Goal: Information Seeking & Learning: Find specific page/section

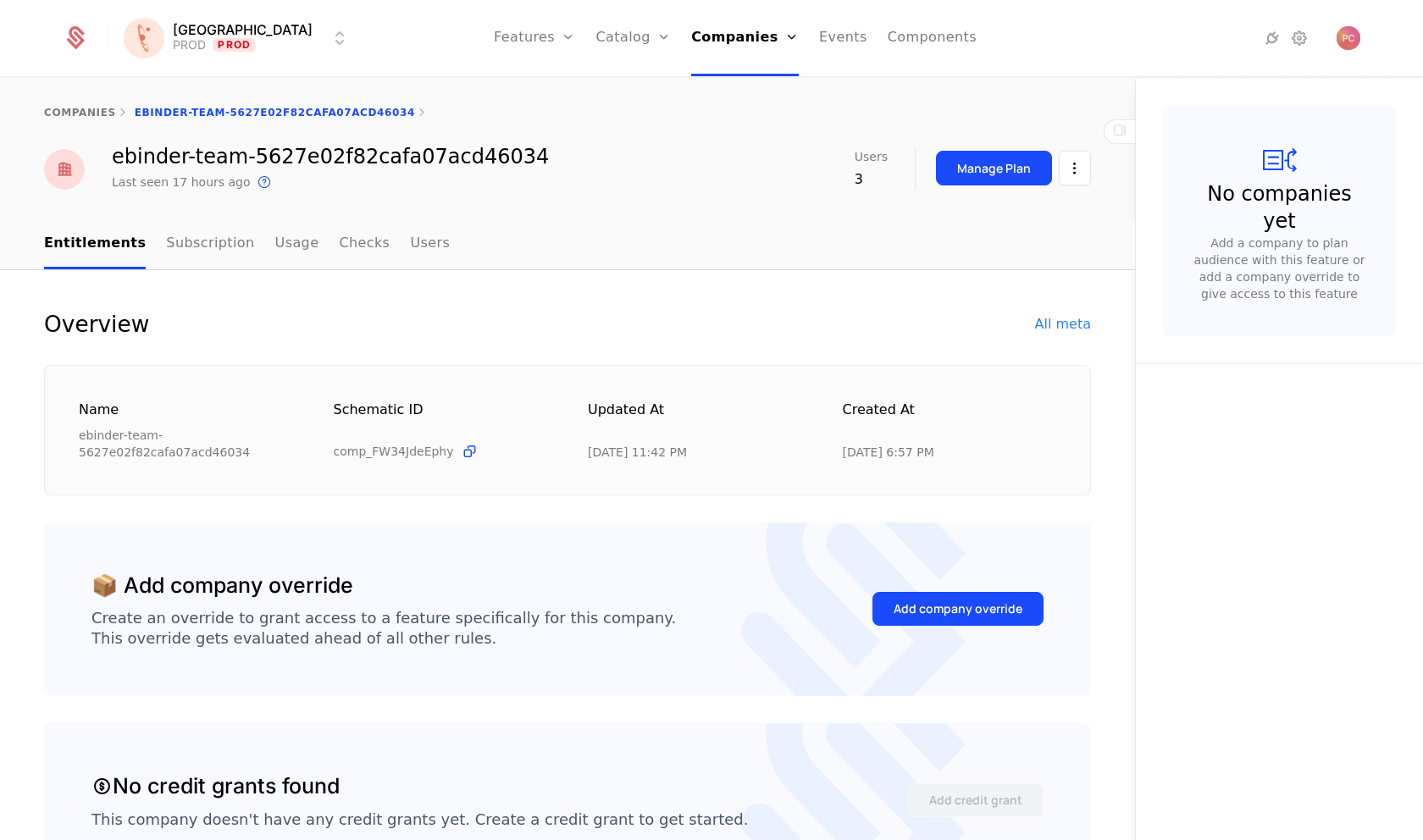
click at [503, 47] on link "Features" at bounding box center [534, 38] width 81 height 76
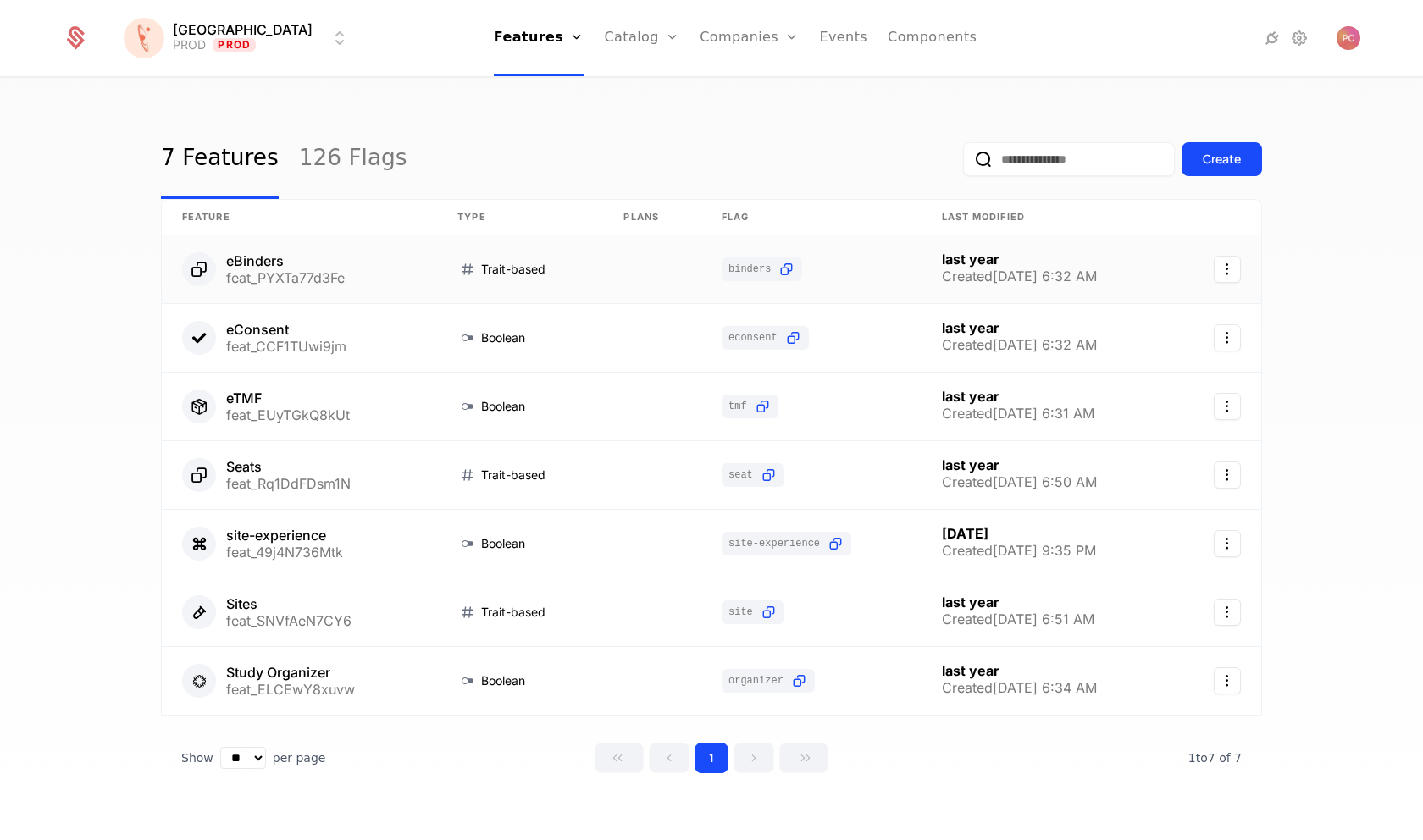
click at [264, 263] on link at bounding box center [299, 269] width 276 height 68
click at [320, 158] on link "126 Flags" at bounding box center [354, 159] width 109 height 80
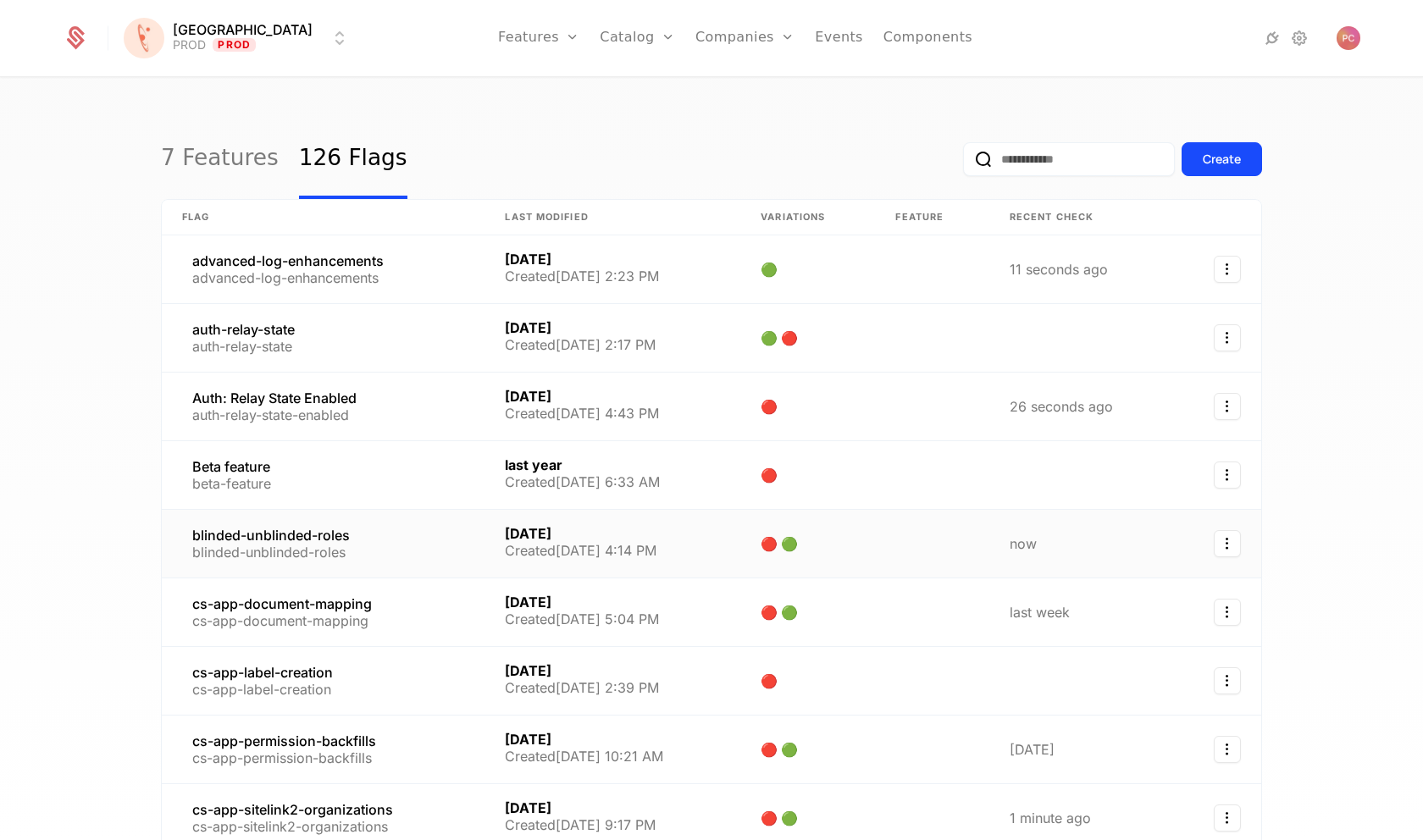
click at [298, 532] on link at bounding box center [323, 543] width 322 height 68
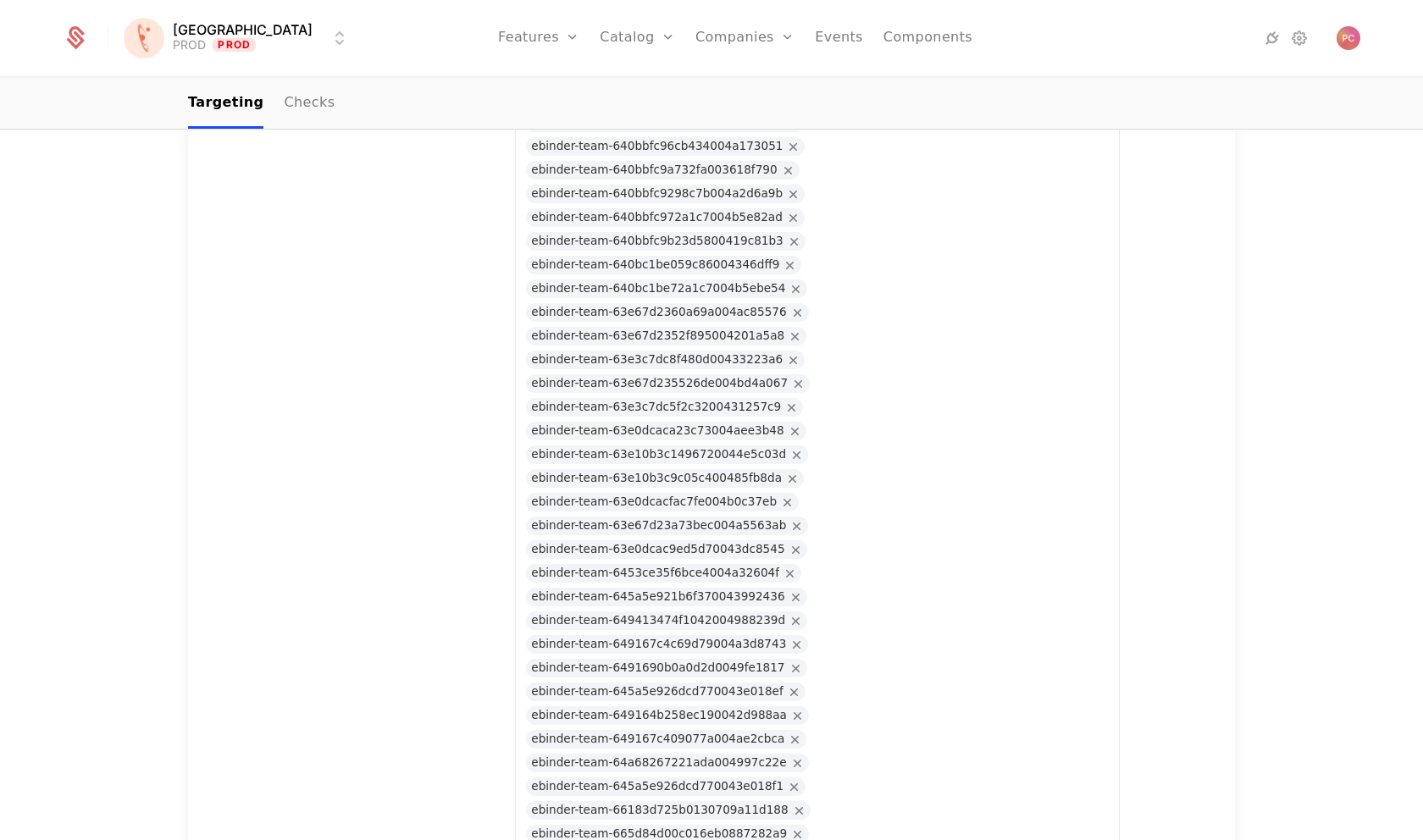
scroll to position [15185, 0]
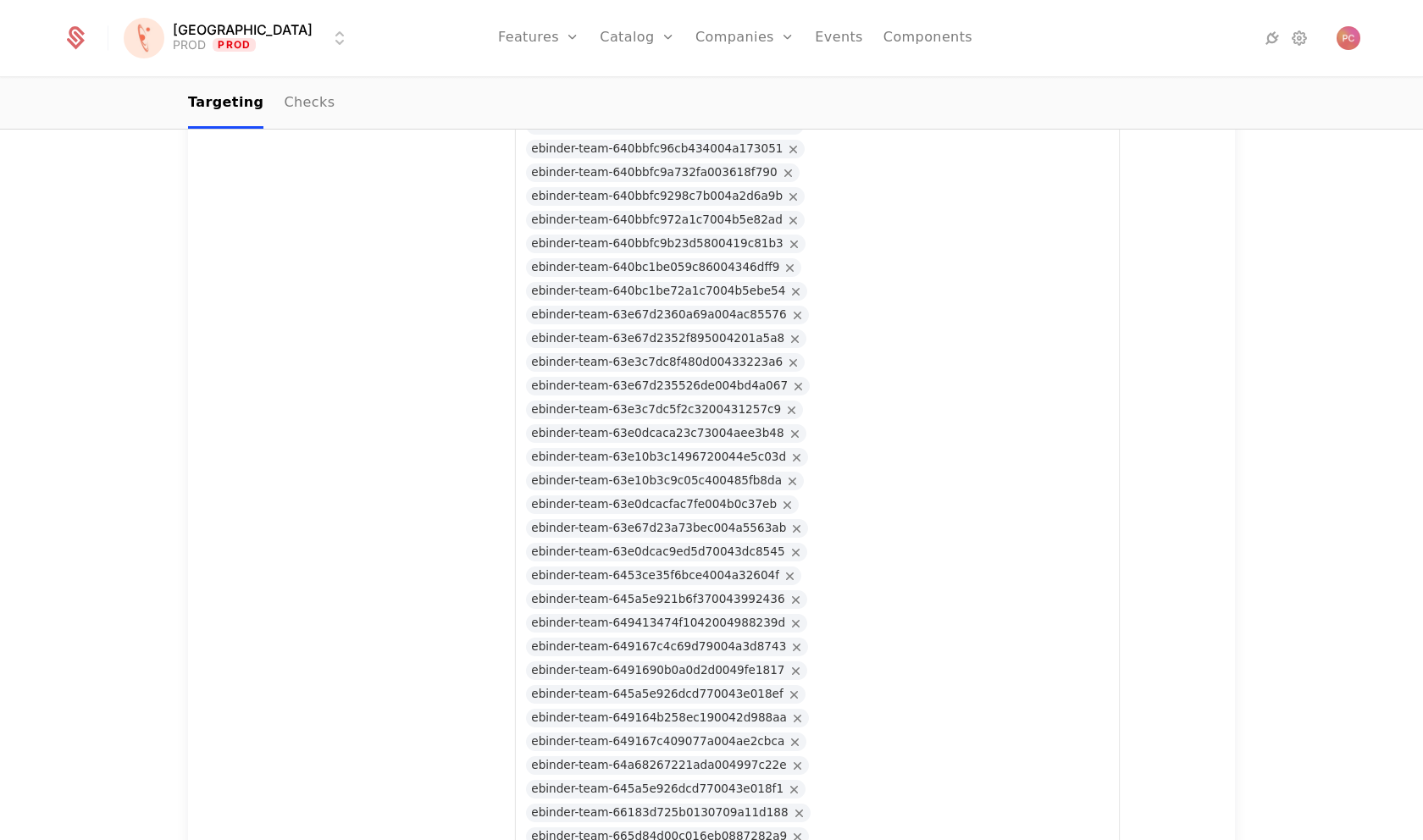
click at [709, 97] on div "Companies Users" at bounding box center [754, 96] width 118 height 81
click at [716, 89] on link "Companies" at bounding box center [755, 83] width 78 height 13
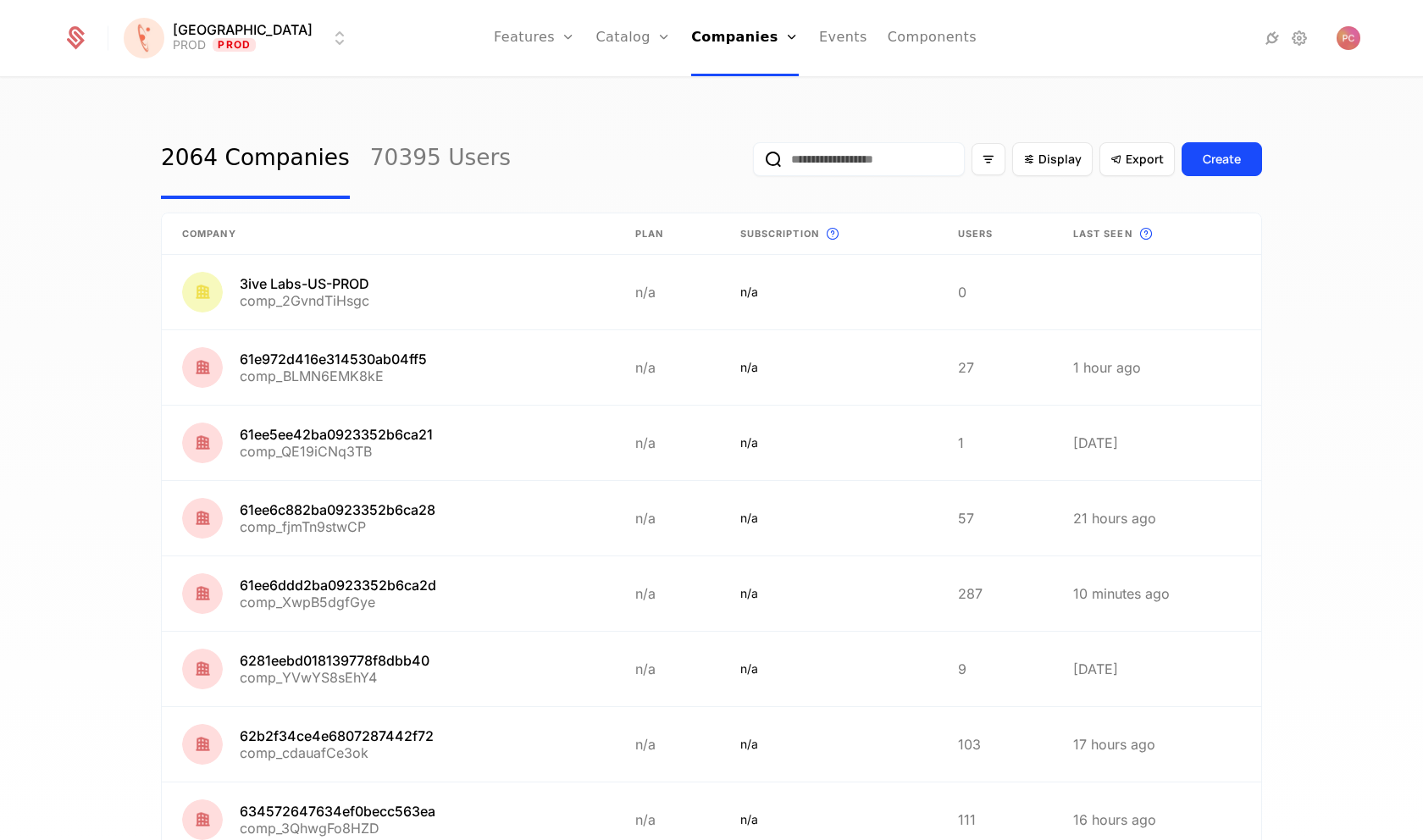
click at [846, 155] on input "email" at bounding box center [859, 159] width 212 height 34
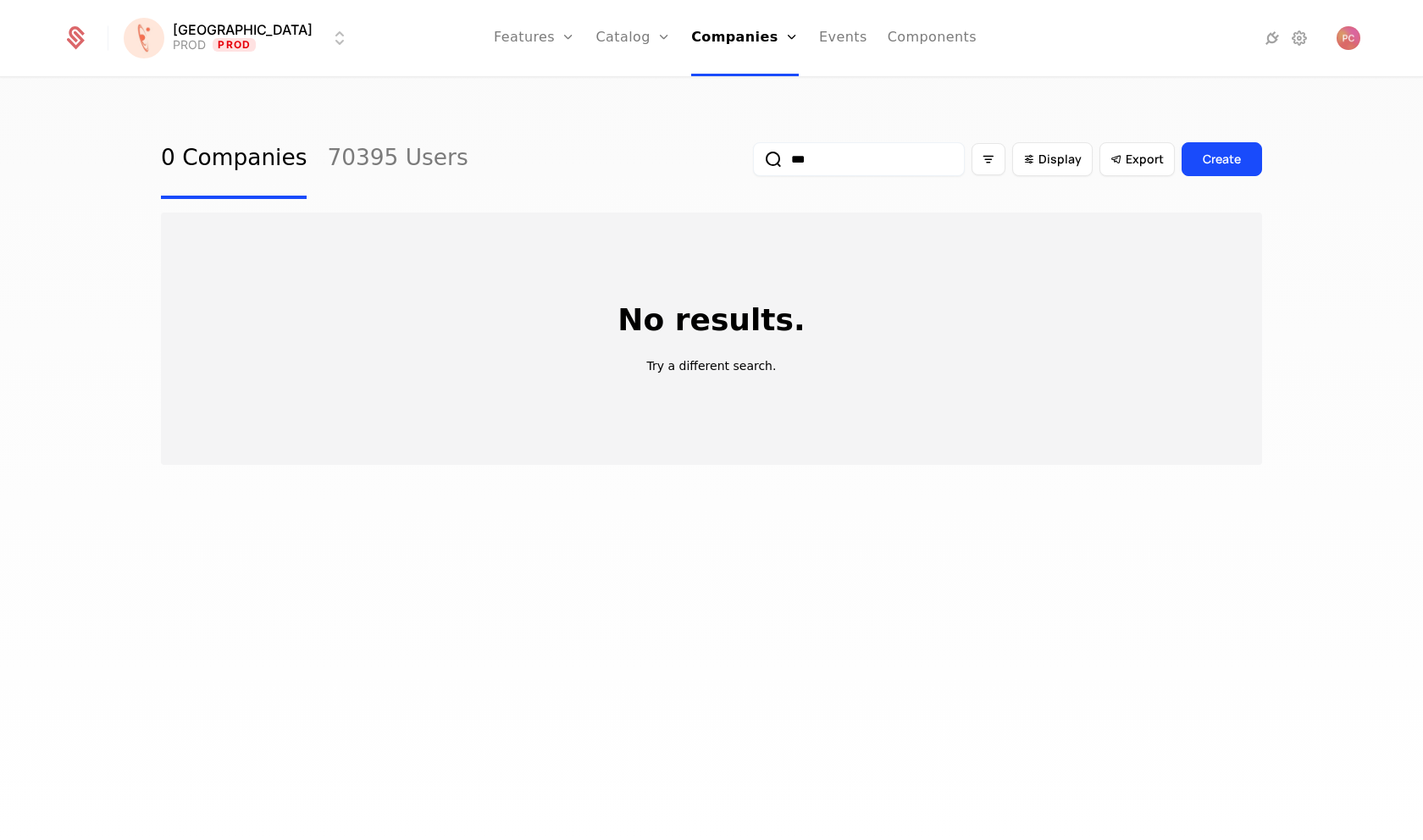
type input "***"
click at [1215, 163] on div "Create" at bounding box center [1222, 159] width 38 height 17
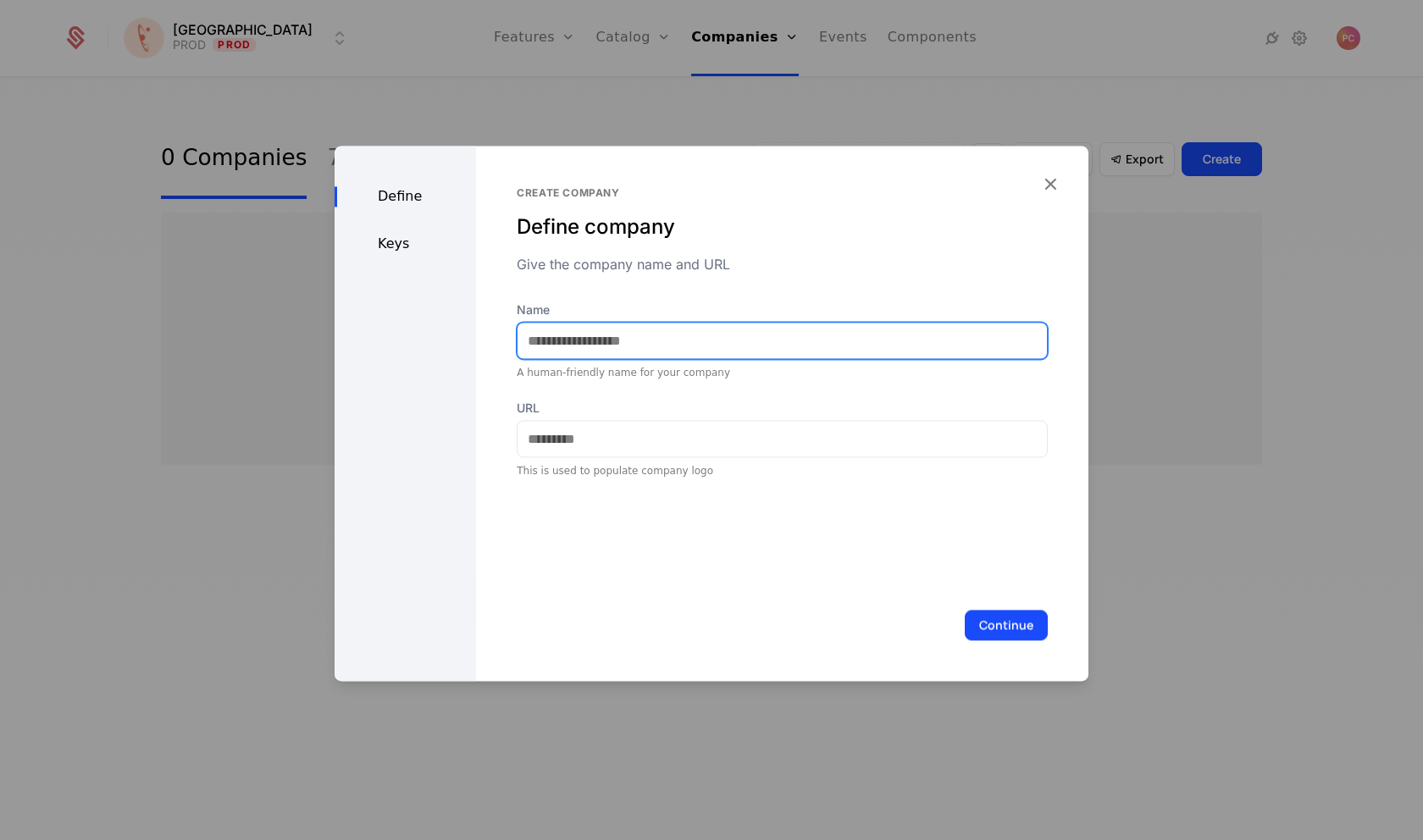
click at [768, 351] on input "Name" at bounding box center [782, 339] width 529 height 35
type input "**********"
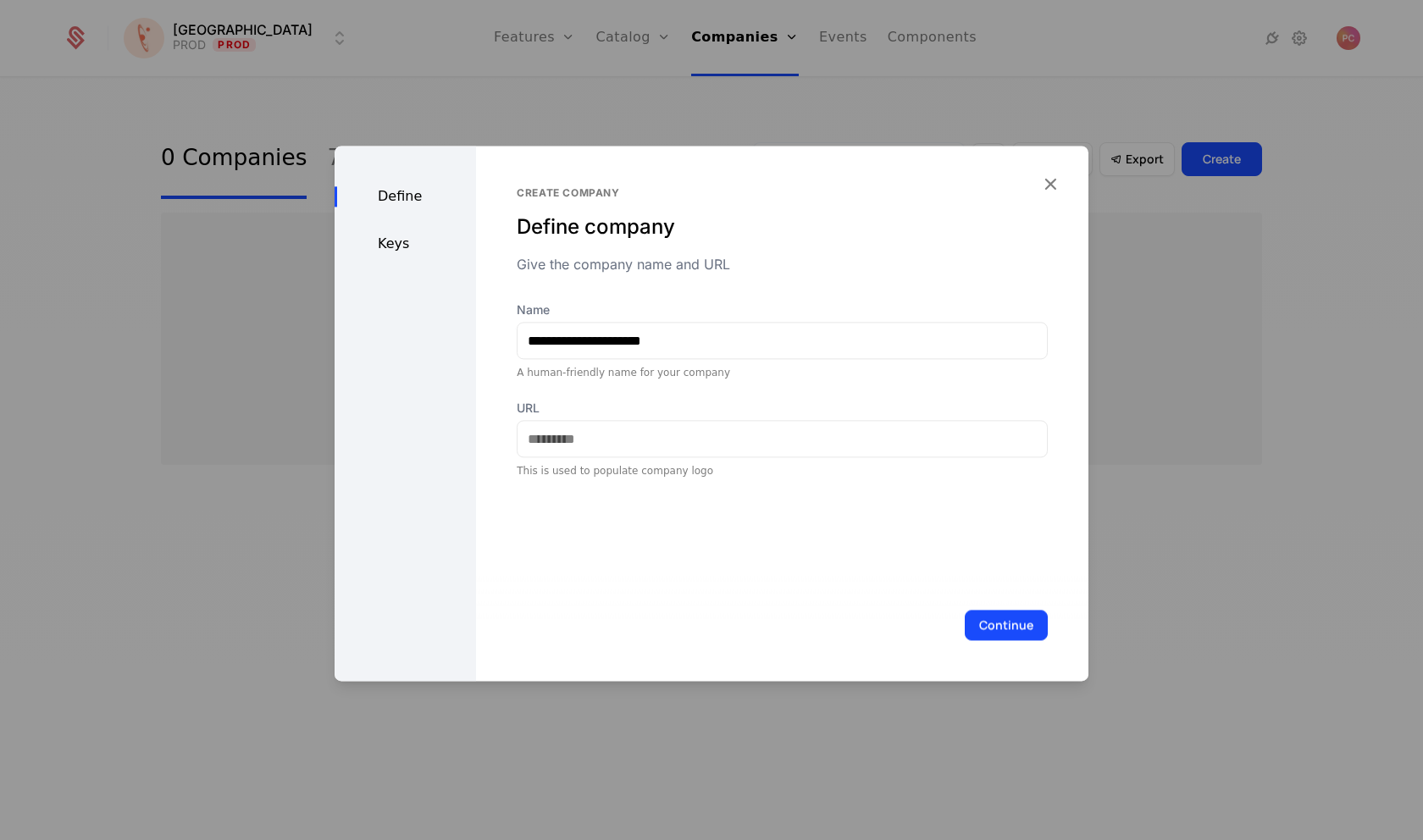
click at [404, 236] on div "Keys" at bounding box center [405, 243] width 141 height 20
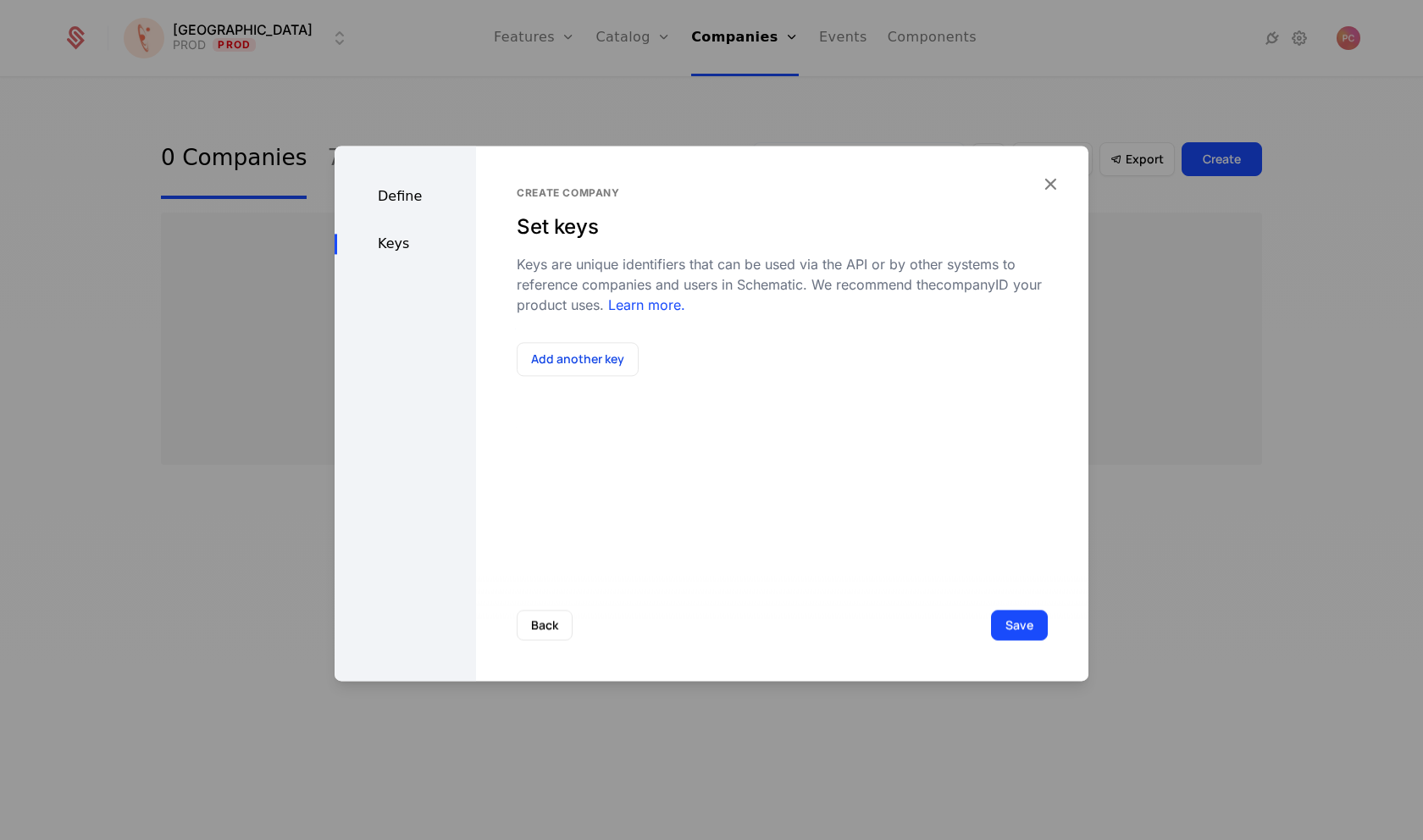
click at [612, 360] on button "Add another key" at bounding box center [578, 359] width 122 height 34
click at [619, 400] on div "Key Select... Value - Add another key" at bounding box center [782, 398] width 531 height 112
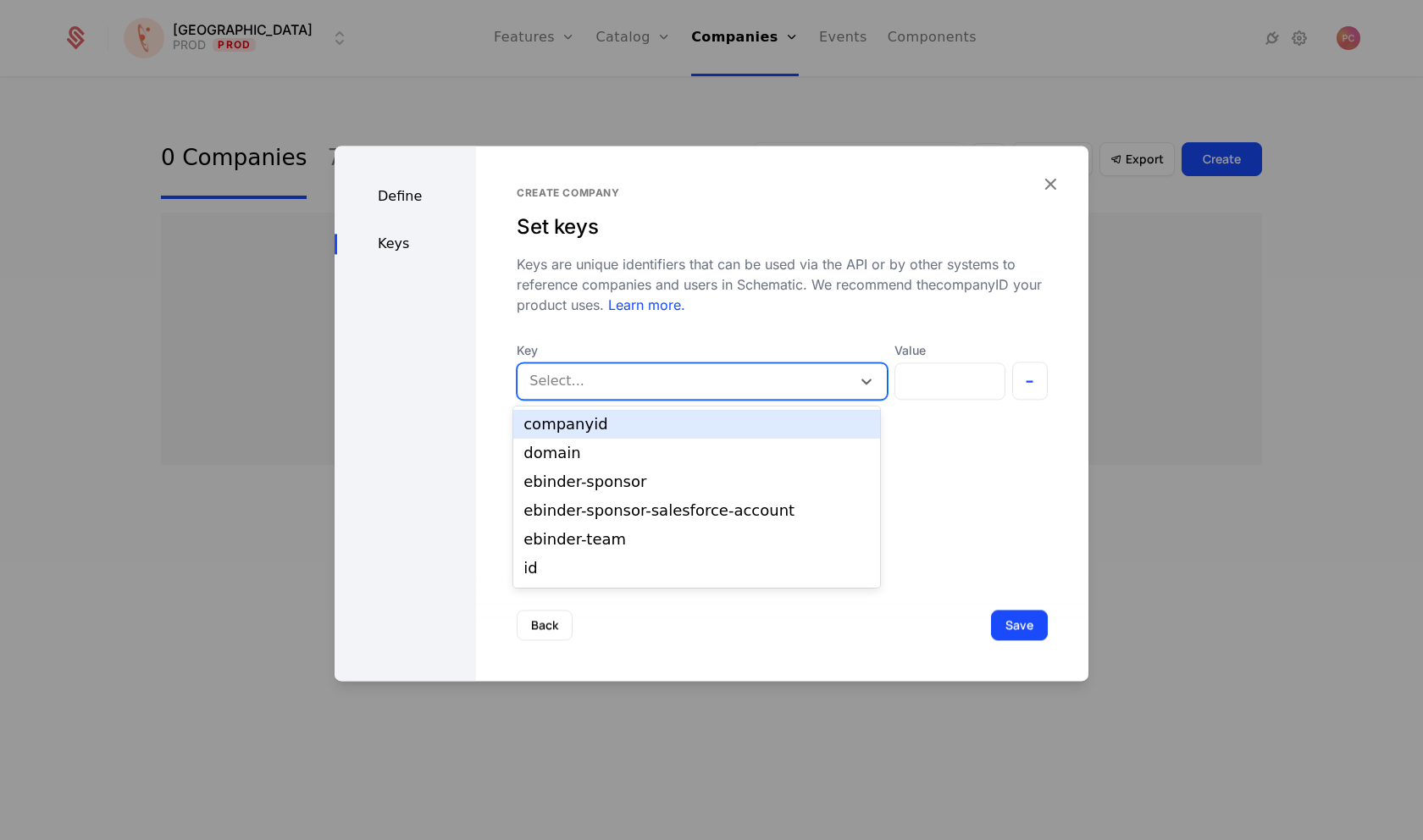
click at [619, 392] on div at bounding box center [684, 380] width 310 height 24
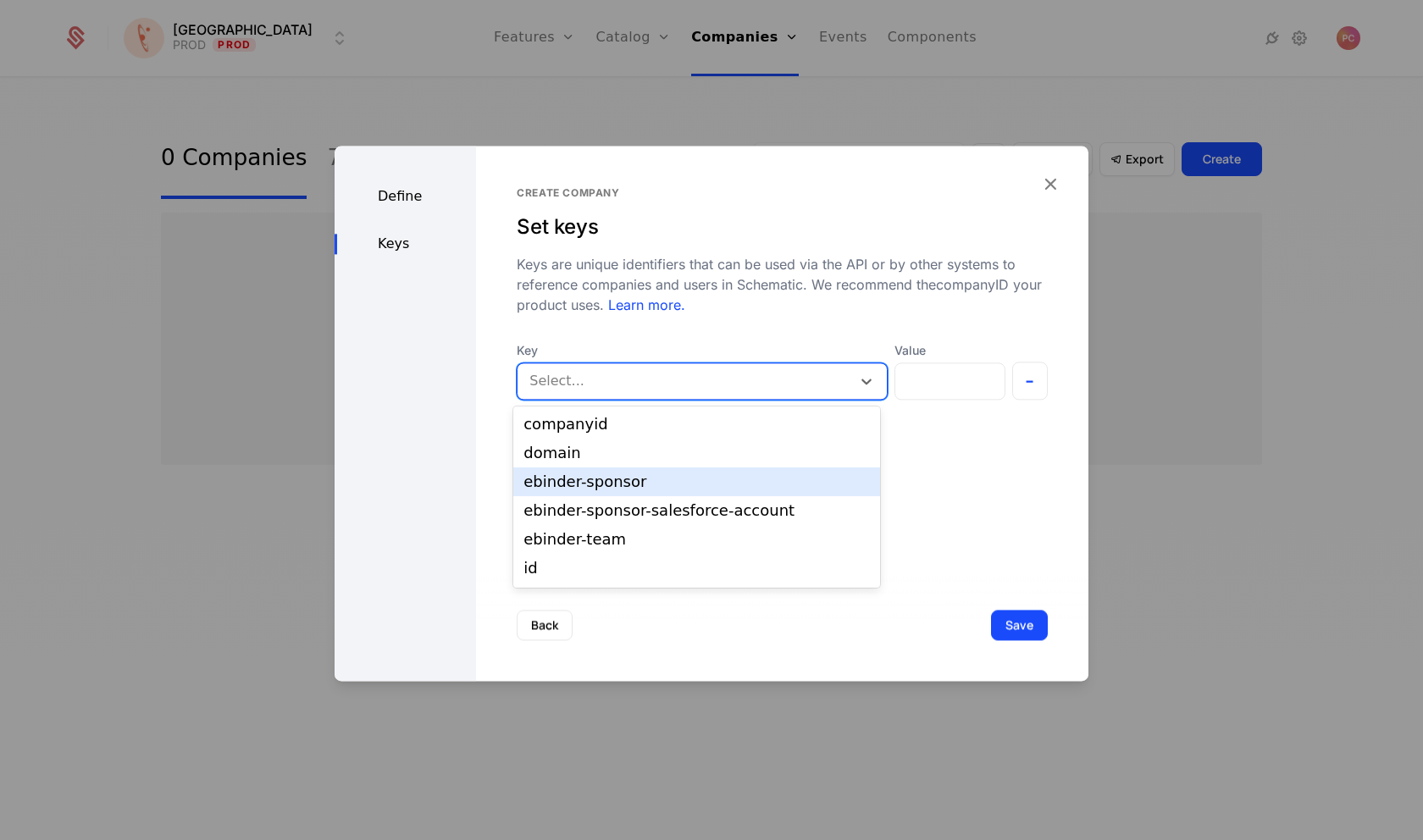
click at [619, 481] on div "ebinder-sponsor" at bounding box center [696, 481] width 346 height 15
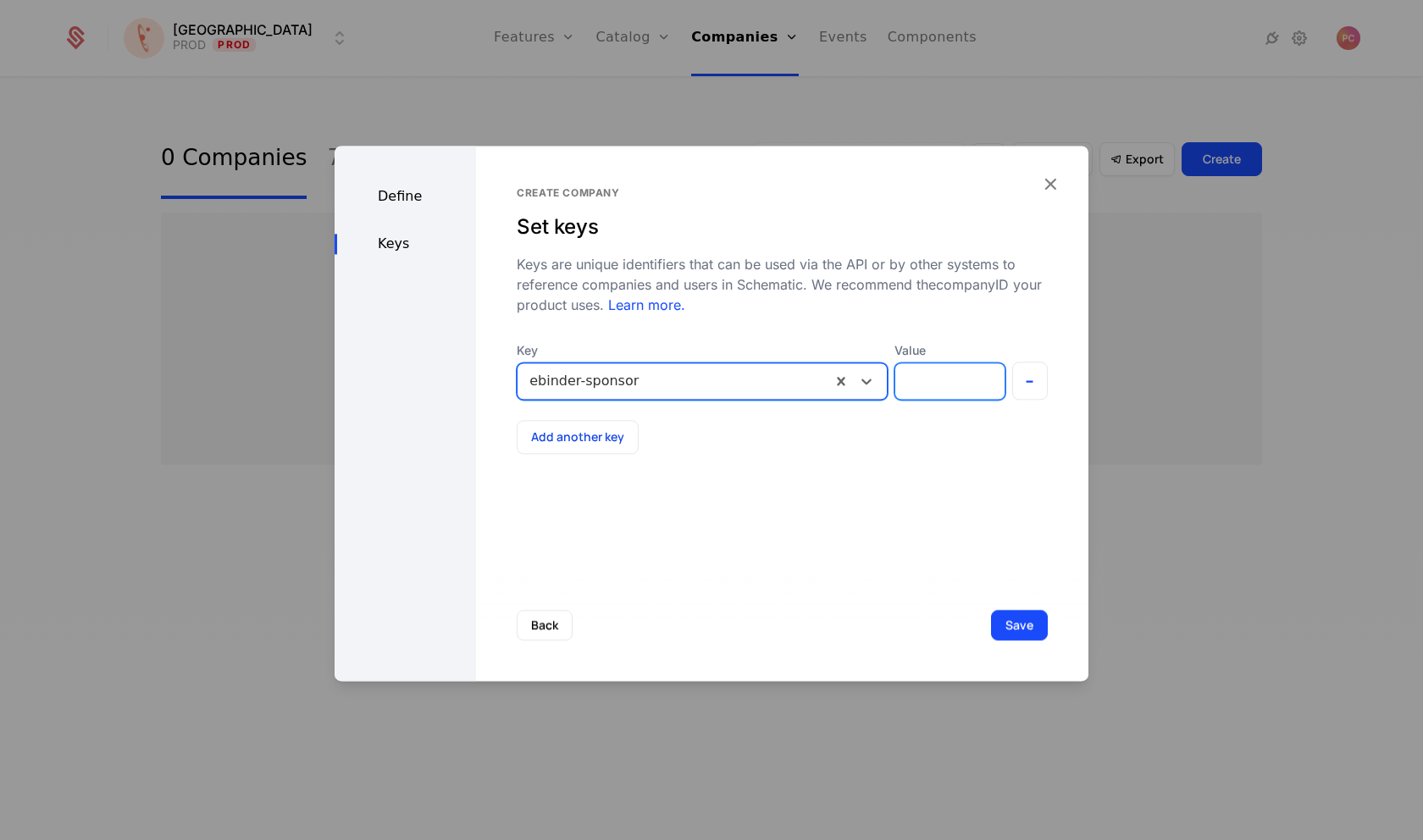
click at [949, 399] on input "Value" at bounding box center [950, 380] width 109 height 35
paste input "**********"
type input "**********"
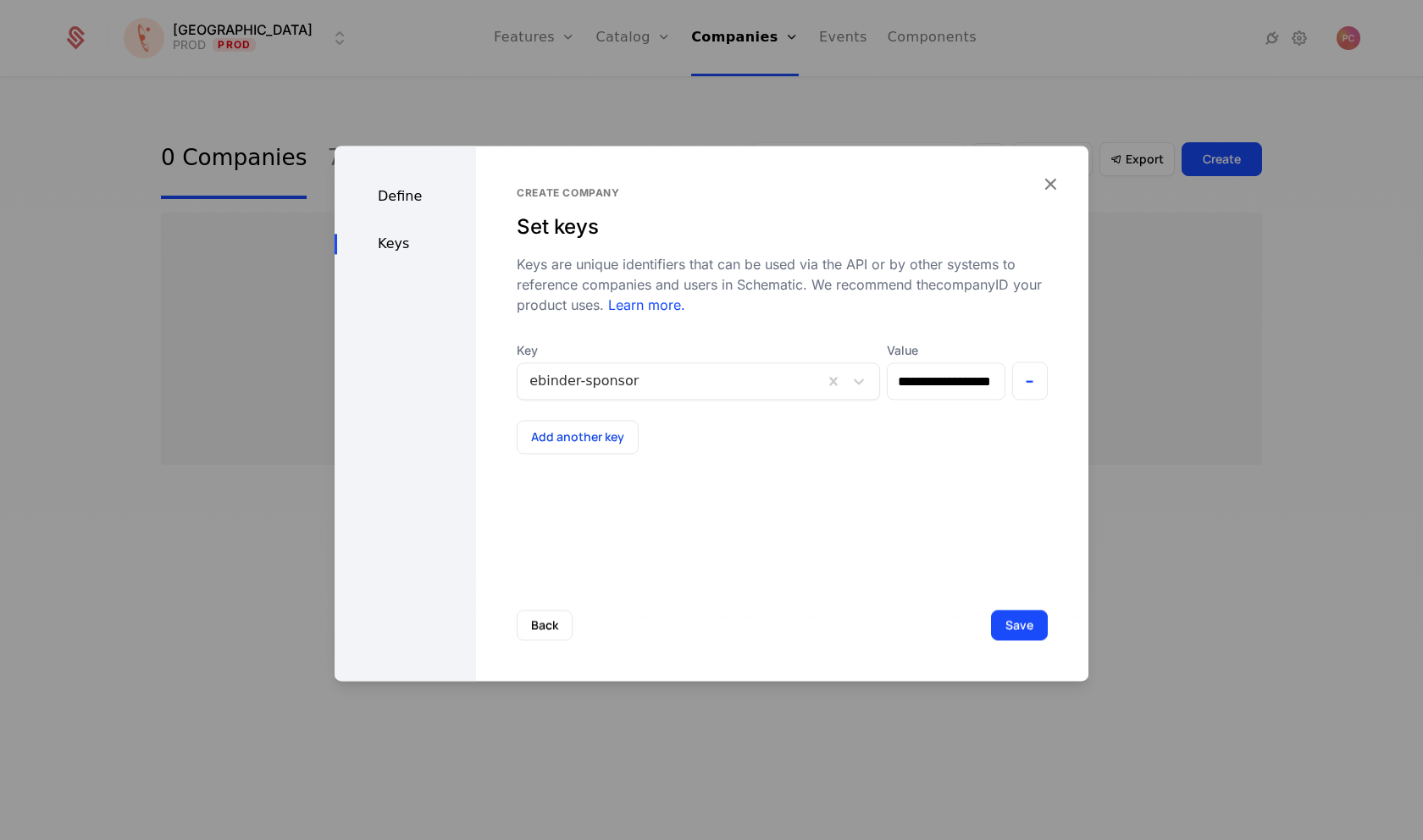
scroll to position [0, 0]
click at [1016, 625] on button "Save" at bounding box center [1020, 625] width 57 height 31
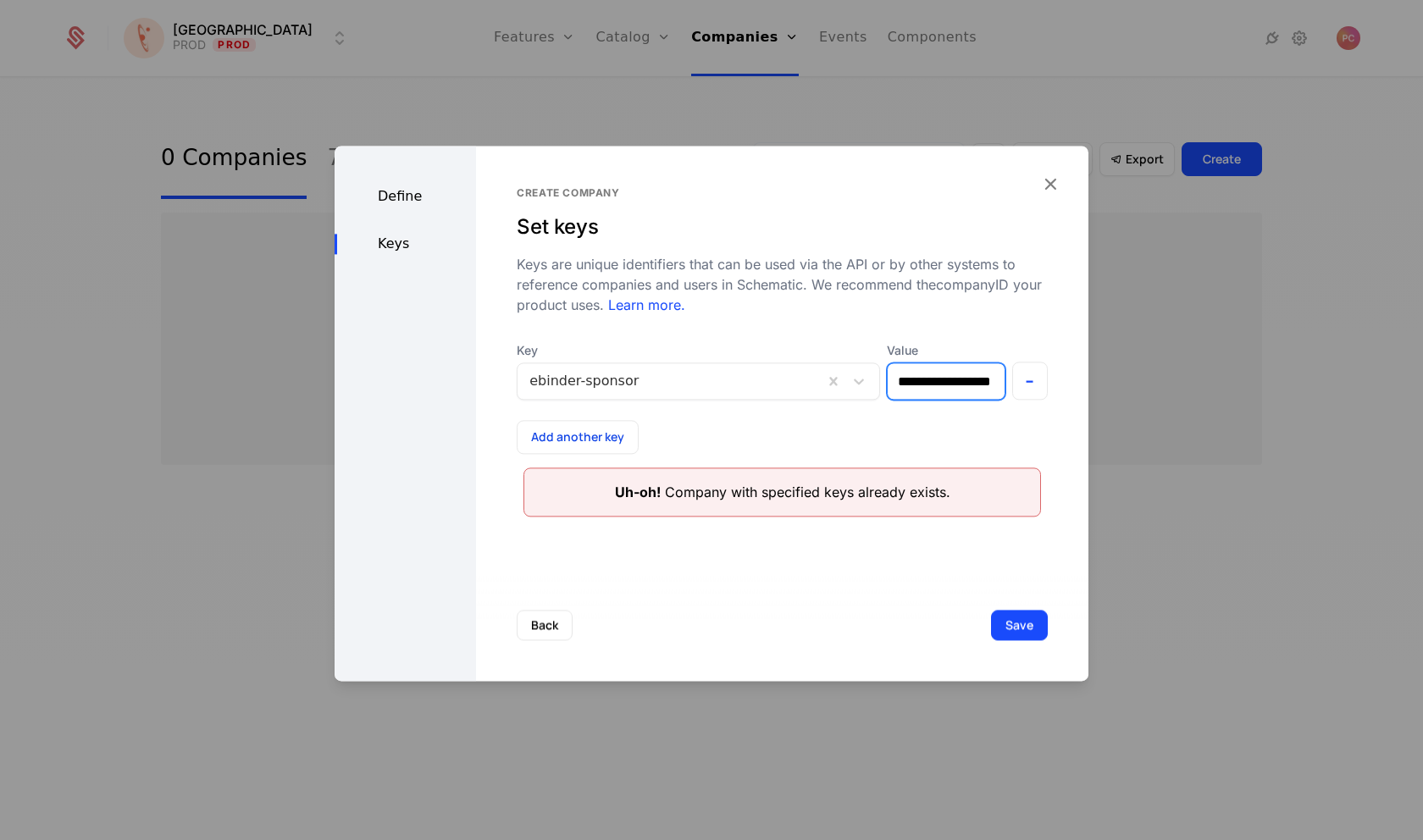
click at [936, 379] on input "**********" at bounding box center [946, 380] width 116 height 35
click at [1049, 188] on icon "button" at bounding box center [1050, 183] width 22 height 22
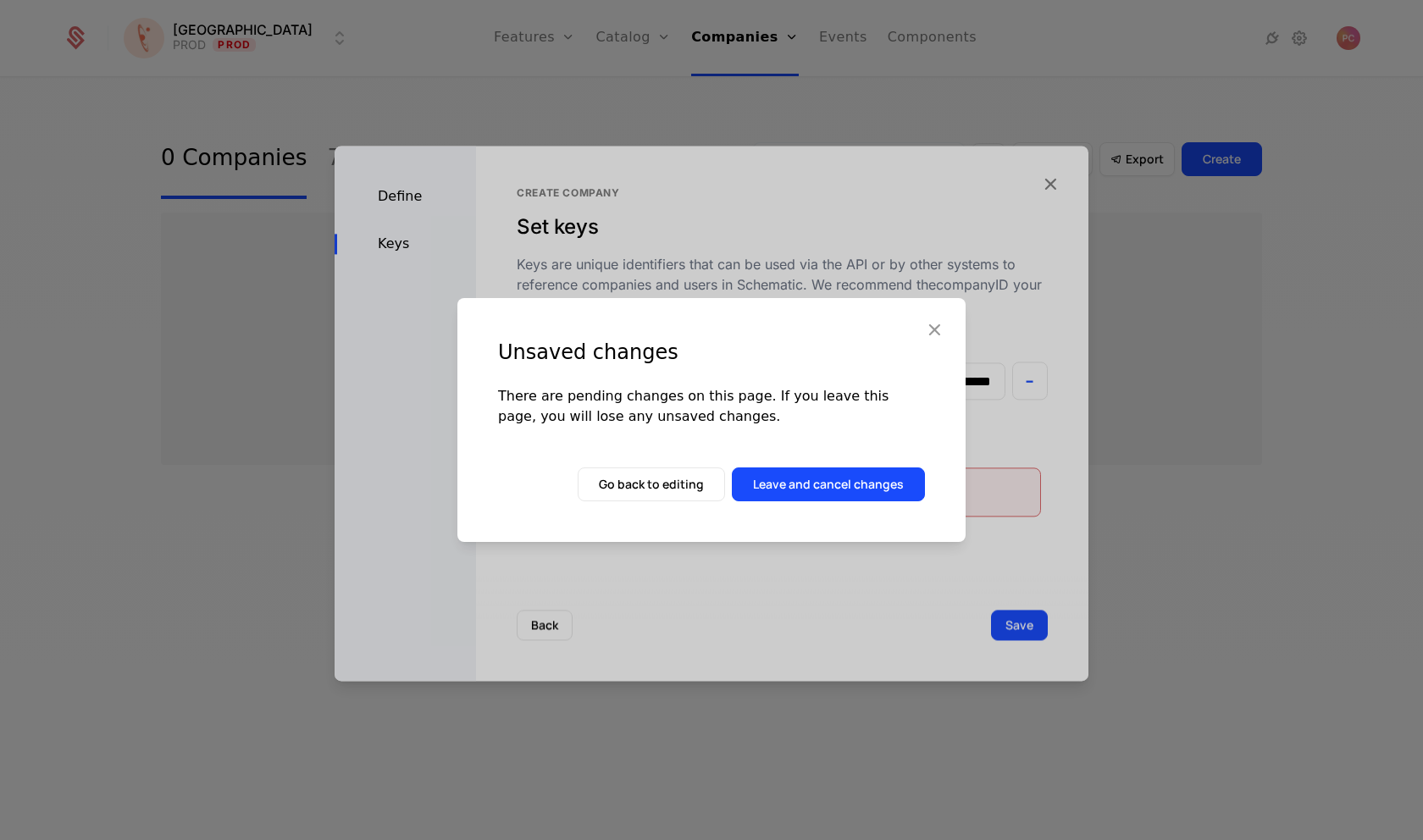
click at [822, 481] on button "Leave and cancel changes" at bounding box center [828, 484] width 194 height 34
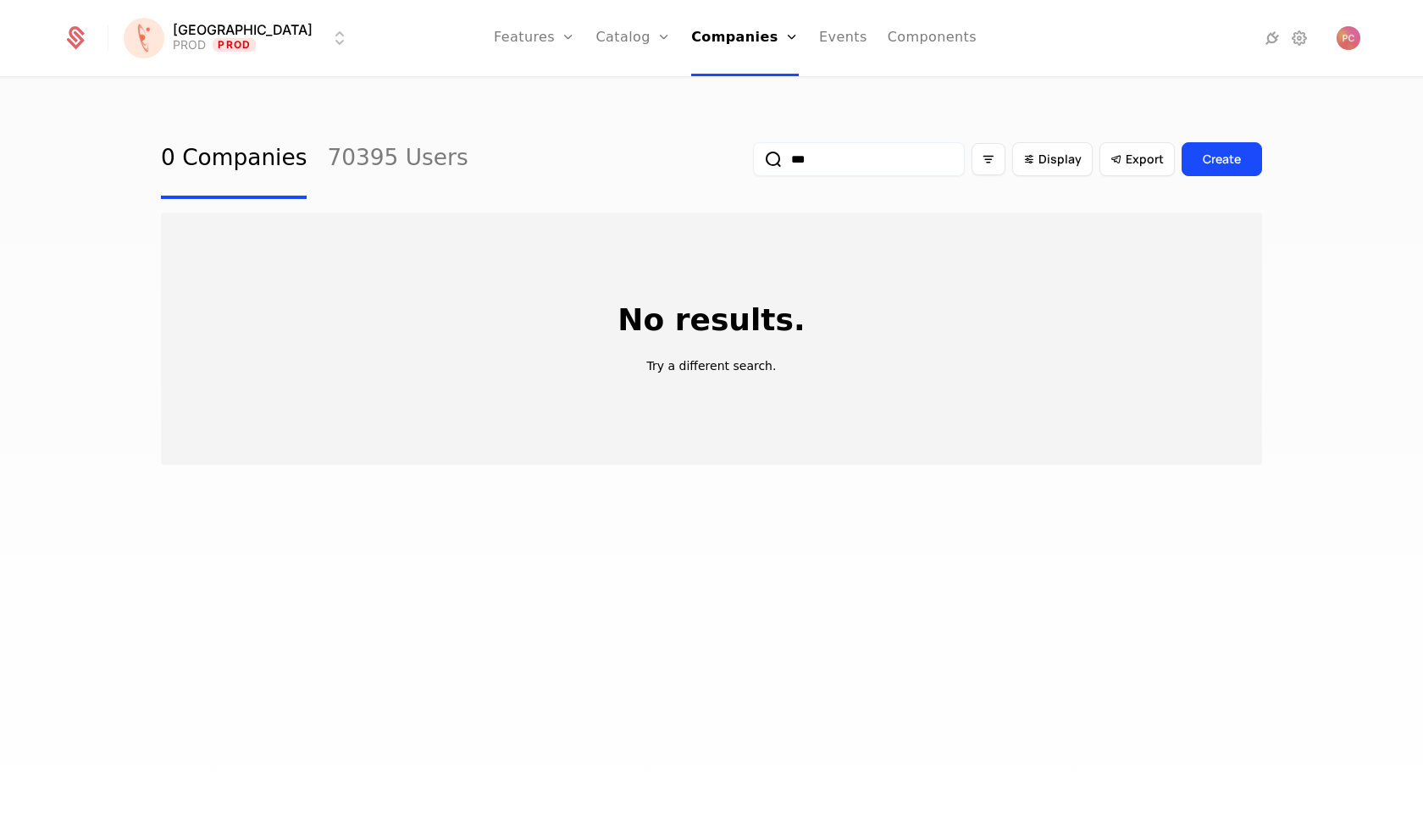
click at [856, 170] on input "***" at bounding box center [859, 159] width 212 height 34
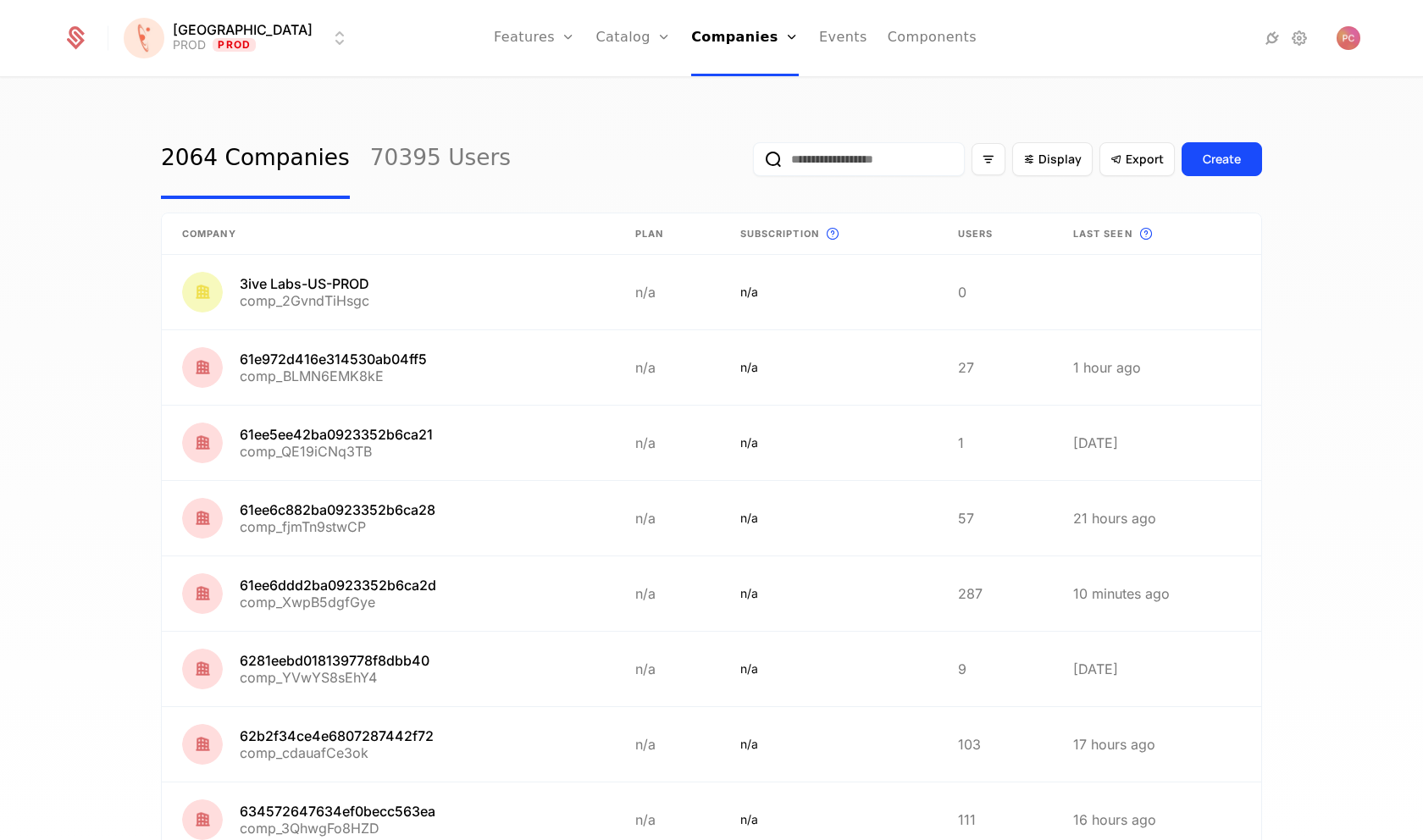
click at [888, 36] on link "Components" at bounding box center [932, 38] width 89 height 76
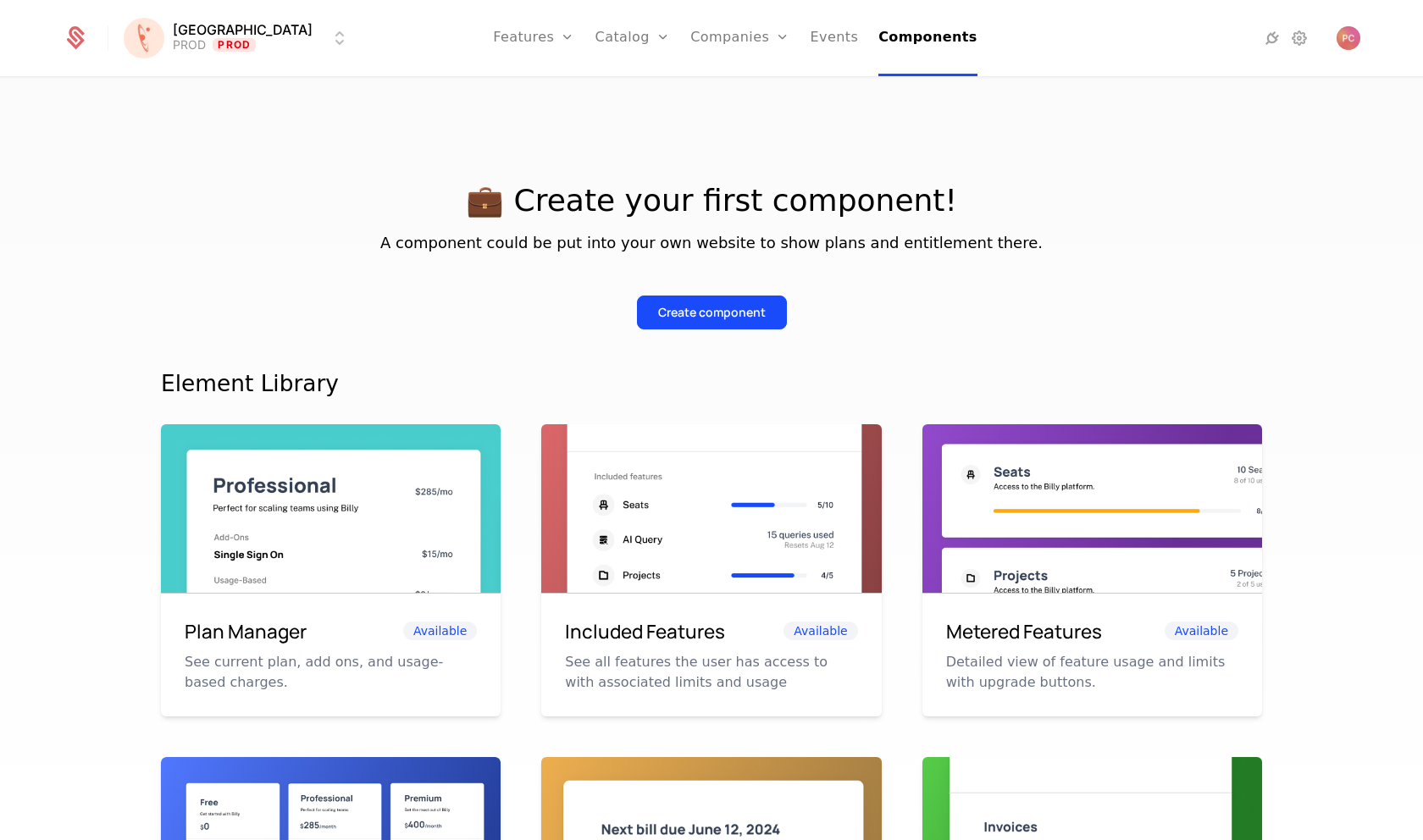
click at [812, 37] on link "Events" at bounding box center [835, 38] width 49 height 76
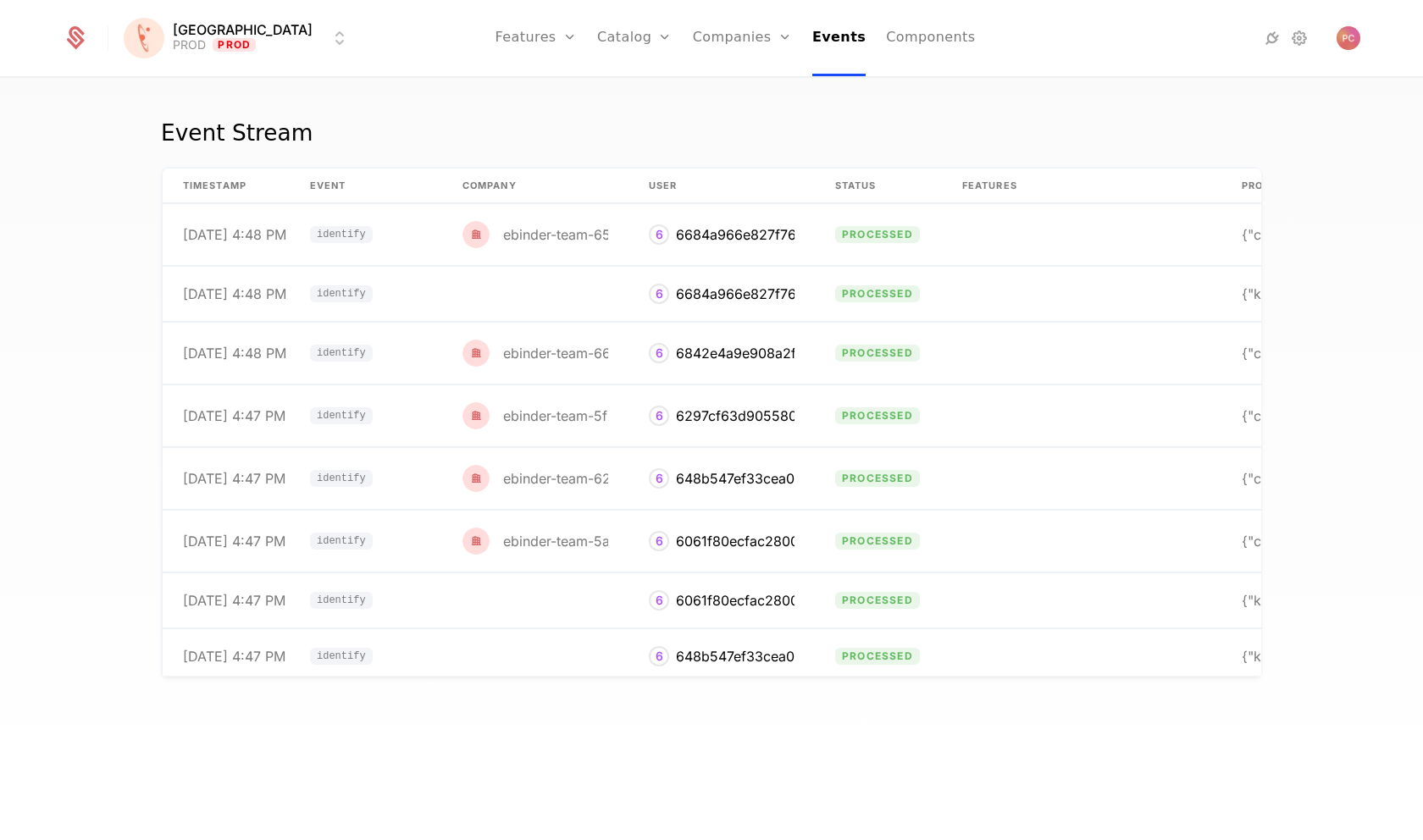
click at [713, 49] on link "Companies" at bounding box center [743, 38] width 99 height 76
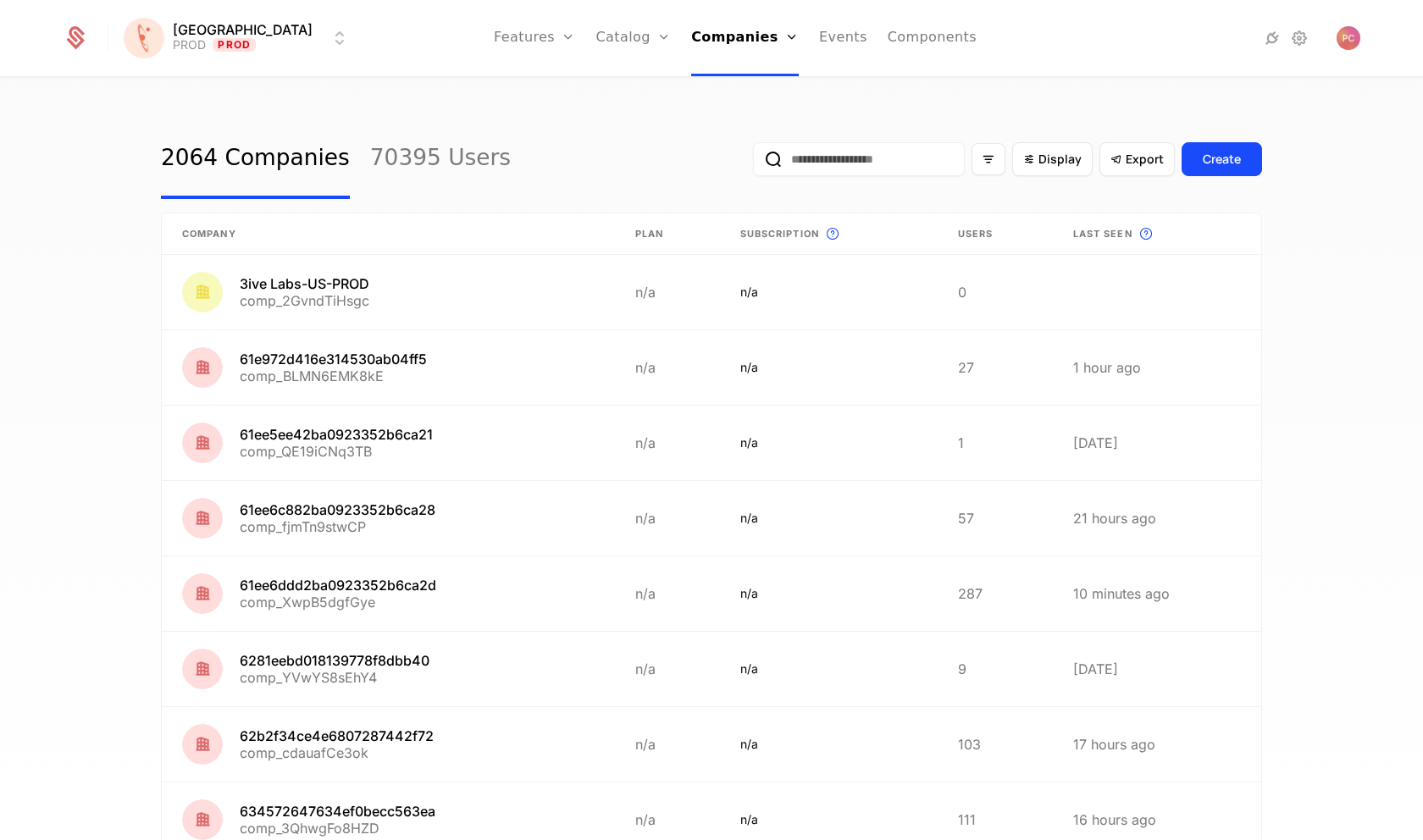
click at [637, 171] on link "Configuration" at bounding box center [660, 164] width 87 height 13
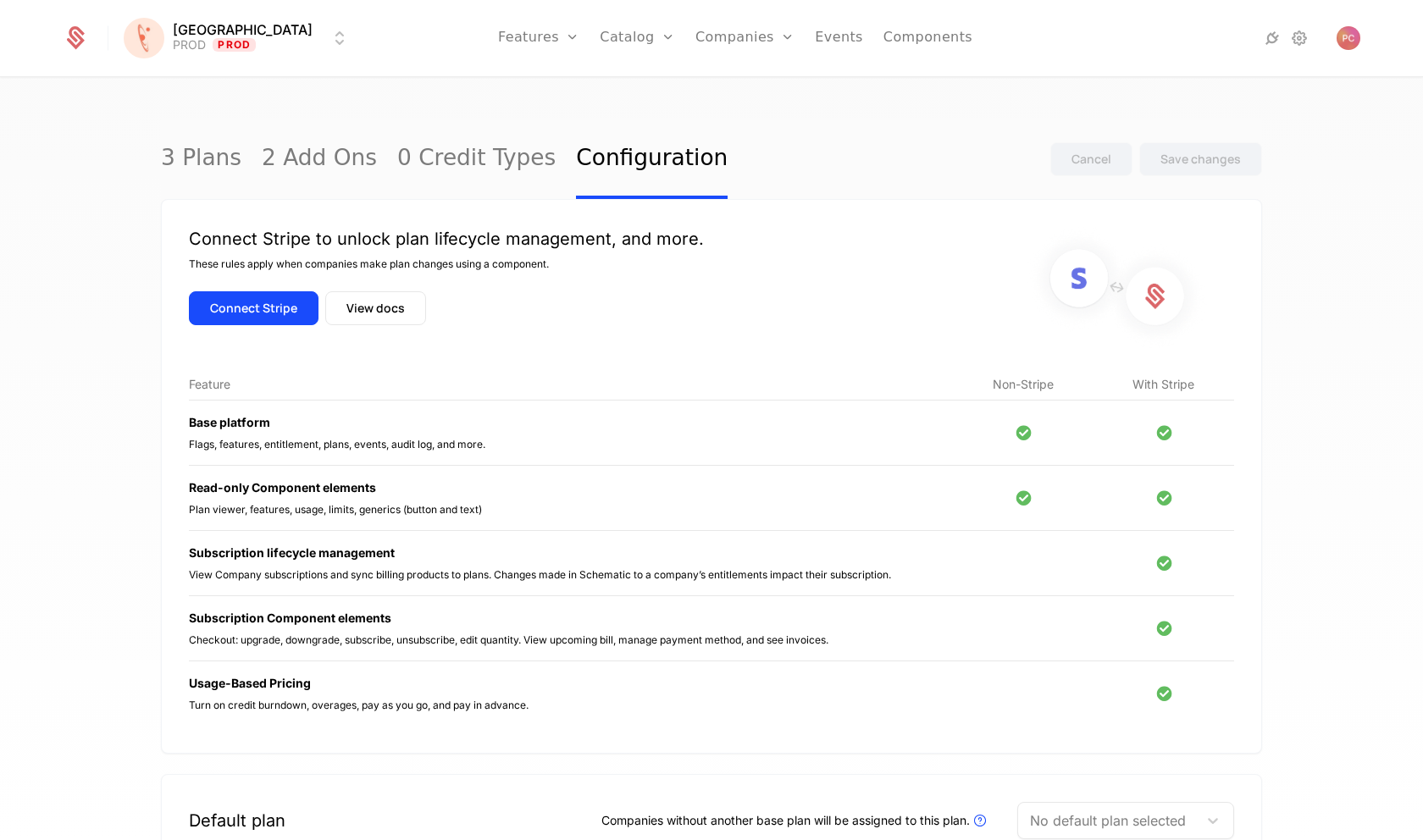
click at [717, 47] on link "Companies" at bounding box center [745, 38] width 99 height 76
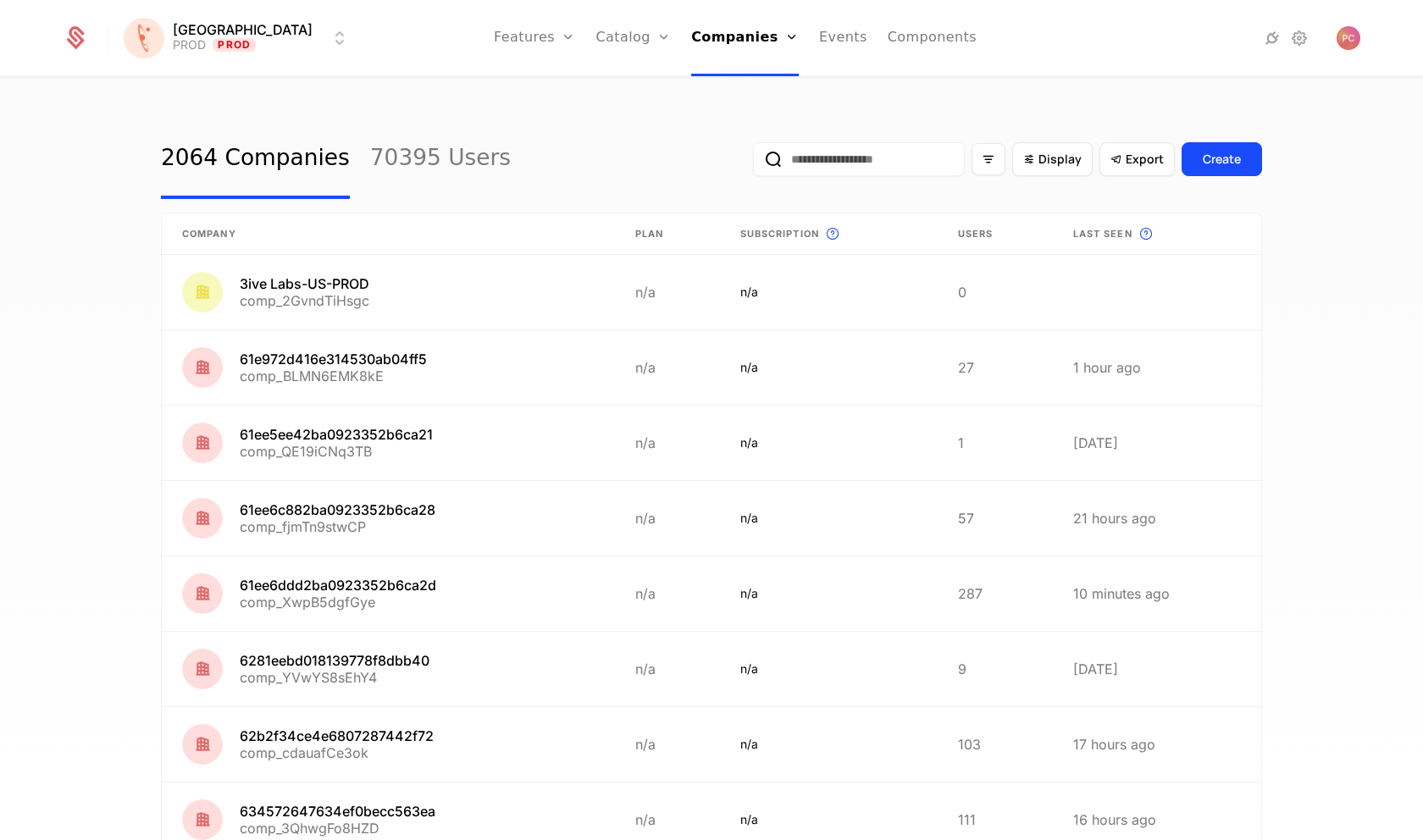
click at [724, 86] on link "Companies" at bounding box center [751, 83] width 78 height 13
click at [1048, 164] on span "Display" at bounding box center [1060, 159] width 43 height 17
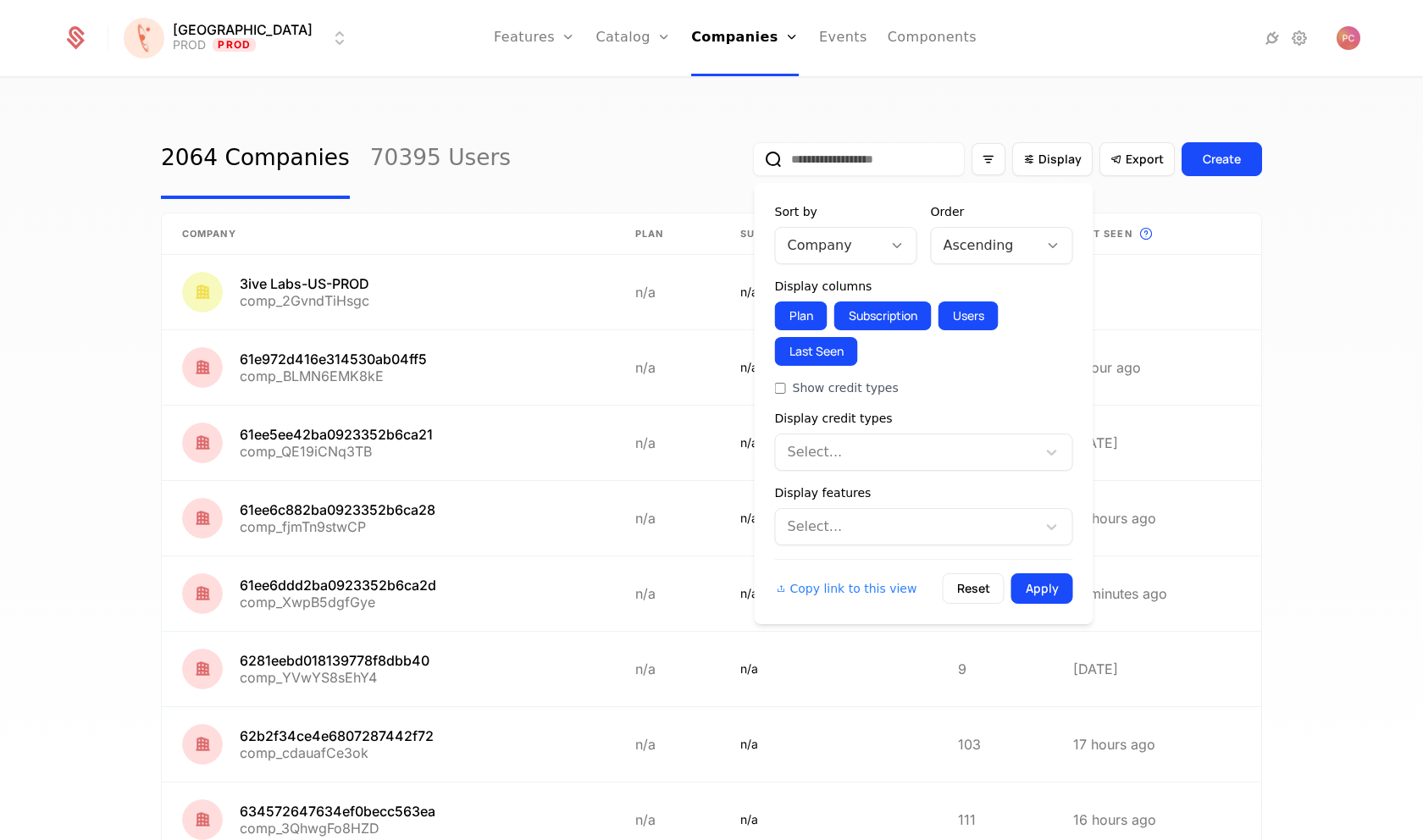
click at [876, 246] on div "Company" at bounding box center [830, 246] width 107 height 31
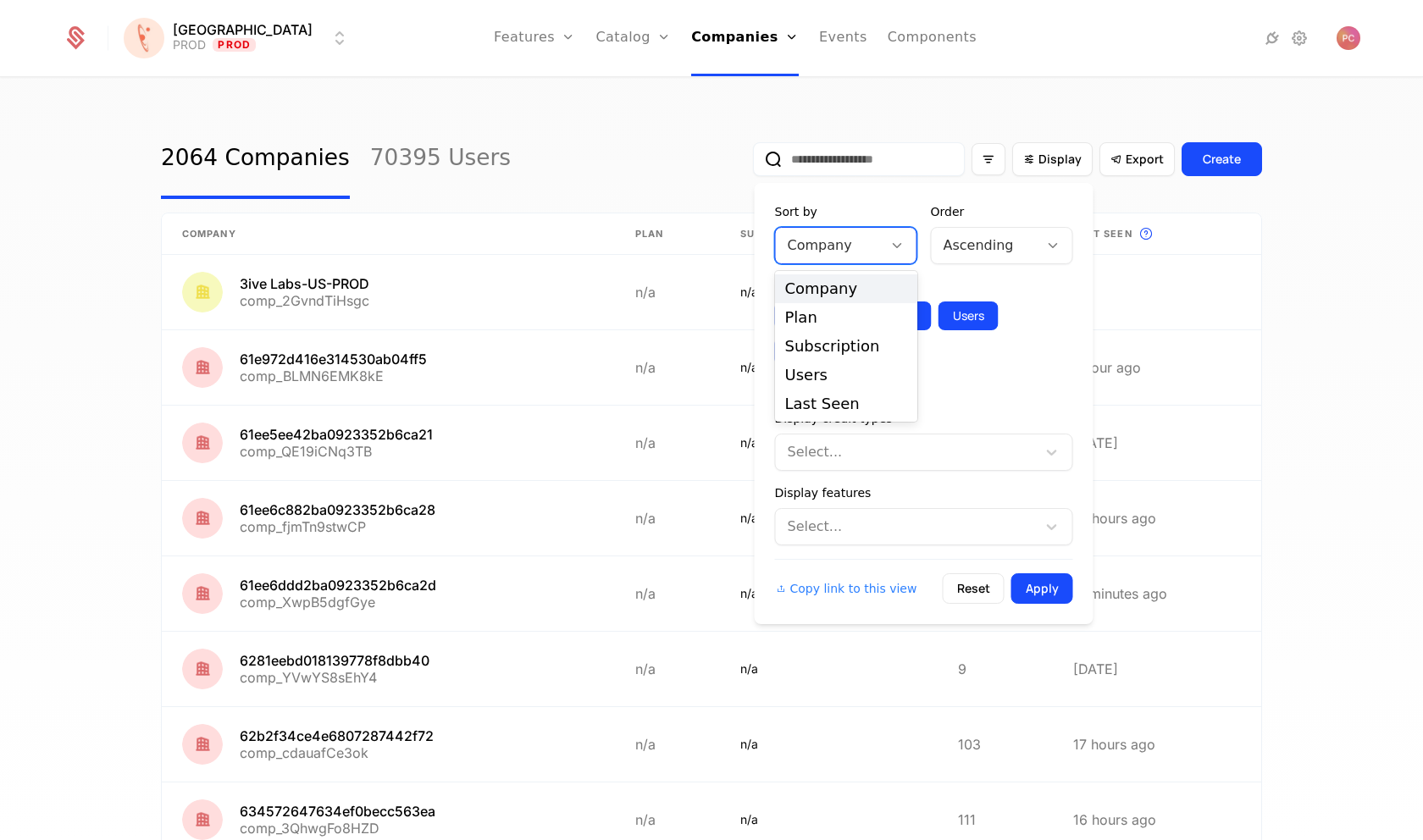
click at [871, 253] on div "Company" at bounding box center [830, 246] width 107 height 31
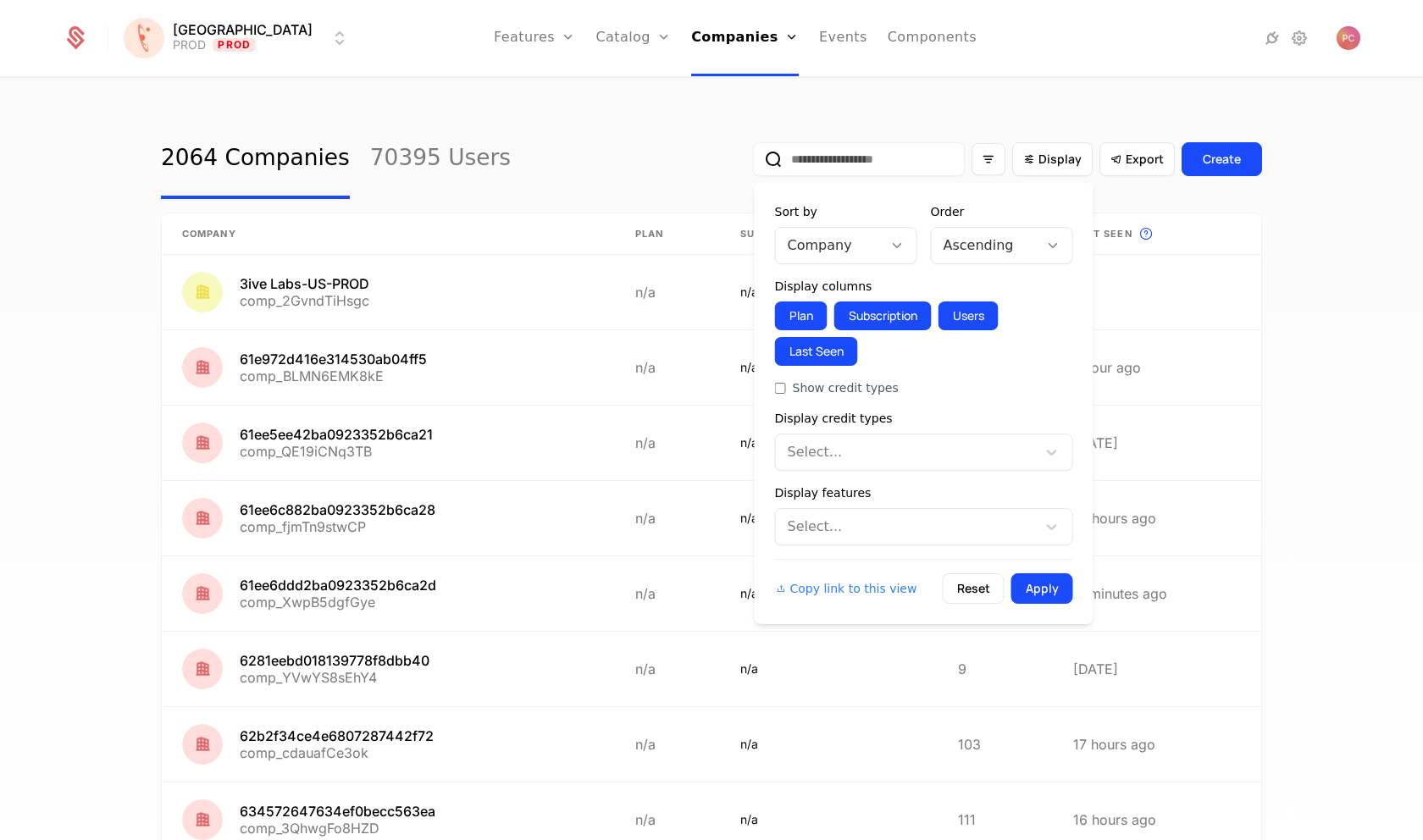
click at [854, 194] on div "Sort by Company Order Ascending Display columns Plan Subscription Users Last Se…" at bounding box center [923, 403] width 339 height 441
click at [855, 167] on input "email" at bounding box center [859, 159] width 212 height 34
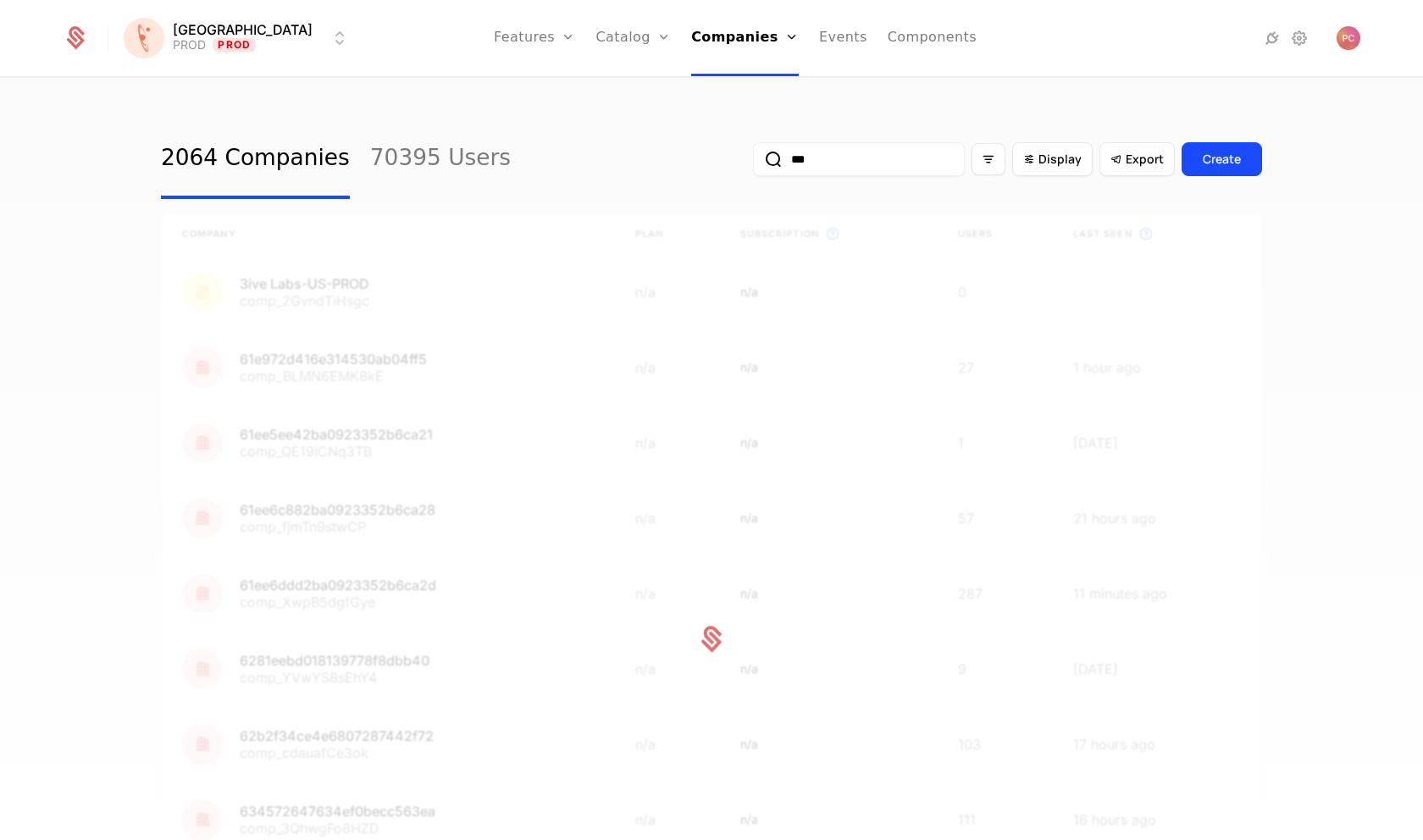
type input "***"
click at [753, 163] on button "submit" at bounding box center [753, 163] width 0 height 0
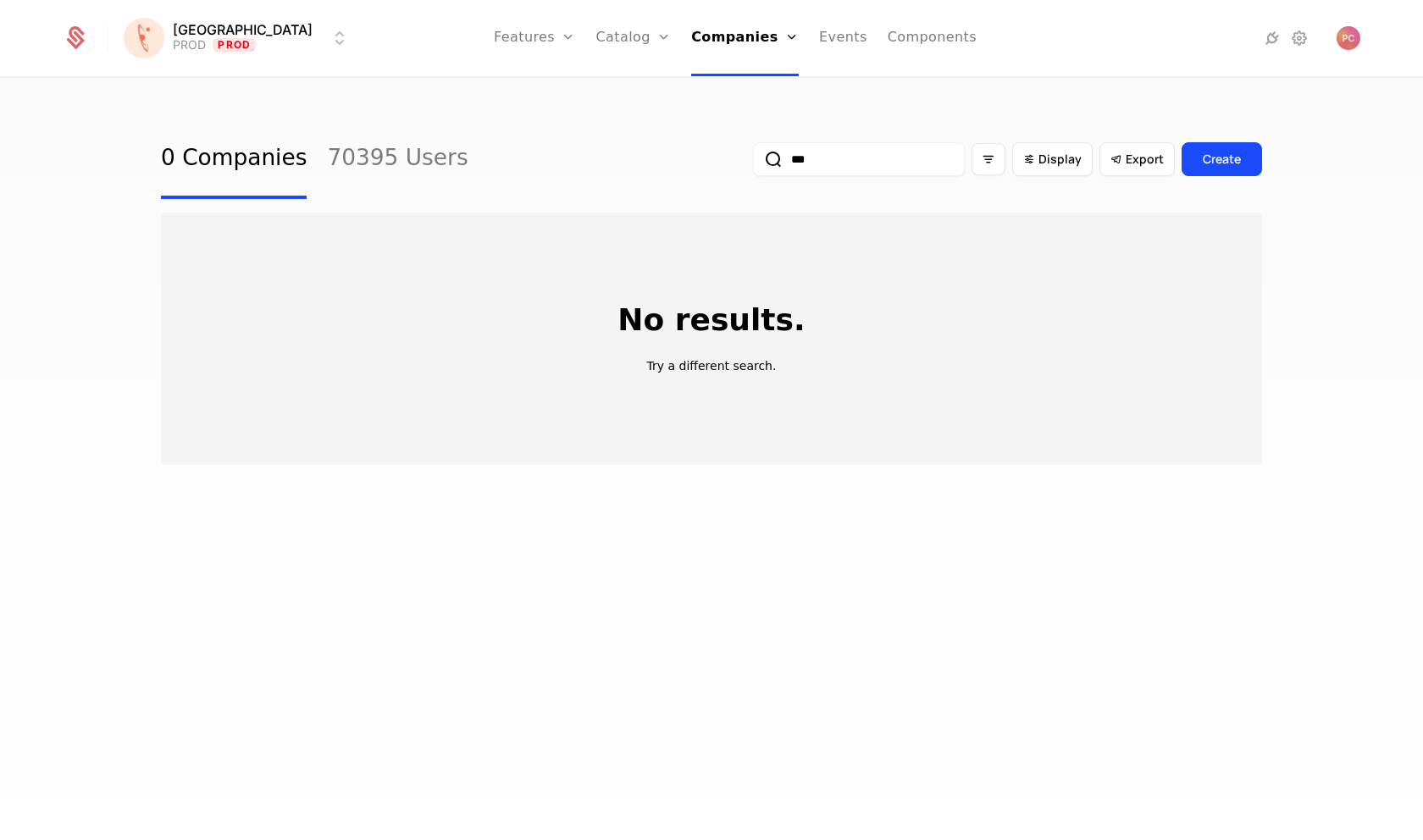
click at [875, 163] on input "***" at bounding box center [859, 159] width 212 height 34
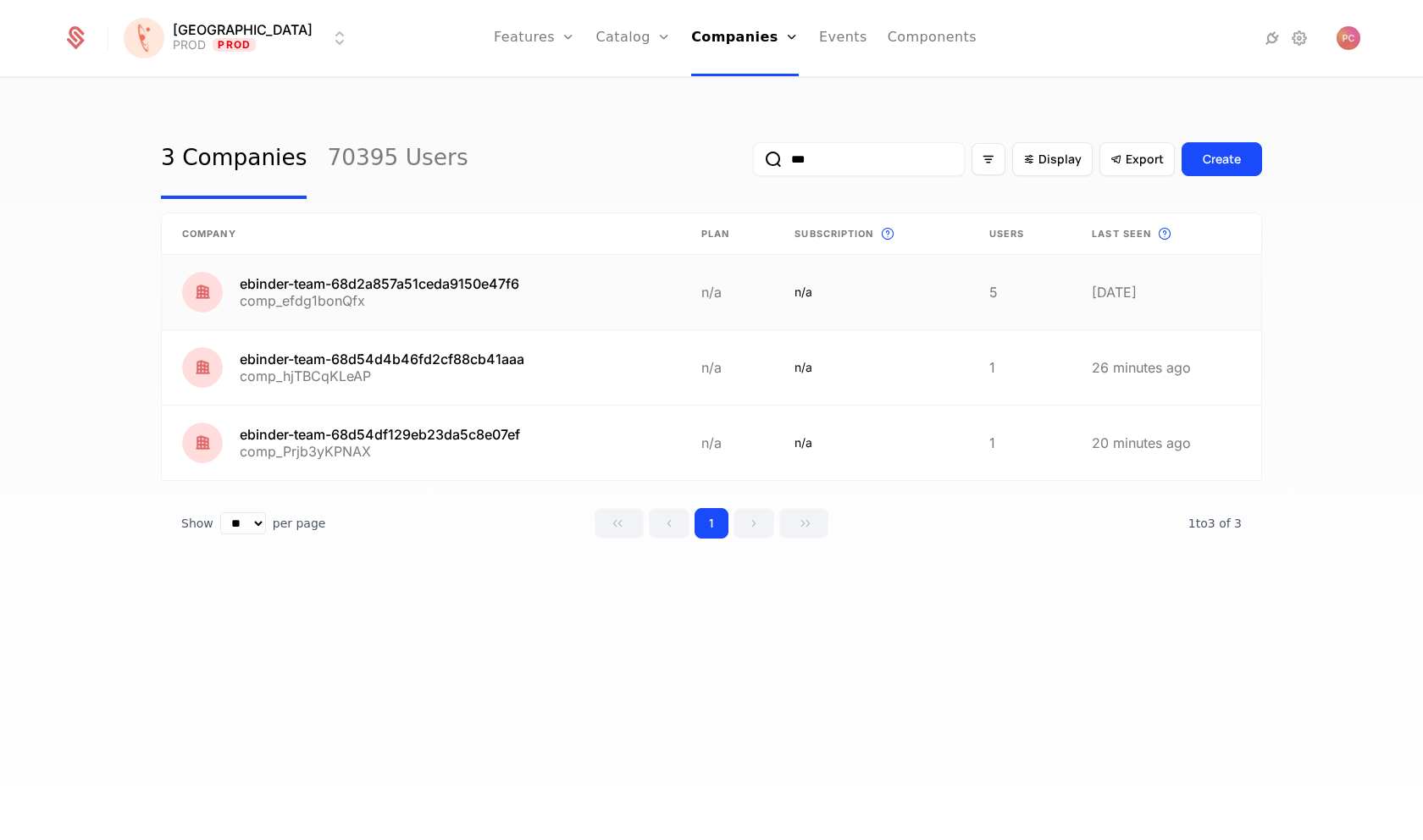
type input "***"
click at [844, 165] on input "***" at bounding box center [859, 159] width 212 height 34
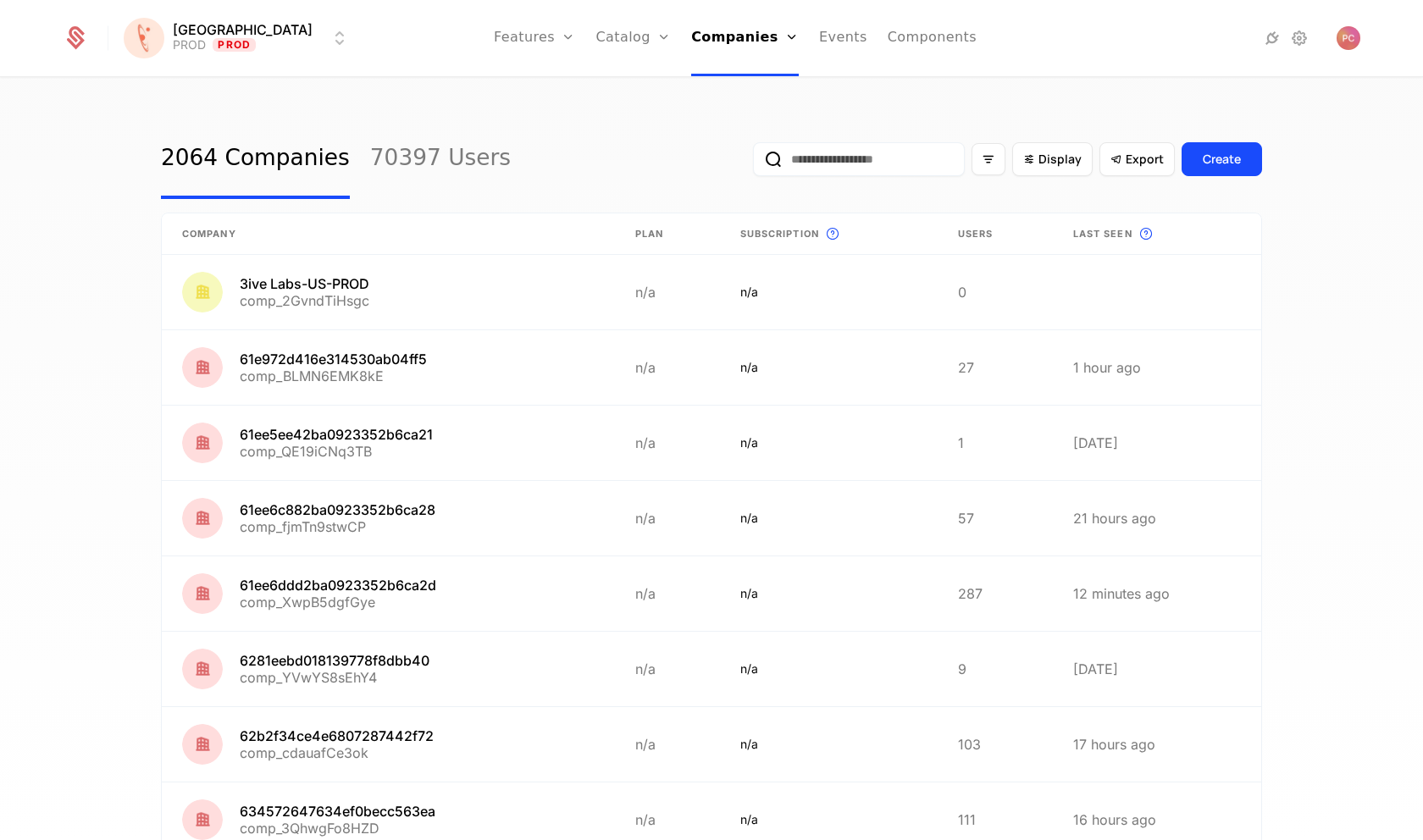
scroll to position [284, 0]
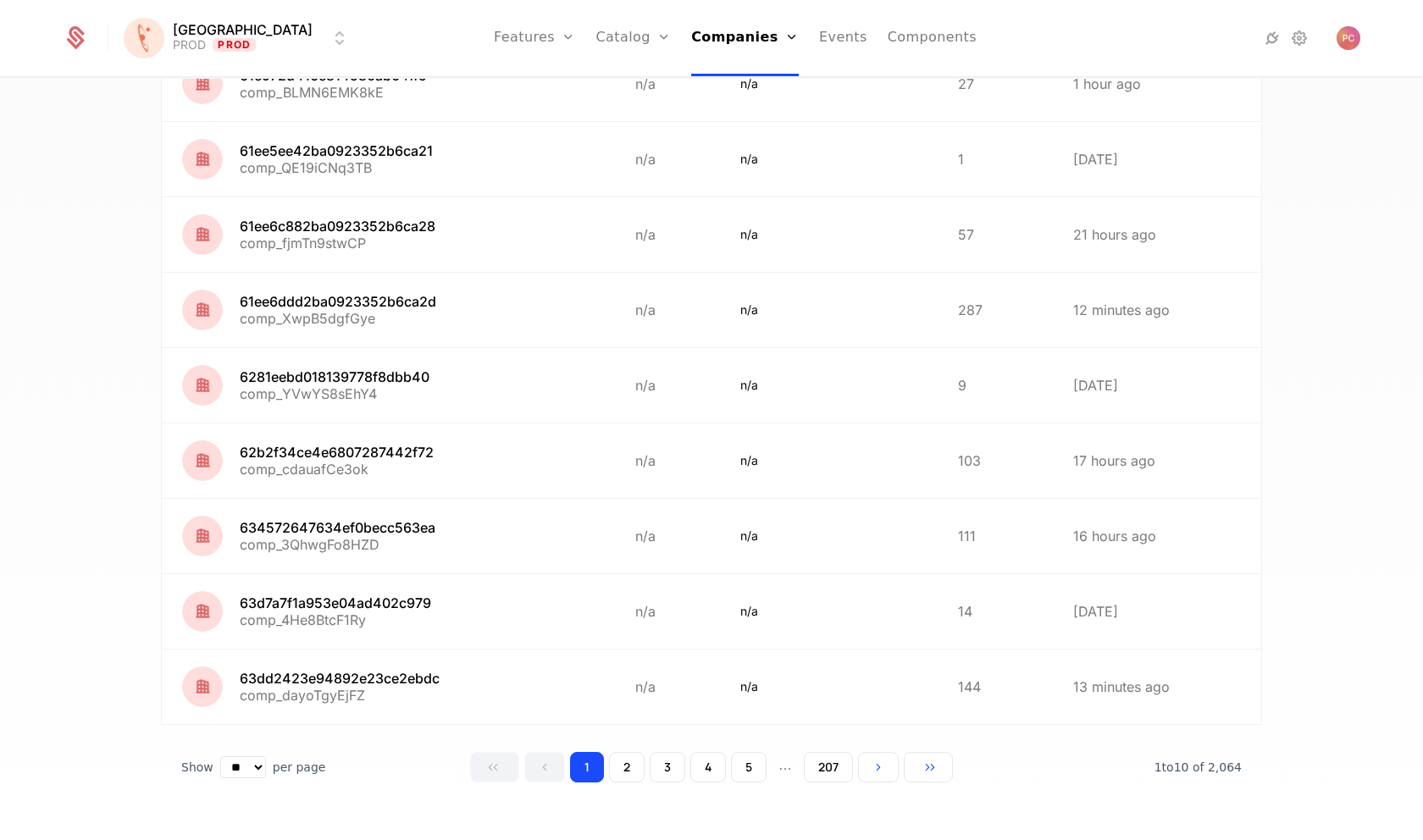
click at [638, 772] on button "2" at bounding box center [627, 768] width 35 height 31
click at [664, 772] on button "3" at bounding box center [667, 768] width 35 height 31
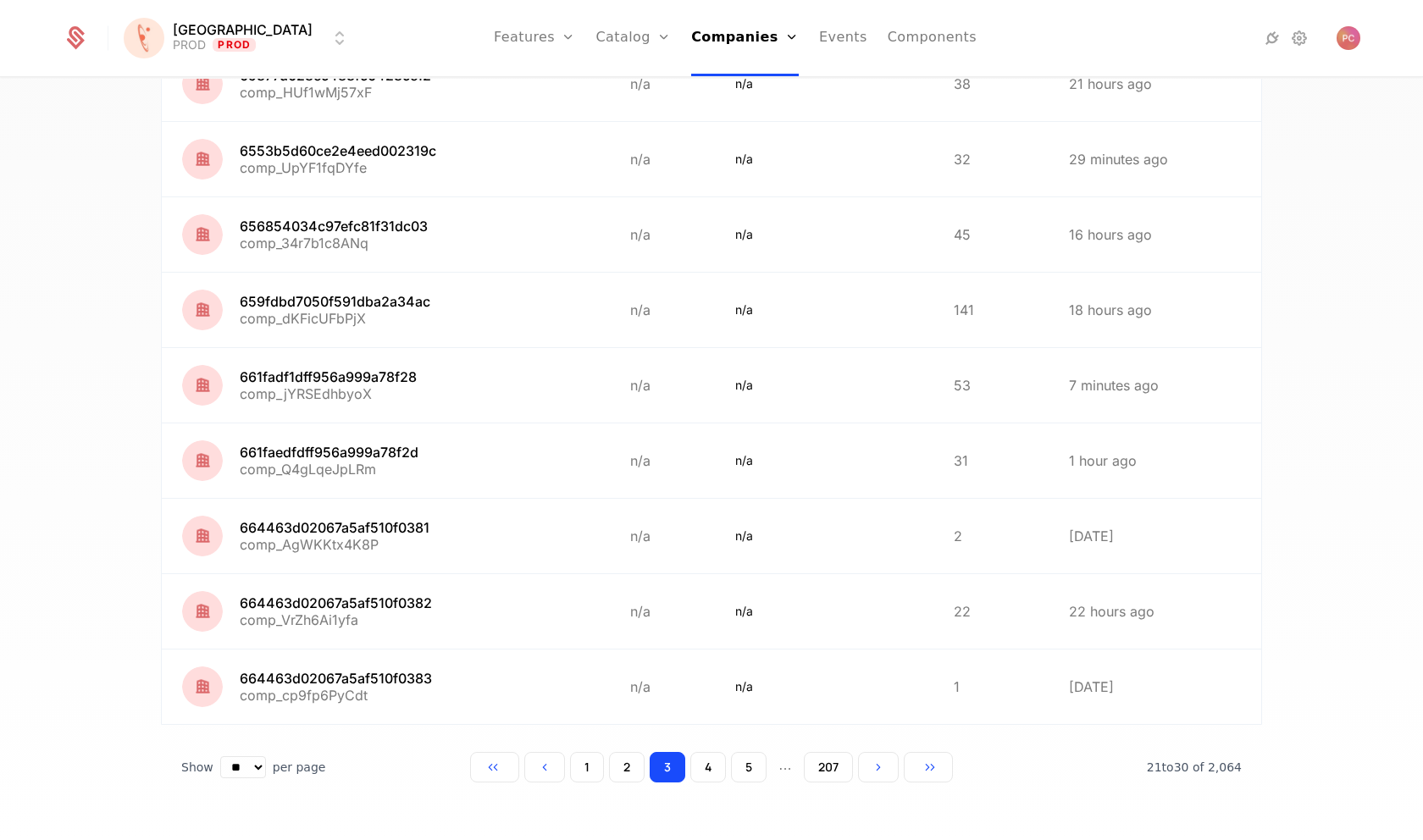
click at [702, 771] on button "4" at bounding box center [708, 768] width 35 height 31
click at [737, 773] on button "5" at bounding box center [749, 768] width 35 height 31
click at [819, 765] on button "207" at bounding box center [825, 768] width 50 height 31
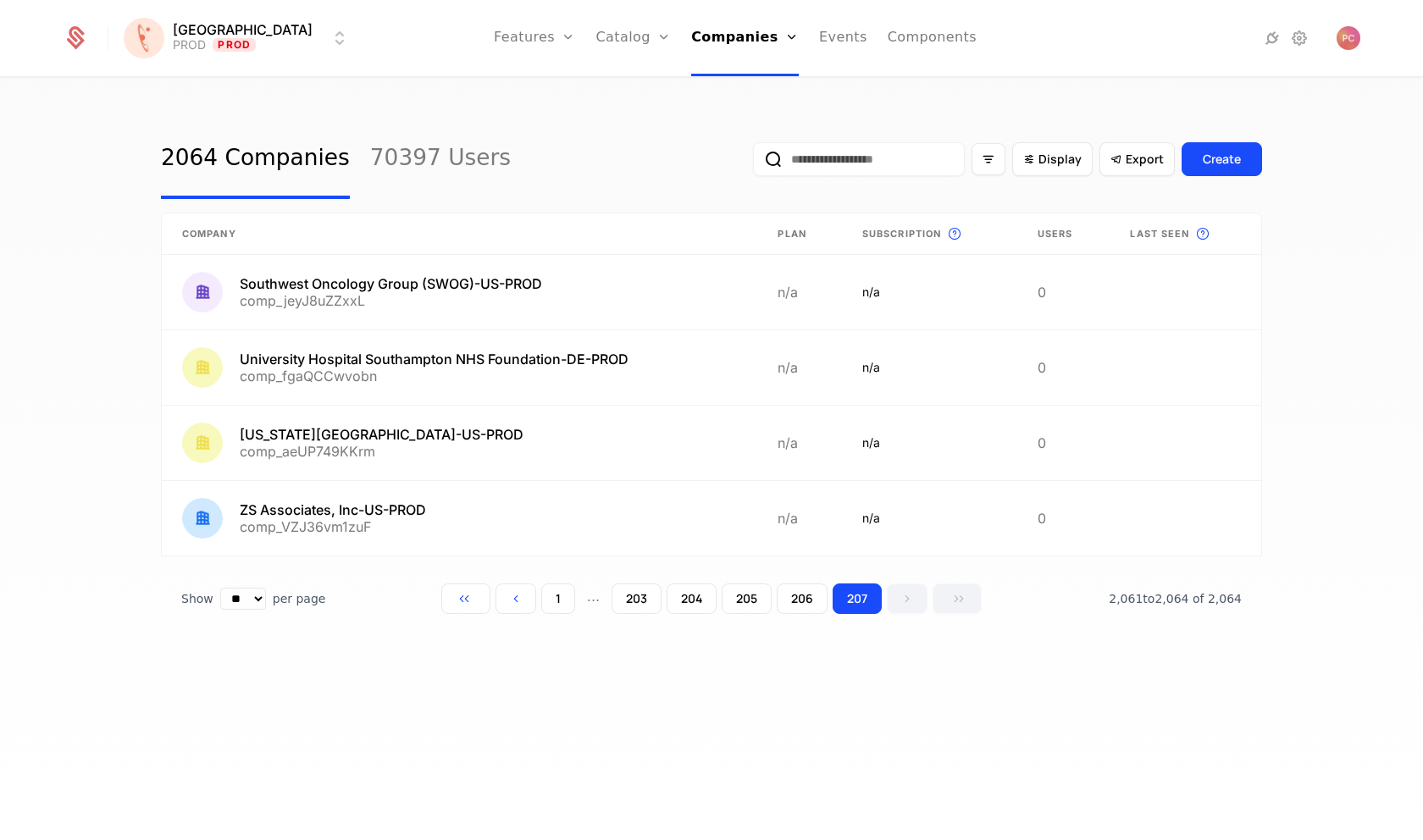
click at [757, 598] on button "205" at bounding box center [747, 599] width 50 height 31
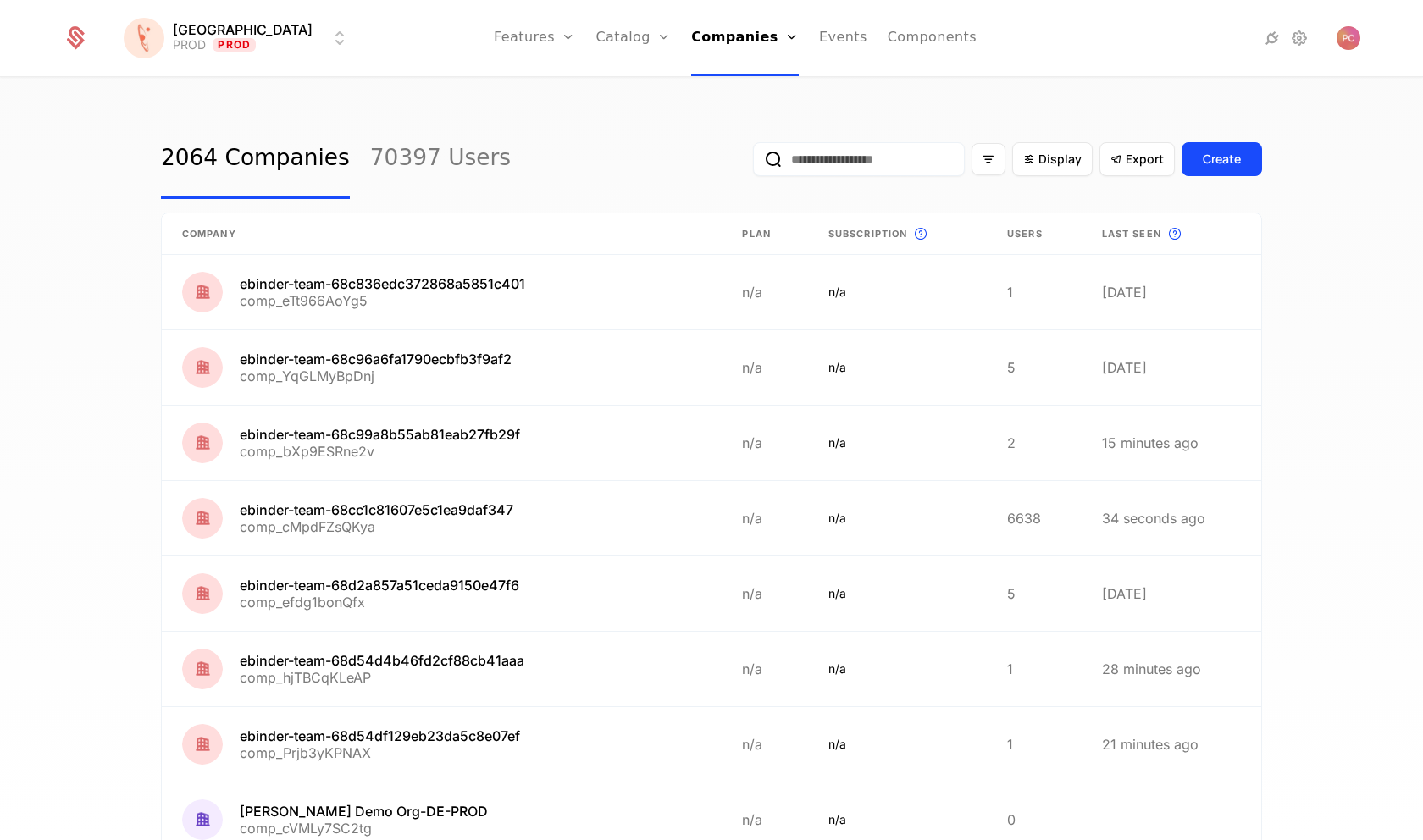
click at [838, 154] on input "email" at bounding box center [859, 159] width 212 height 34
type input "**"
click at [753, 163] on button "submit" at bounding box center [753, 163] width 0 height 0
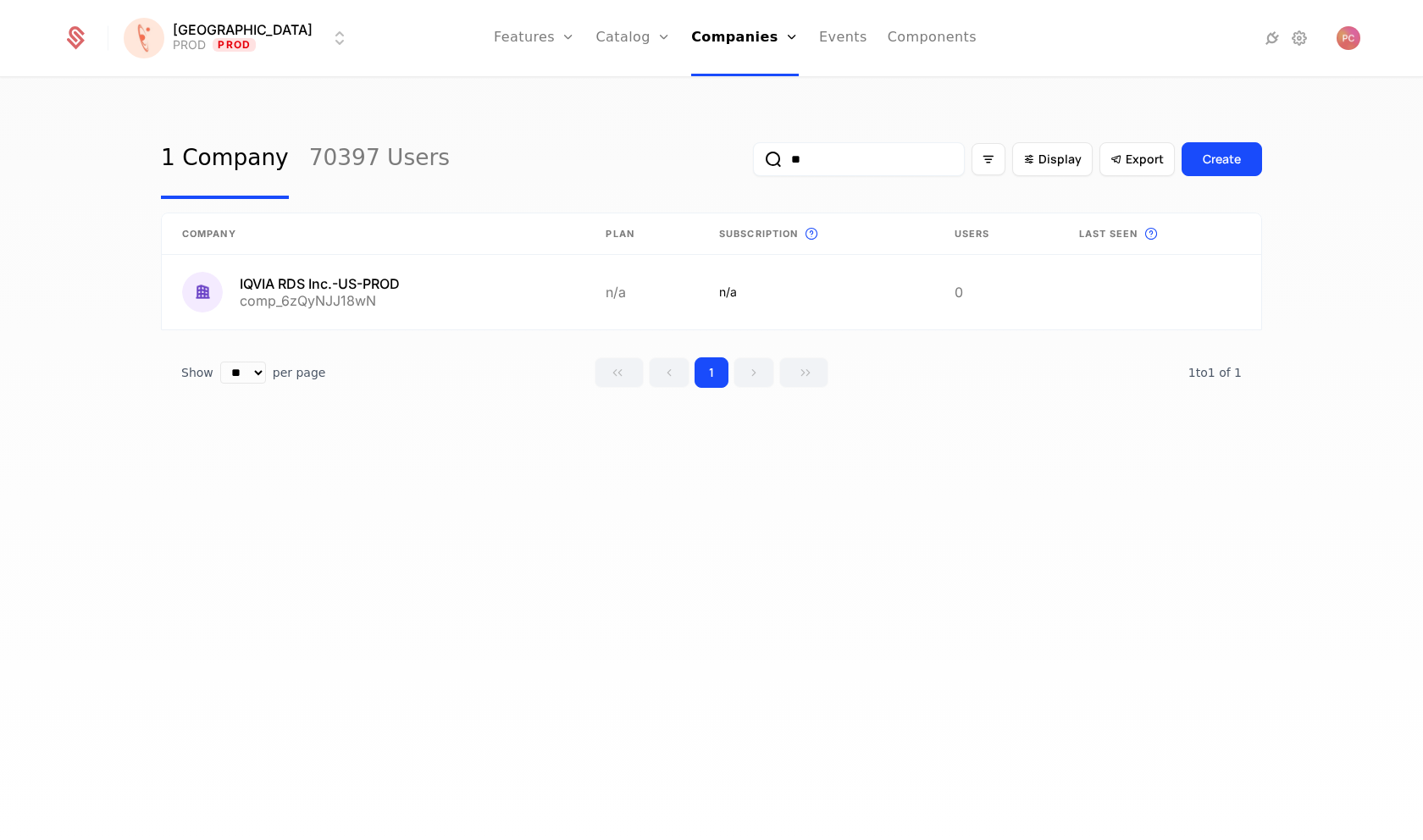
click at [857, 153] on input "**" at bounding box center [859, 159] width 212 height 34
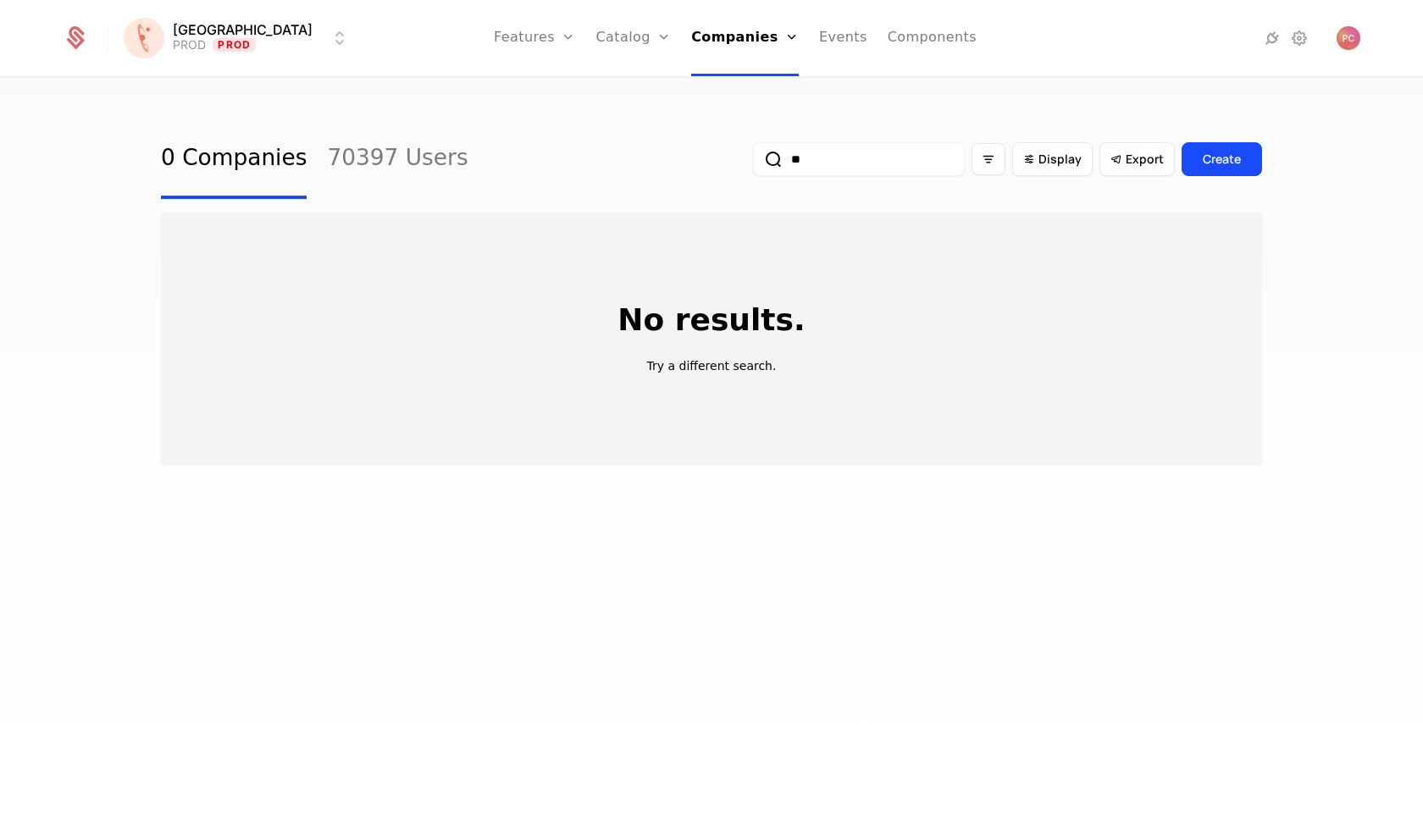
type input "*"
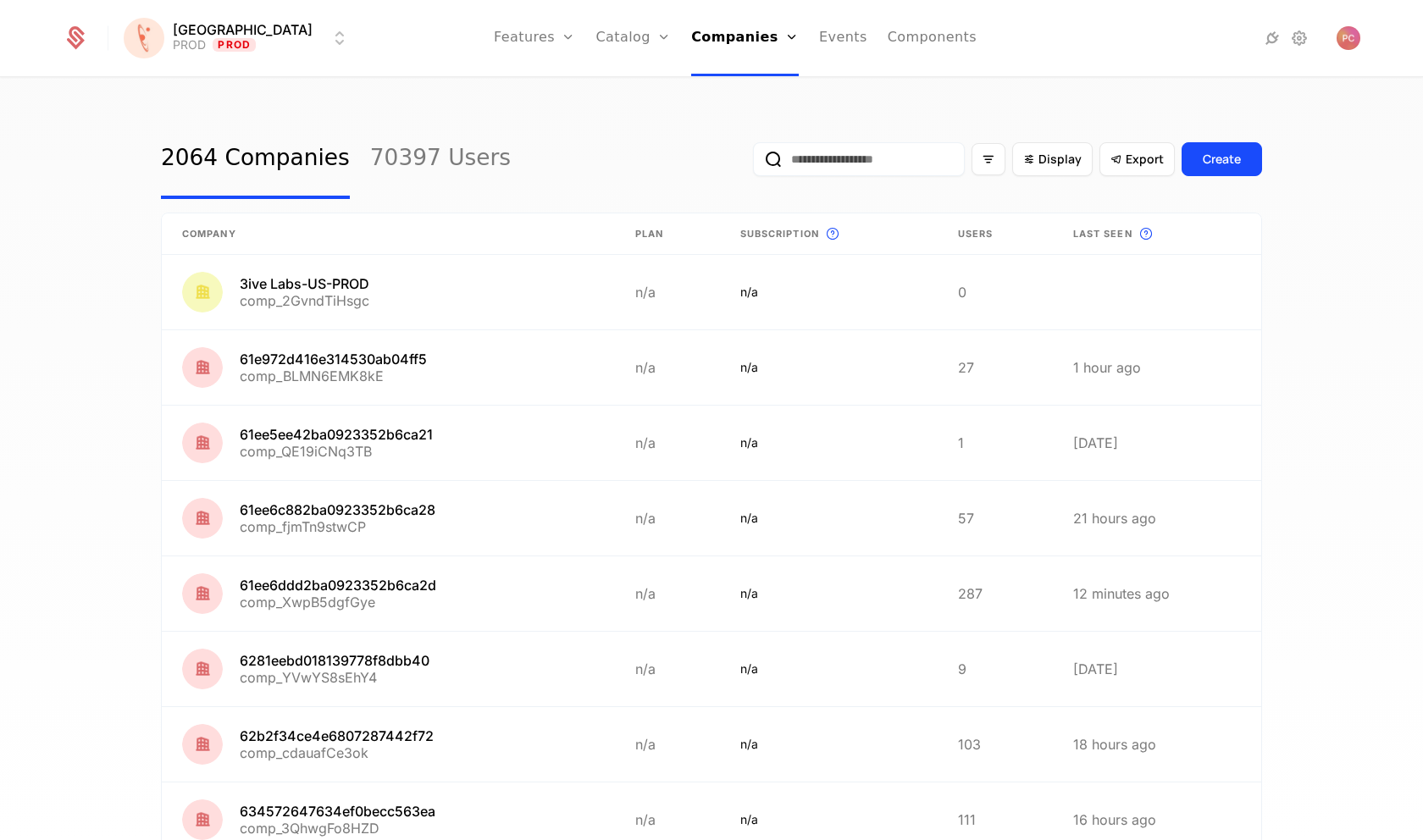
type input "*"
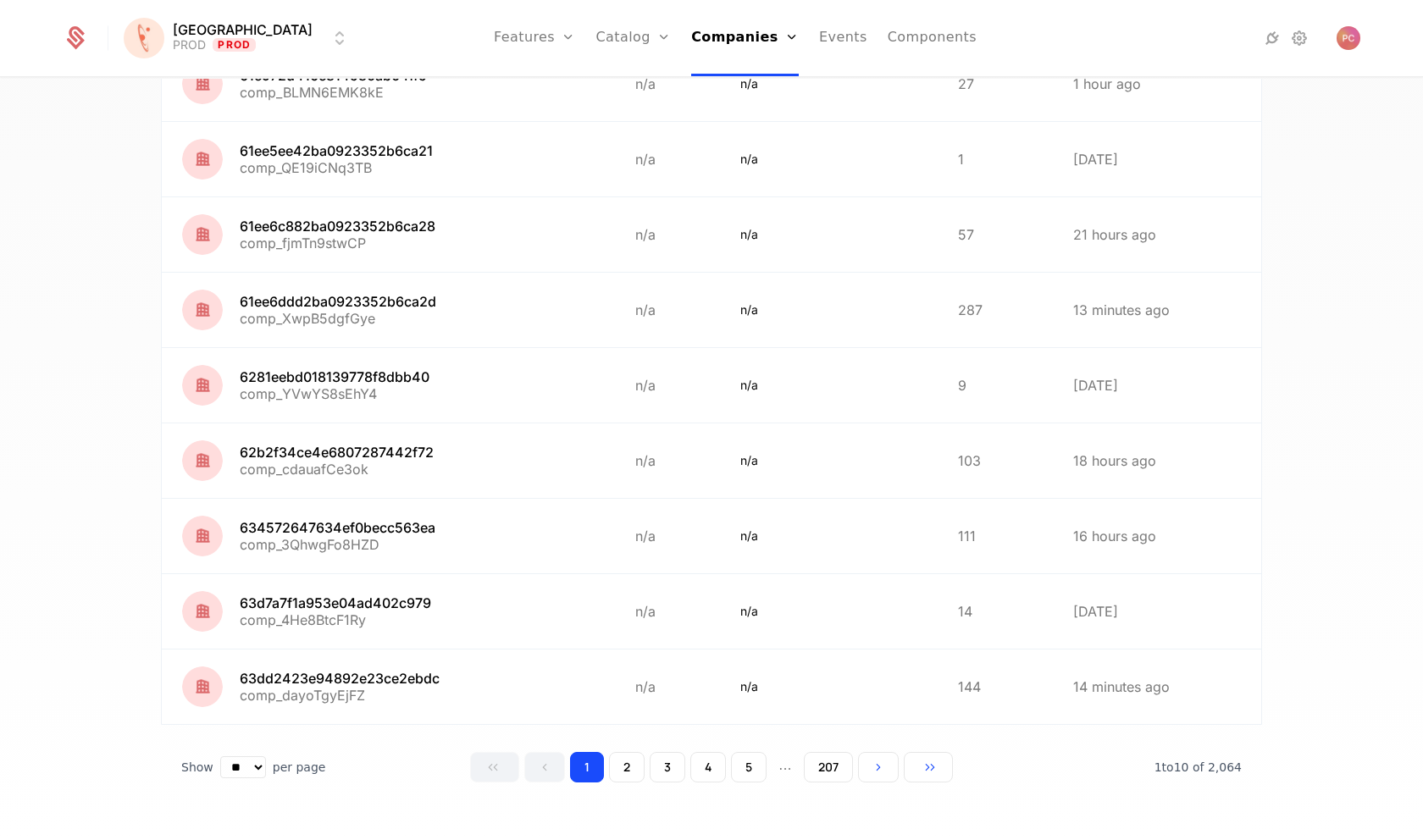
click at [631, 777] on button "2" at bounding box center [627, 768] width 35 height 31
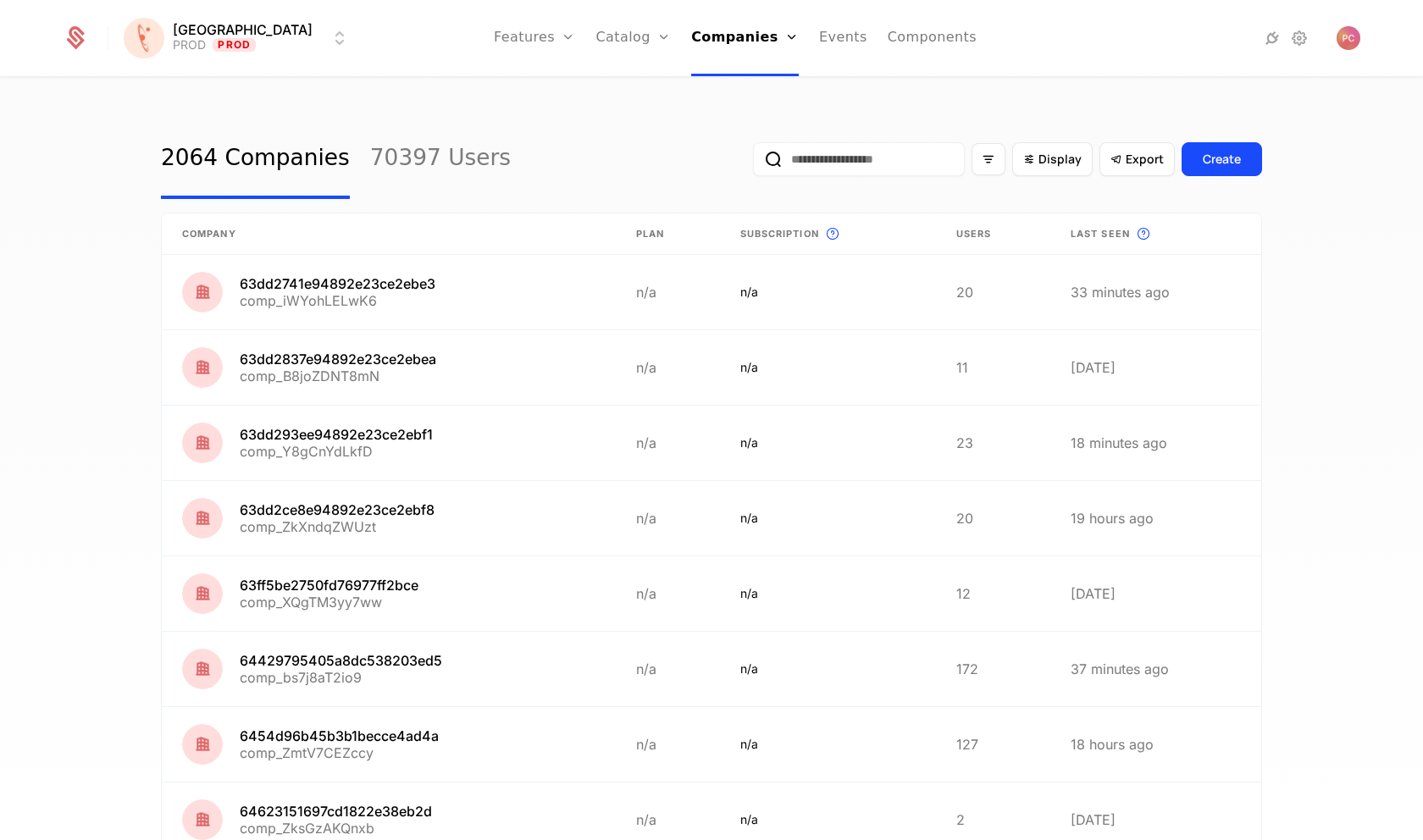
click at [1382, 270] on div "2064 Companies 70397 Users Display Export Create Company Plan Subscription This…" at bounding box center [712, 464] width 1423 height 771
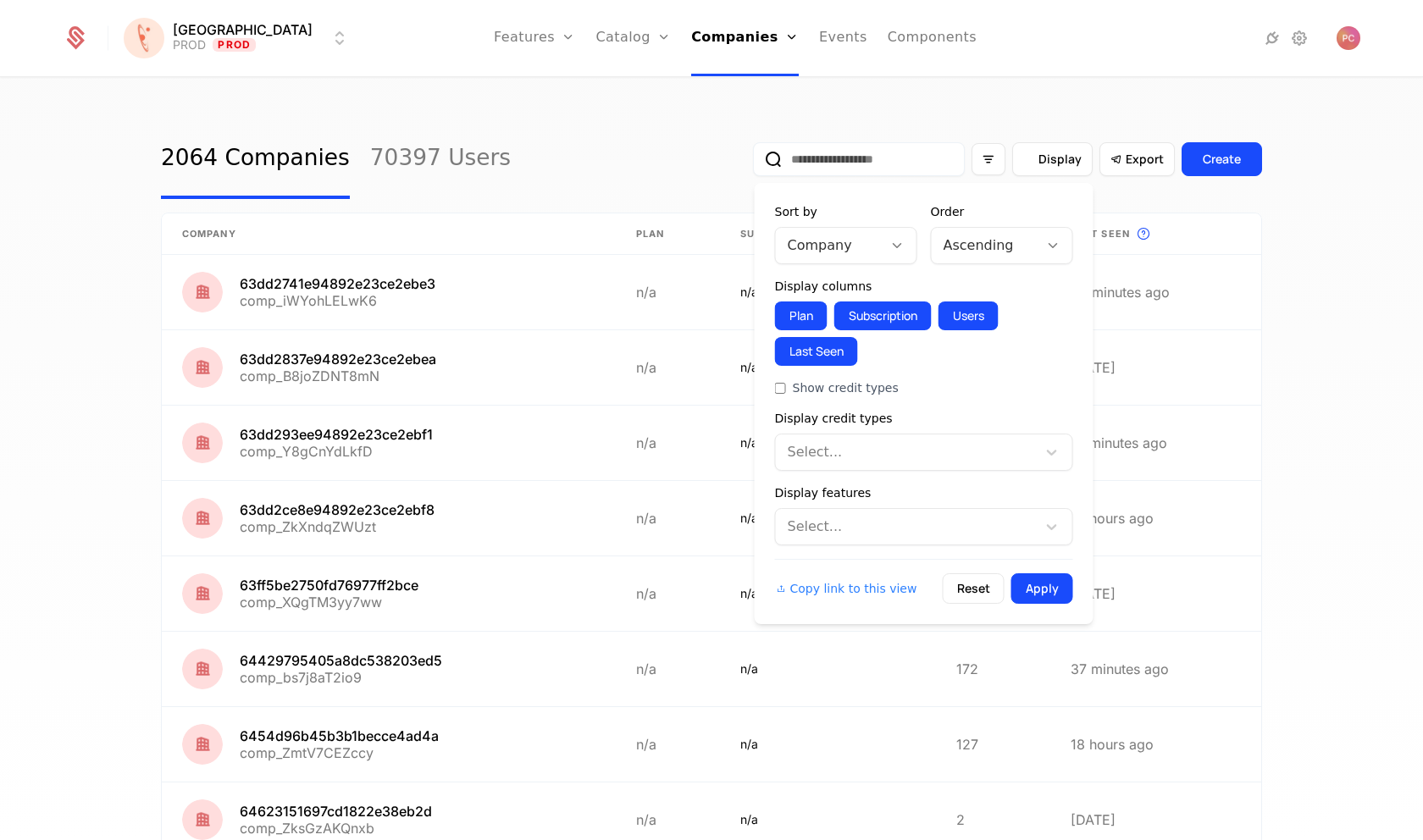
click at [1057, 164] on span "Display" at bounding box center [1060, 159] width 43 height 17
click at [891, 444] on div at bounding box center [906, 452] width 237 height 24
click at [1037, 452] on div at bounding box center [1052, 452] width 31 height 20
click at [964, 510] on div "Select..." at bounding box center [924, 526] width 299 height 37
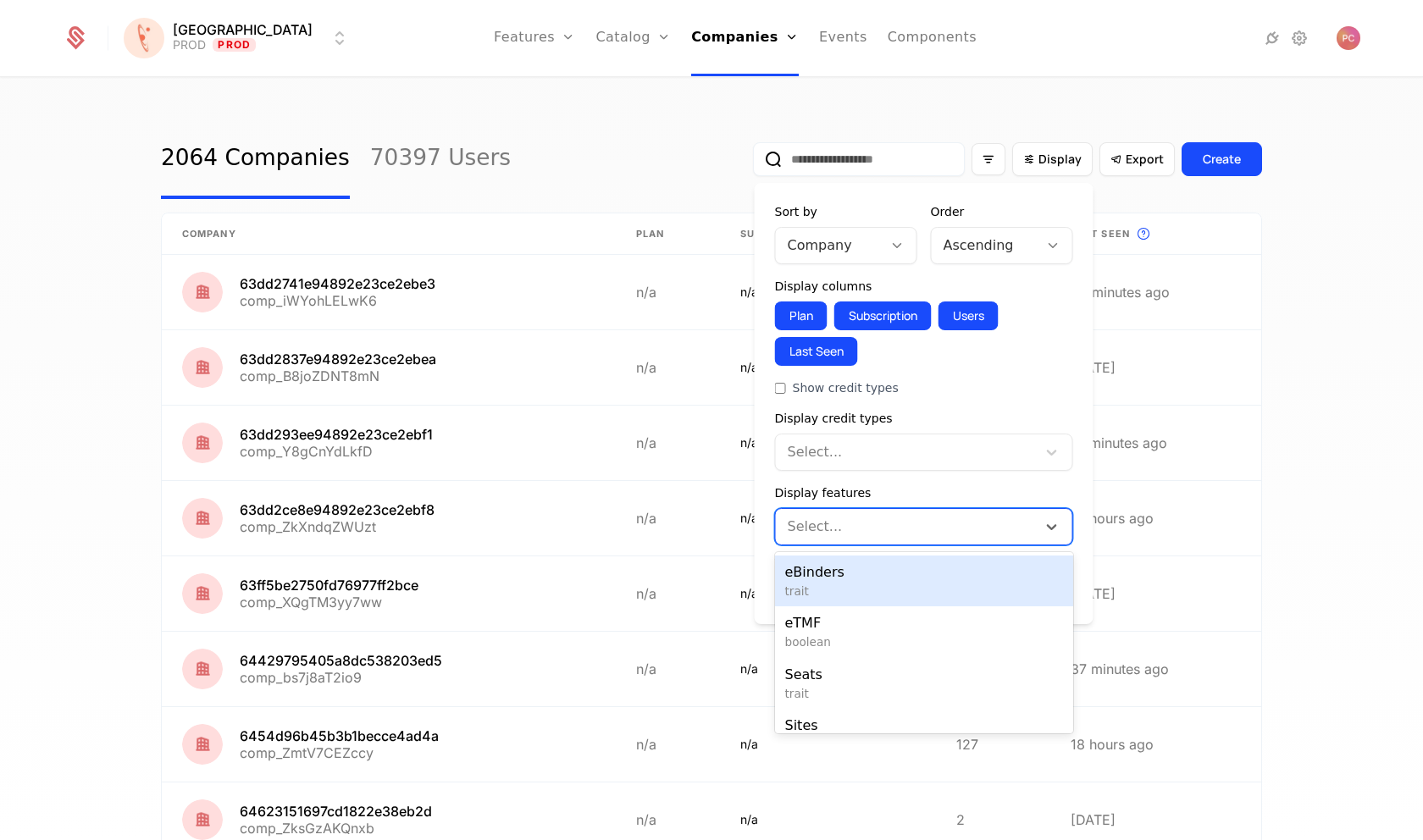
click at [933, 524] on div at bounding box center [906, 526] width 237 height 24
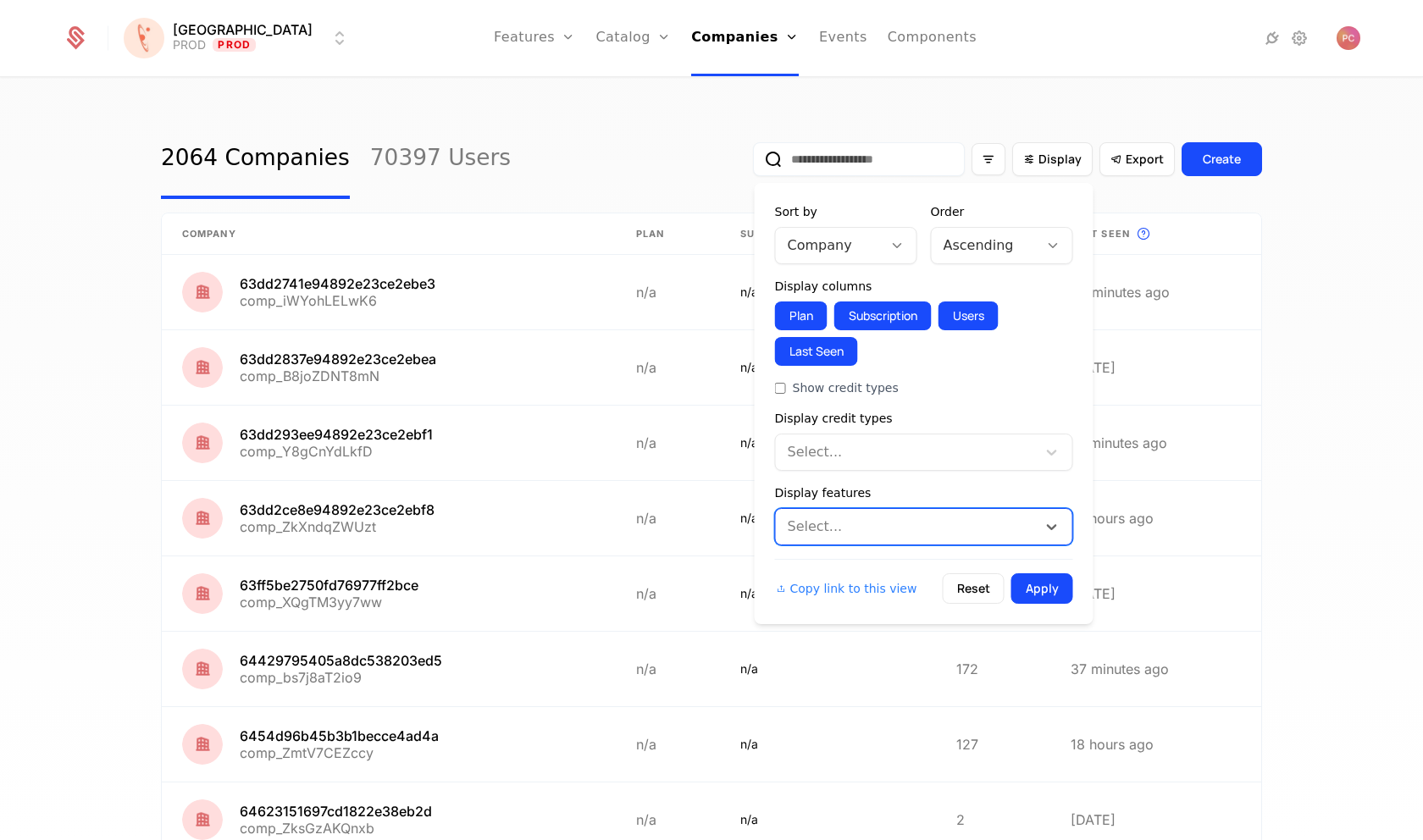
click at [1362, 482] on div "2064 Companies 70397 Users Display Export Create Company Plan Subscription This…" at bounding box center [712, 464] width 1423 height 771
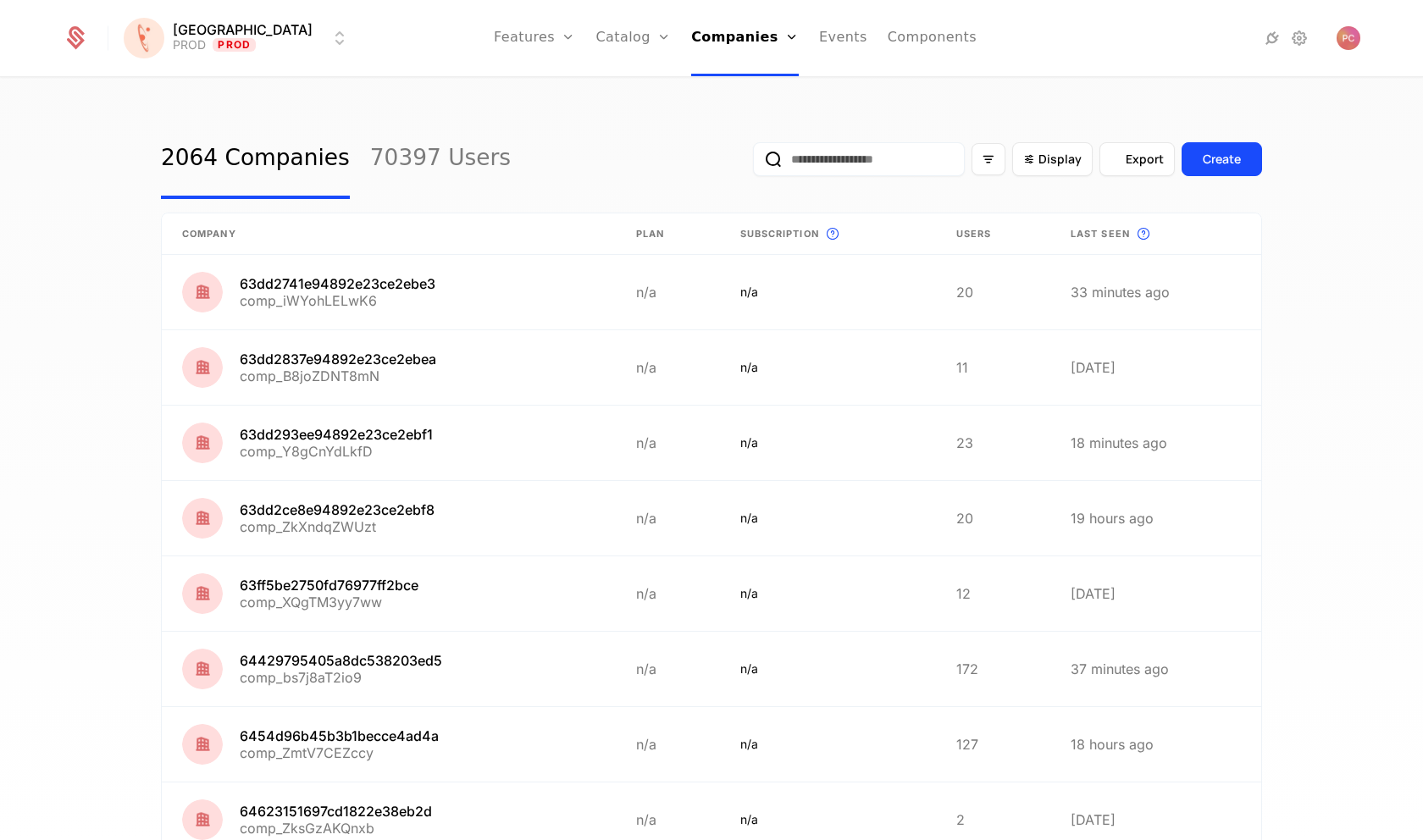
click at [1101, 163] on button "Export" at bounding box center [1137, 159] width 75 height 34
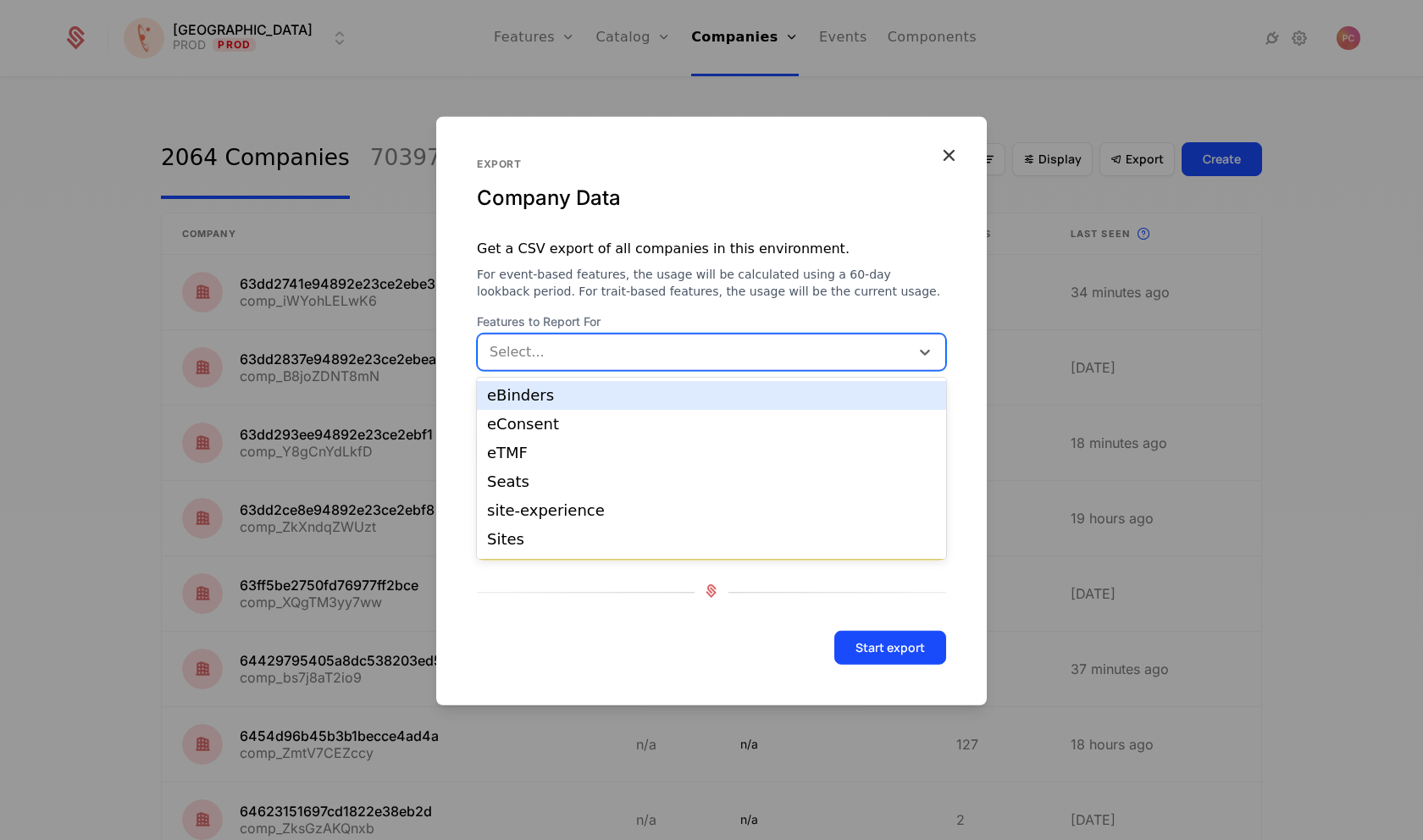
click at [677, 360] on div at bounding box center [694, 352] width 412 height 24
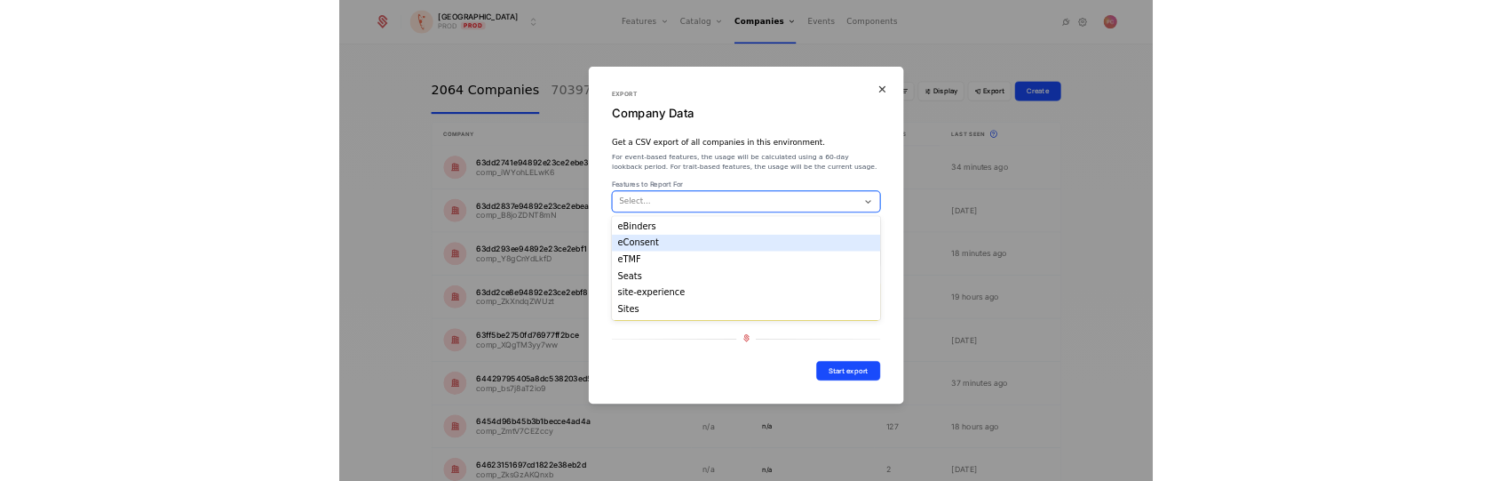
scroll to position [28, 0]
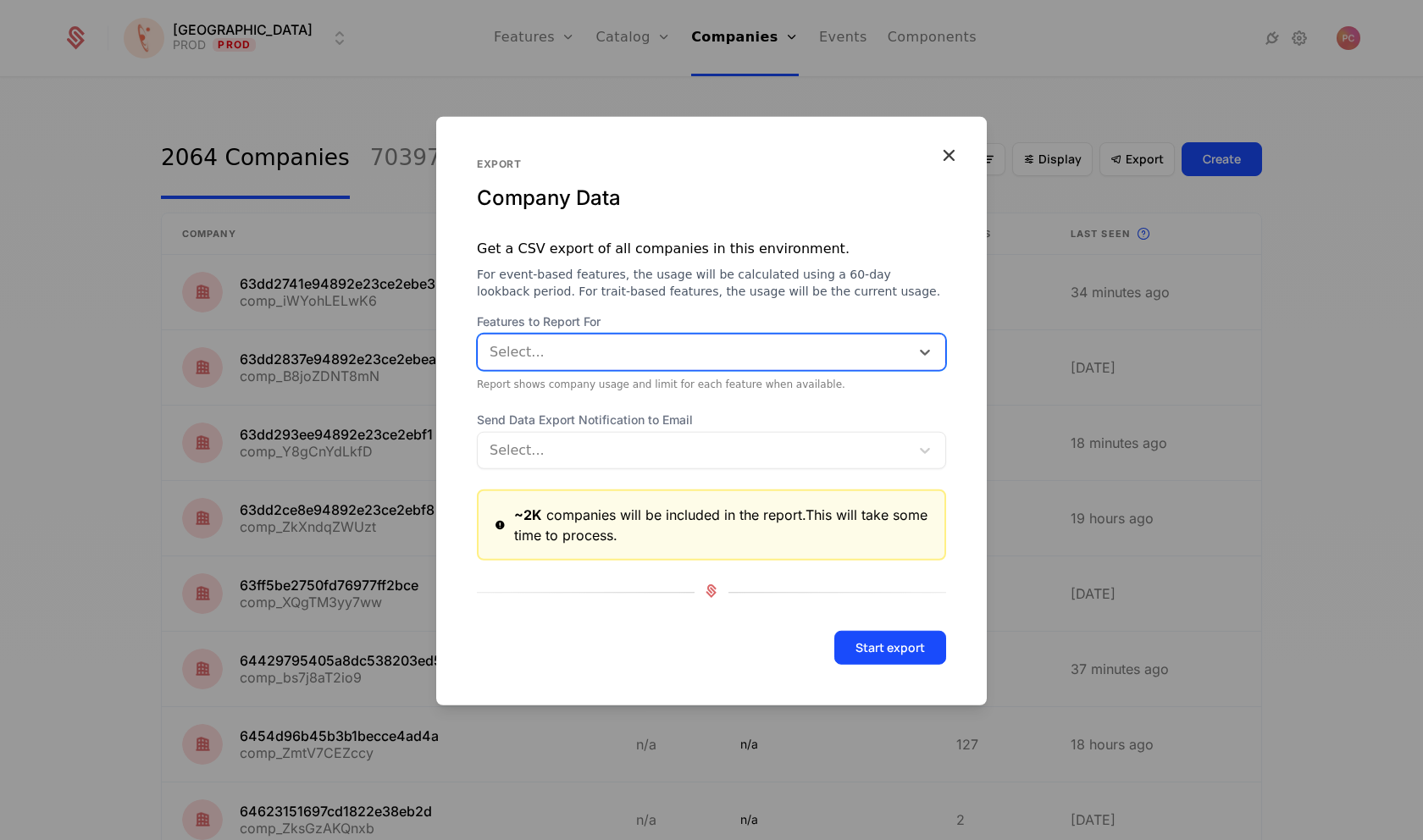
click at [897, 345] on div at bounding box center [694, 352] width 412 height 24
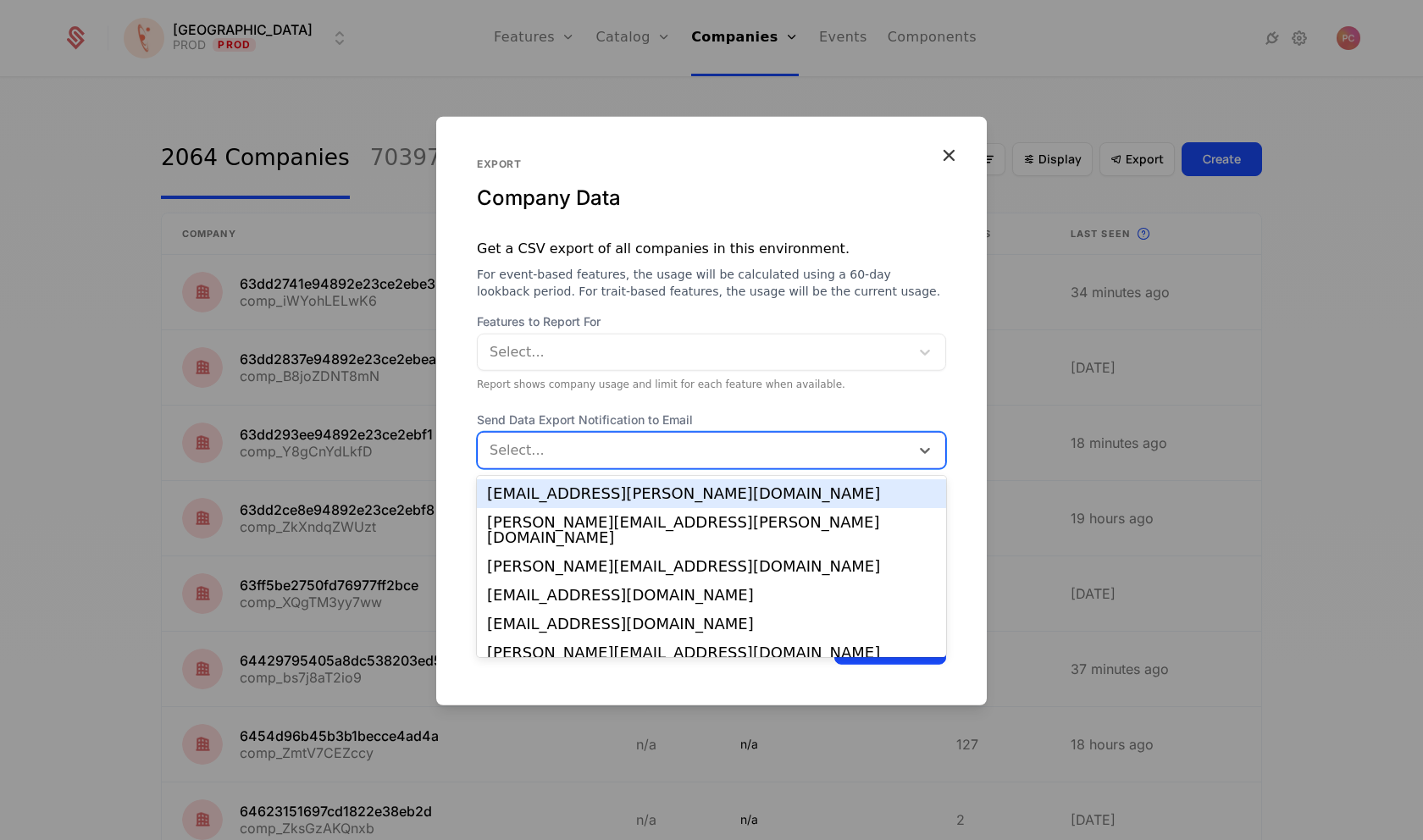
click at [833, 454] on div at bounding box center [694, 450] width 412 height 24
click at [811, 436] on div "Select..." at bounding box center [712, 450] width 469 height 37
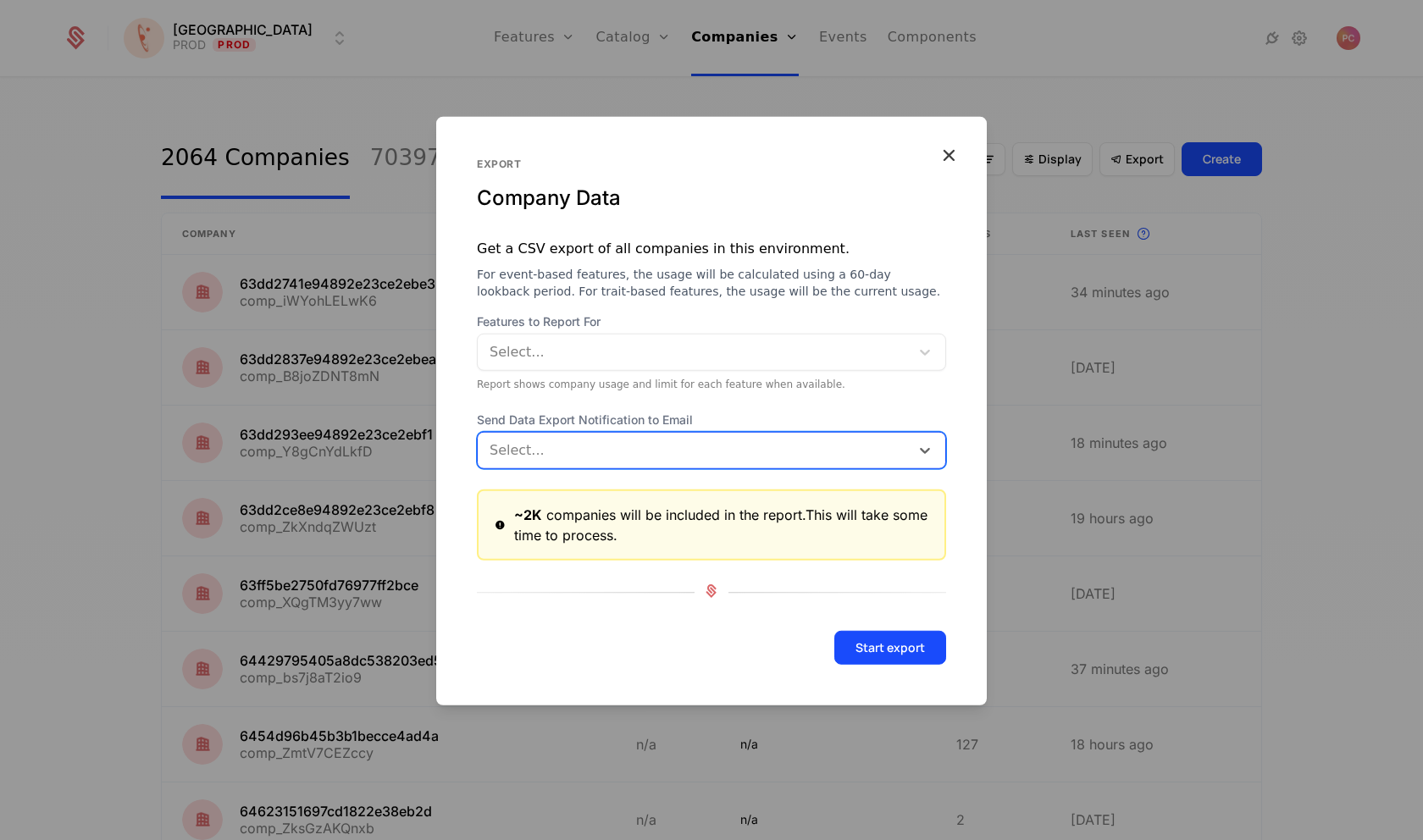
click at [697, 356] on div at bounding box center [694, 352] width 412 height 24
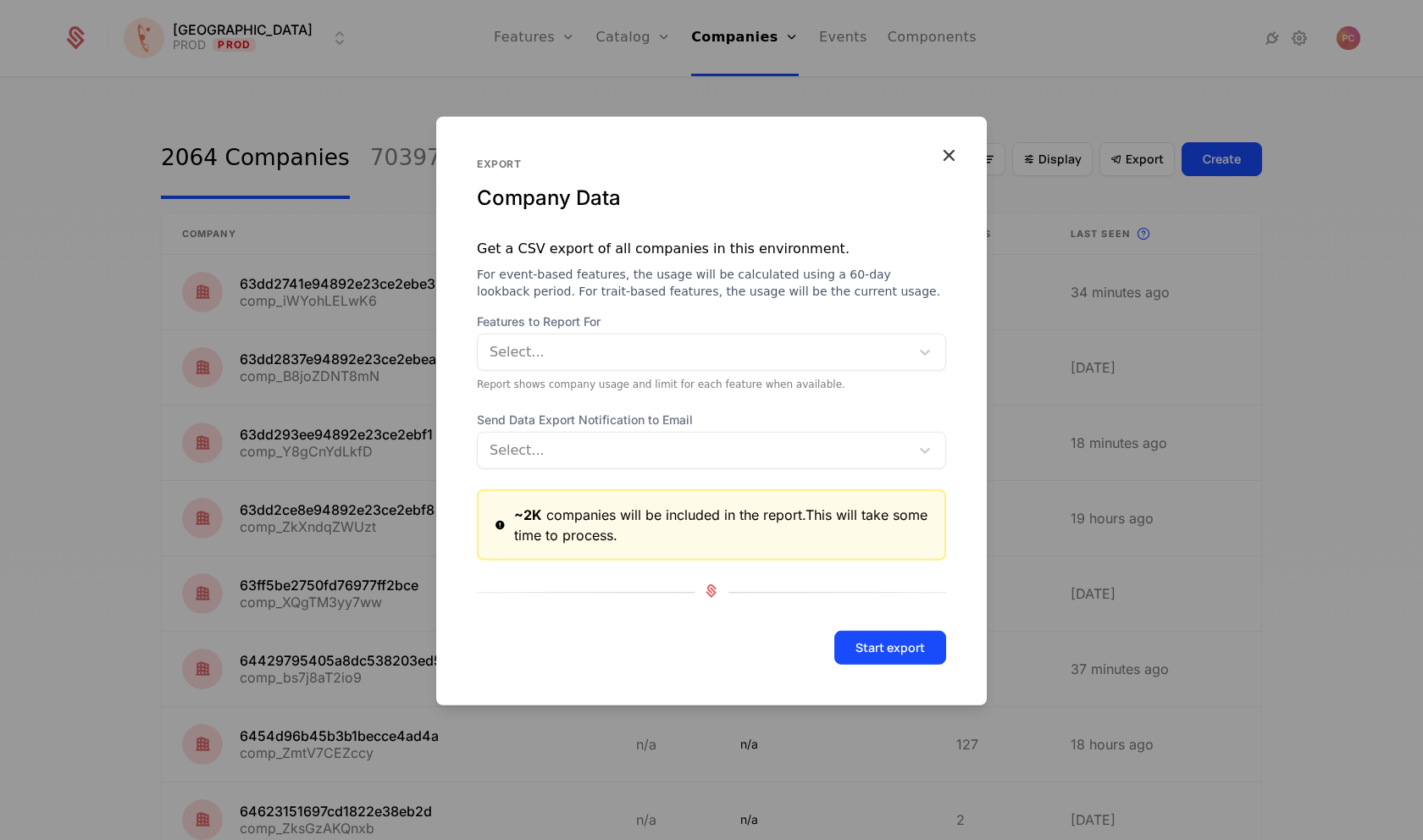
click at [639, 714] on div at bounding box center [712, 420] width 1423 height 840
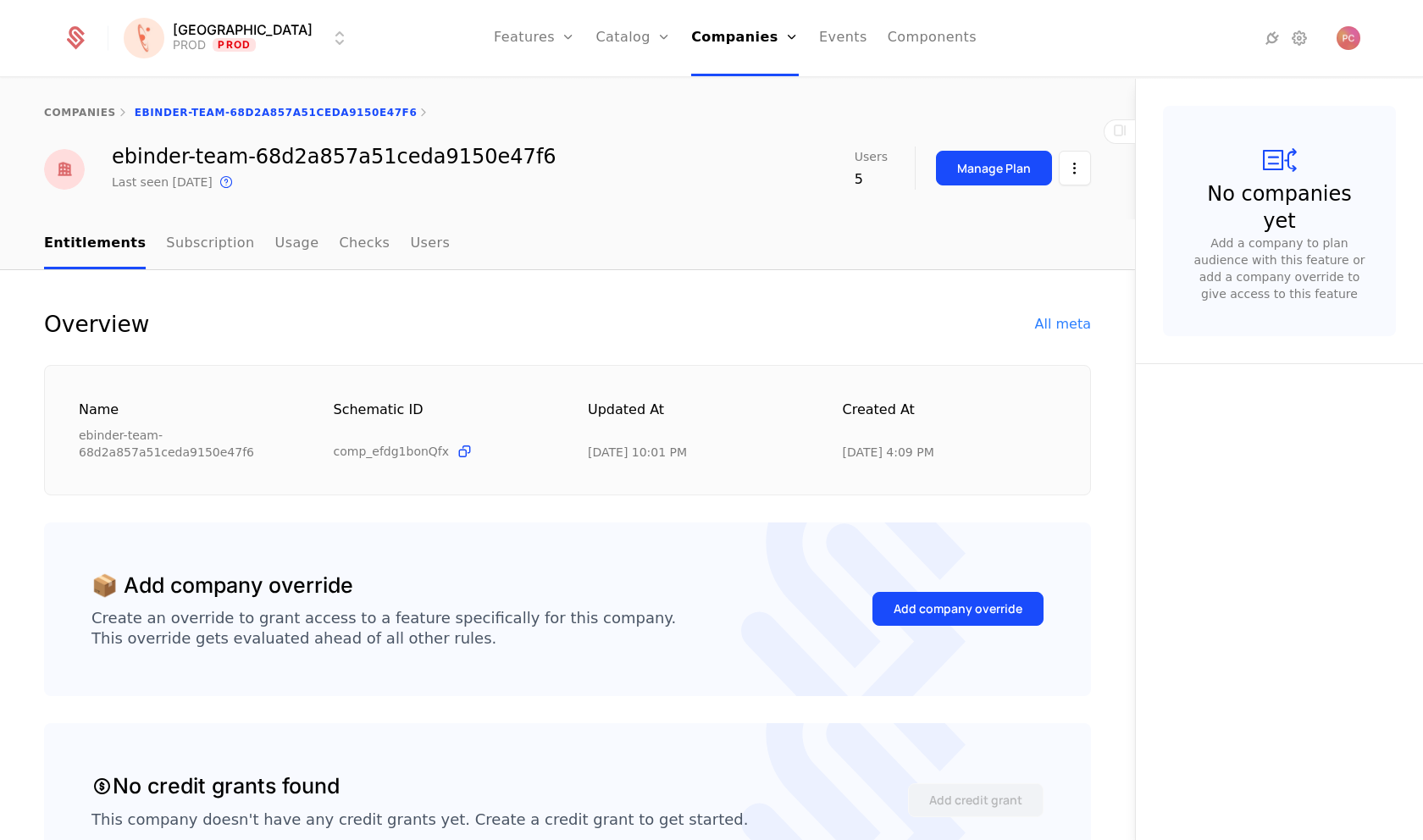
click at [206, 247] on link "Subscription" at bounding box center [210, 244] width 88 height 50
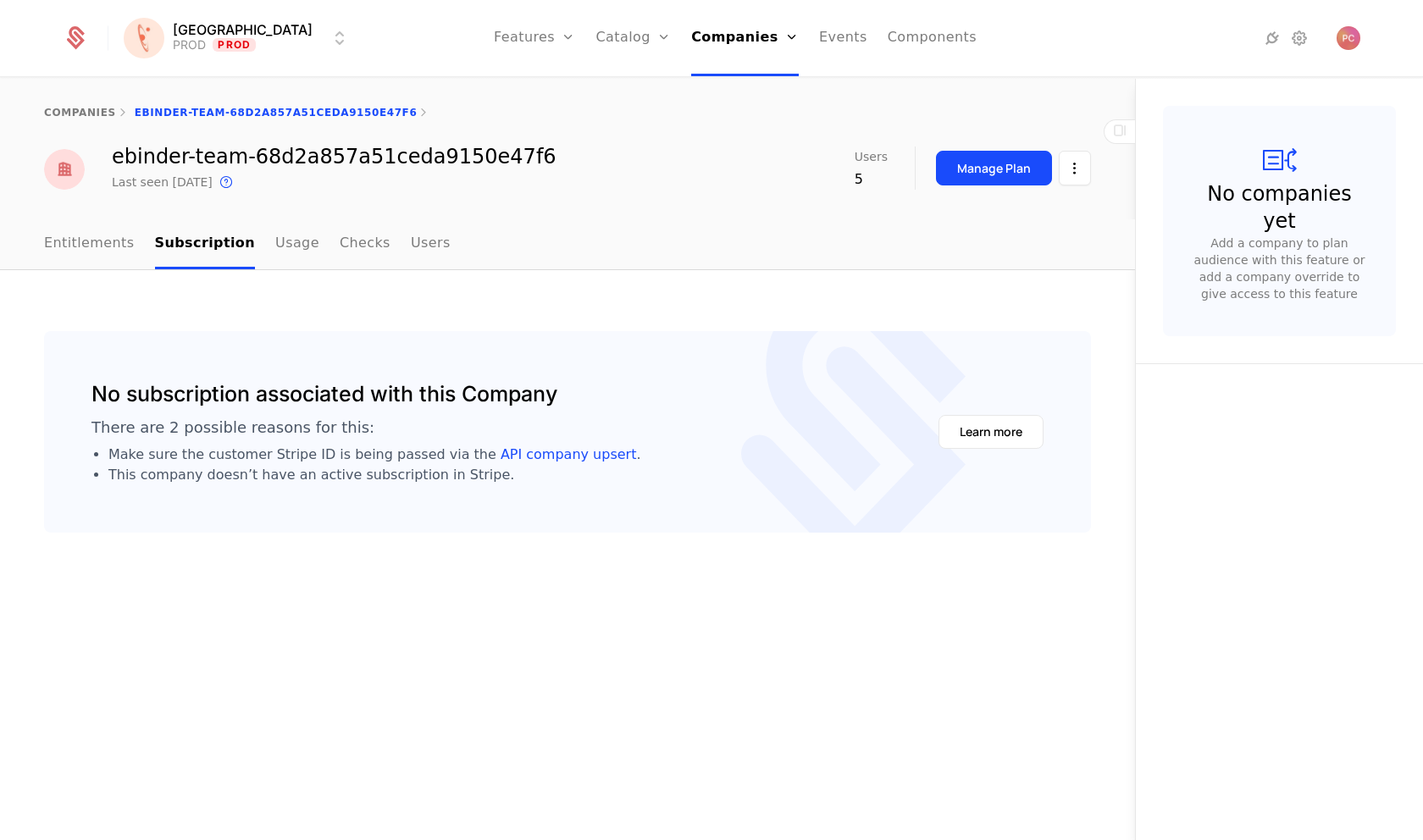
click at [299, 247] on ul "Entitlements Subscription Usage Checks Users" at bounding box center [247, 244] width 406 height 50
click at [287, 246] on link "Usage" at bounding box center [298, 244] width 44 height 50
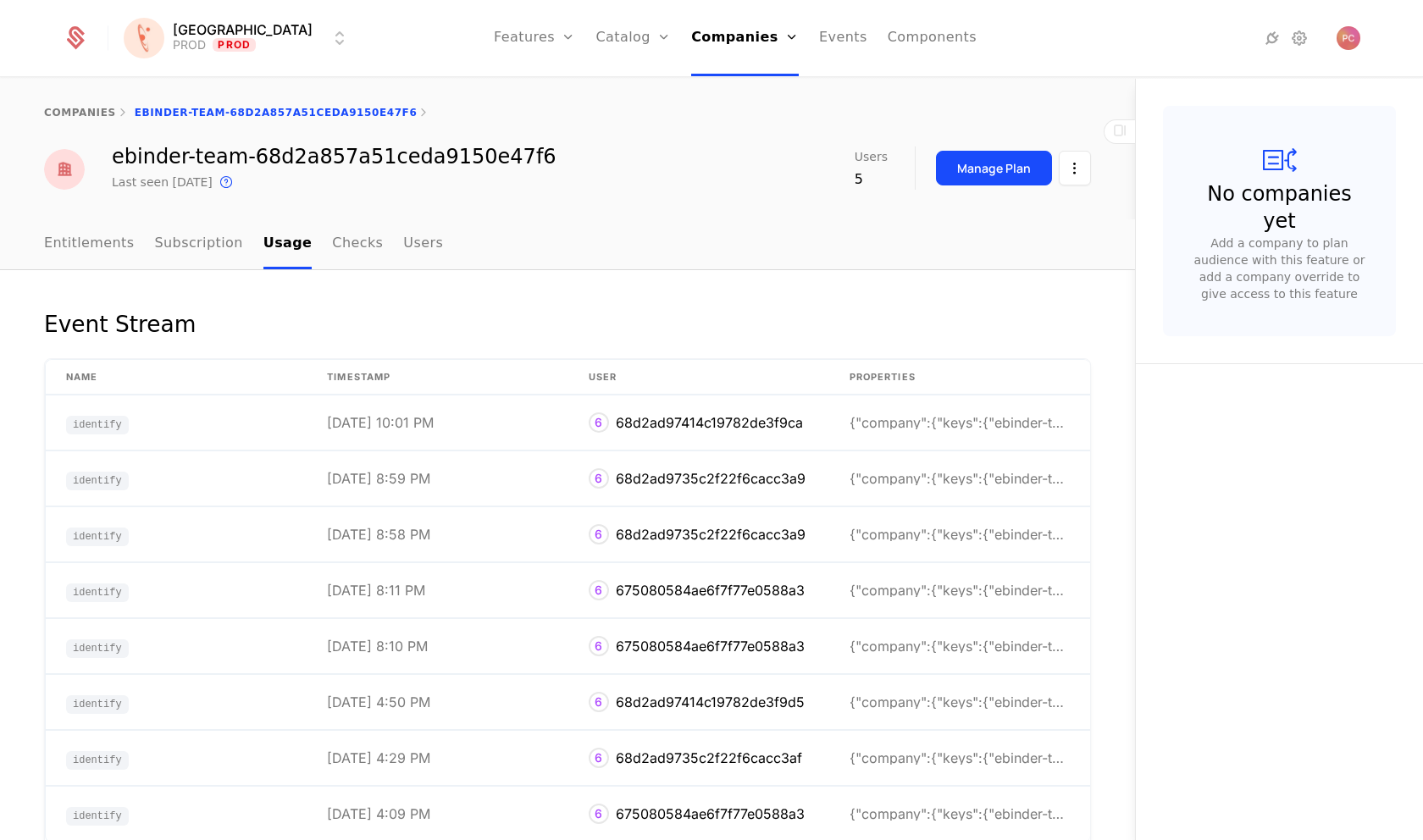
click at [345, 250] on link "Checks" at bounding box center [357, 244] width 51 height 50
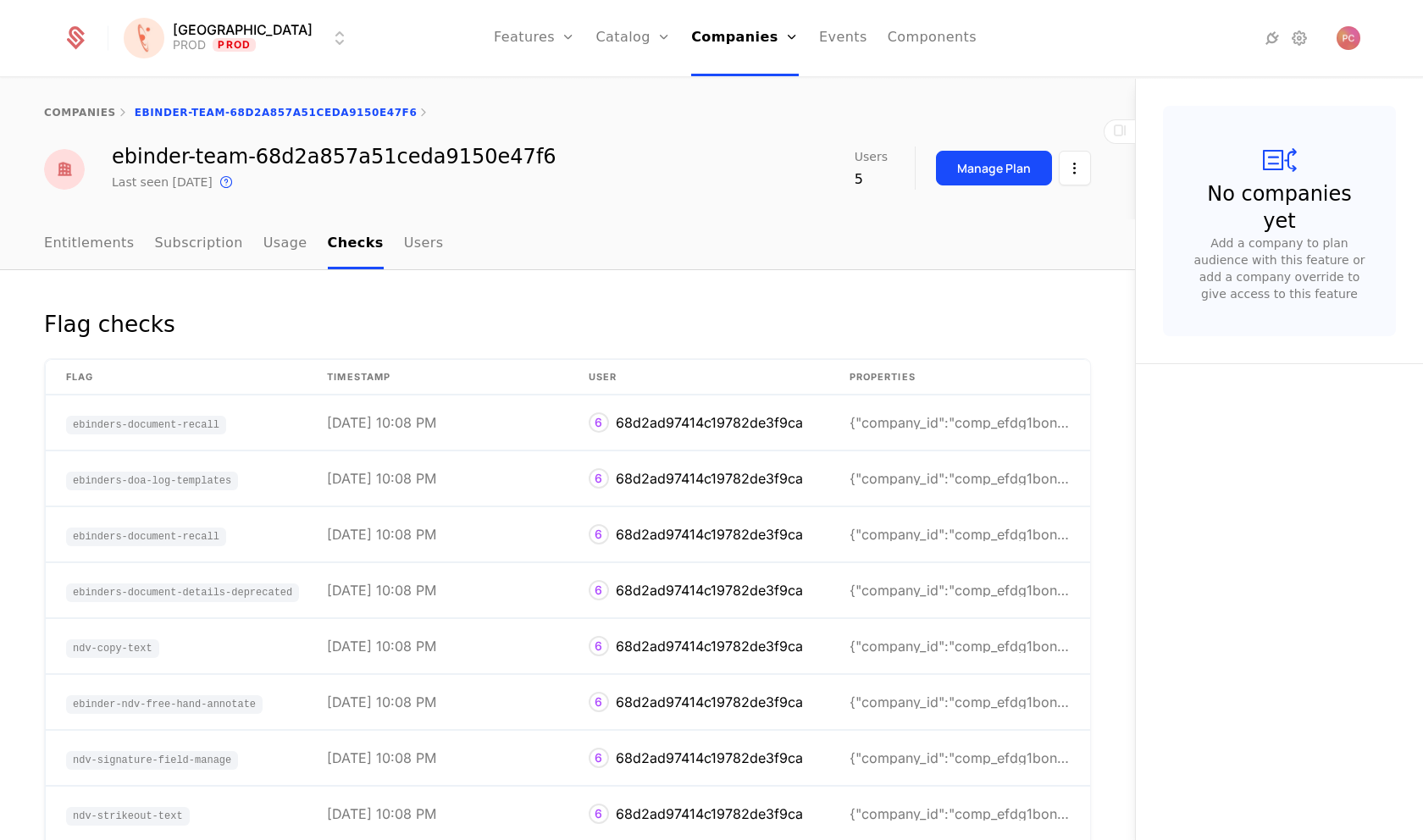
click at [406, 252] on link "Users" at bounding box center [424, 244] width 40 height 50
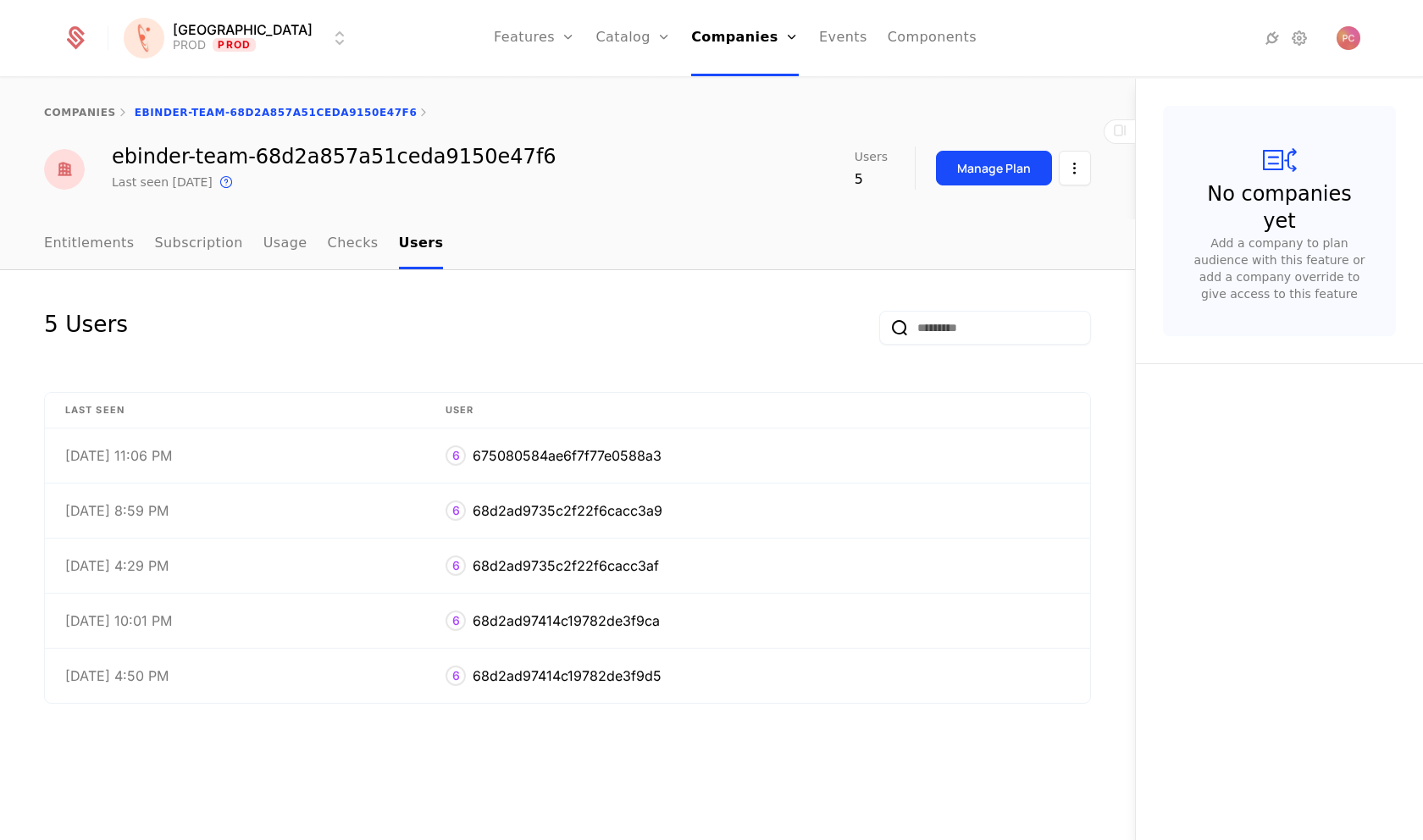
click at [286, 252] on link "Usage" at bounding box center [285, 244] width 44 height 50
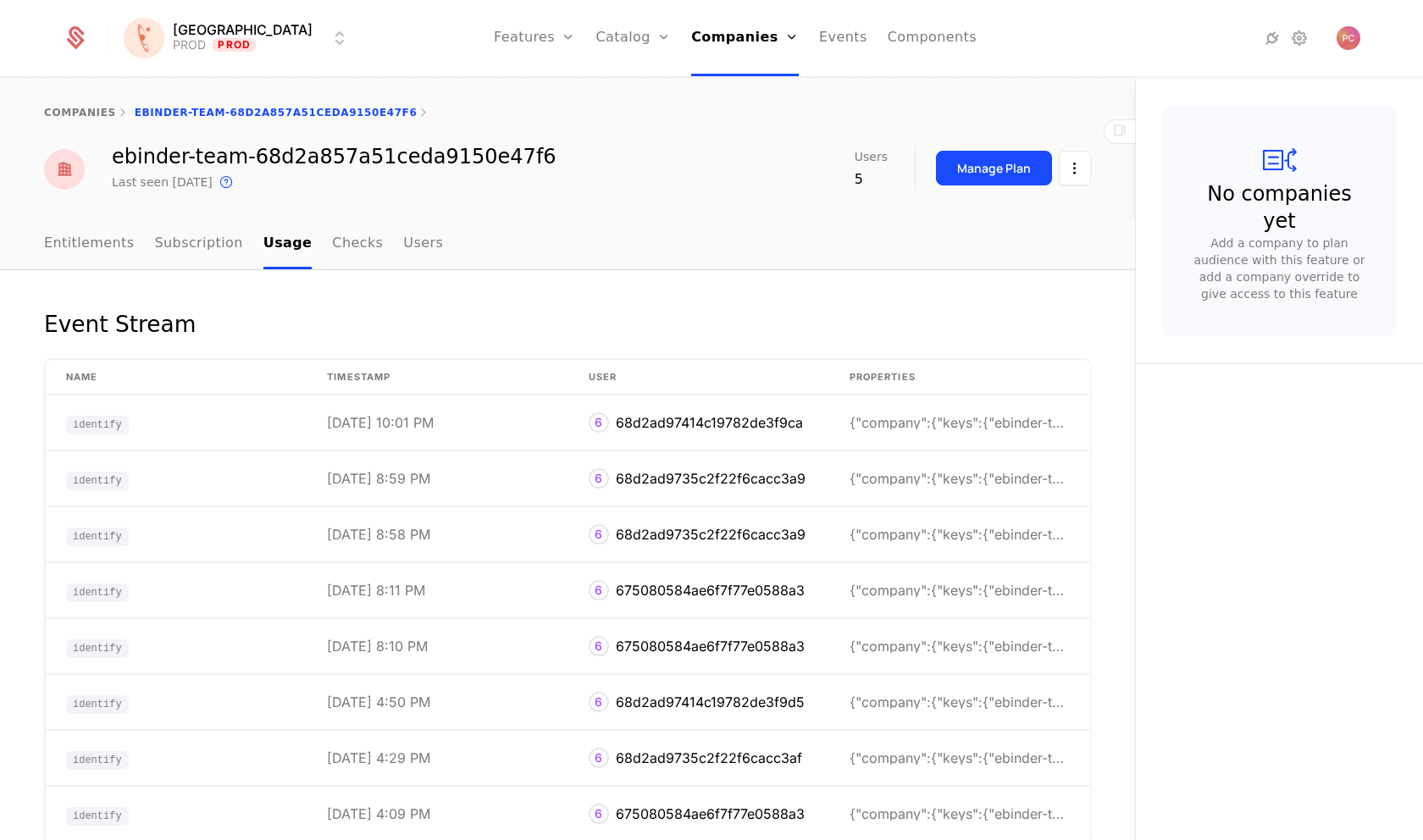
click at [194, 251] on link "Subscription" at bounding box center [199, 244] width 88 height 50
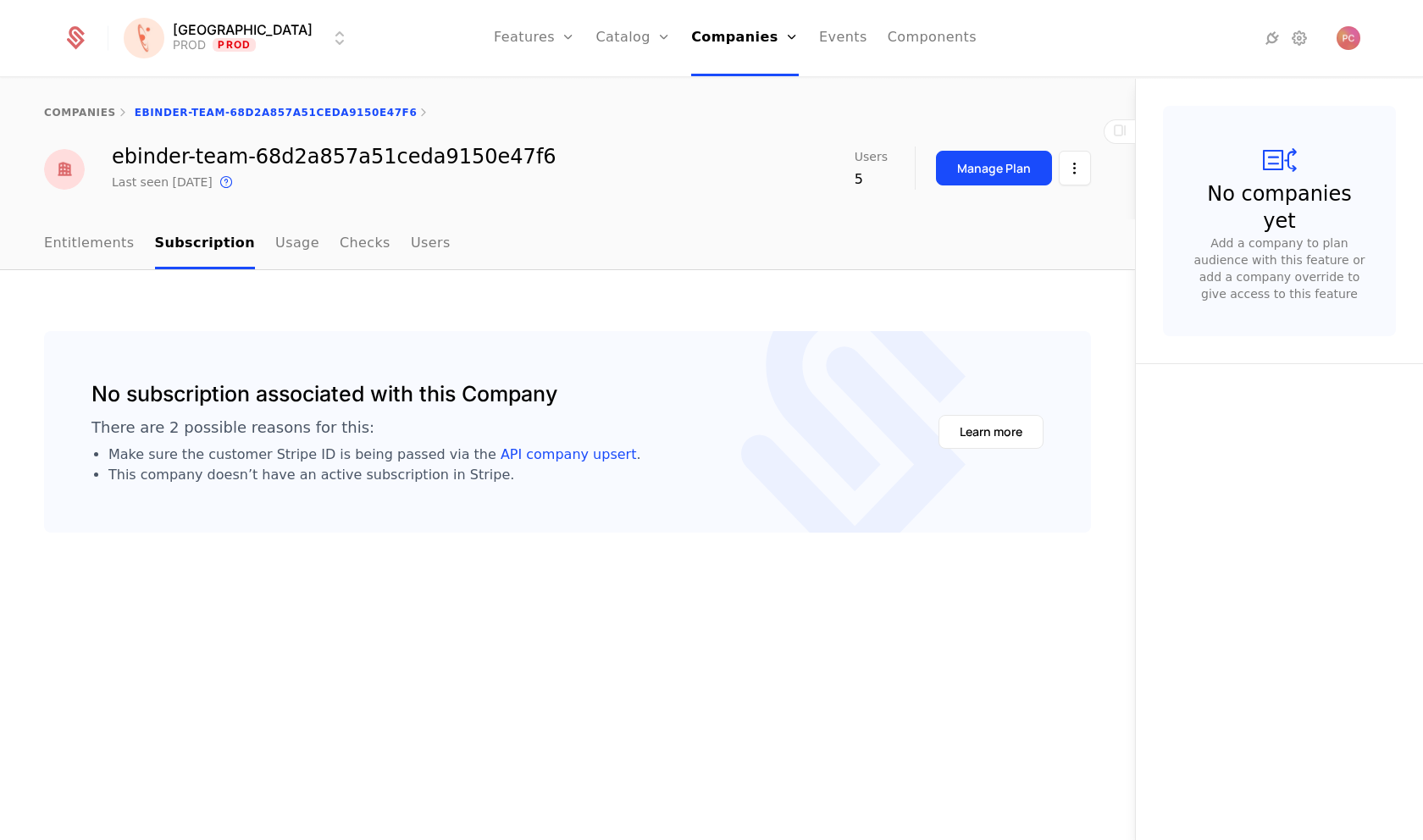
click at [280, 238] on link "Usage" at bounding box center [298, 244] width 44 height 50
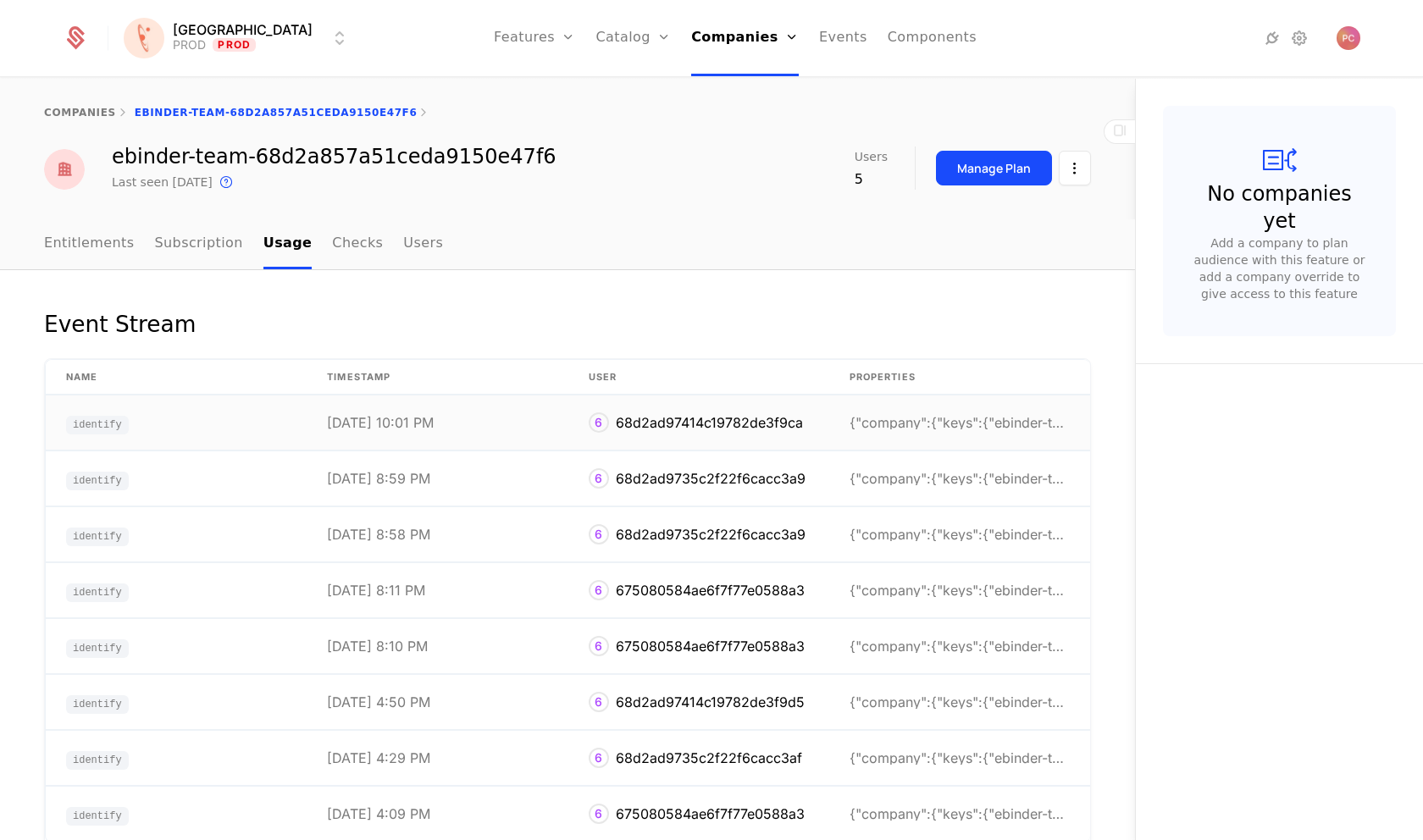
click at [956, 428] on div "{"company":{"keys":{"ebinder-team":"68d2a857a51ced" at bounding box center [959, 422] width 220 height 13
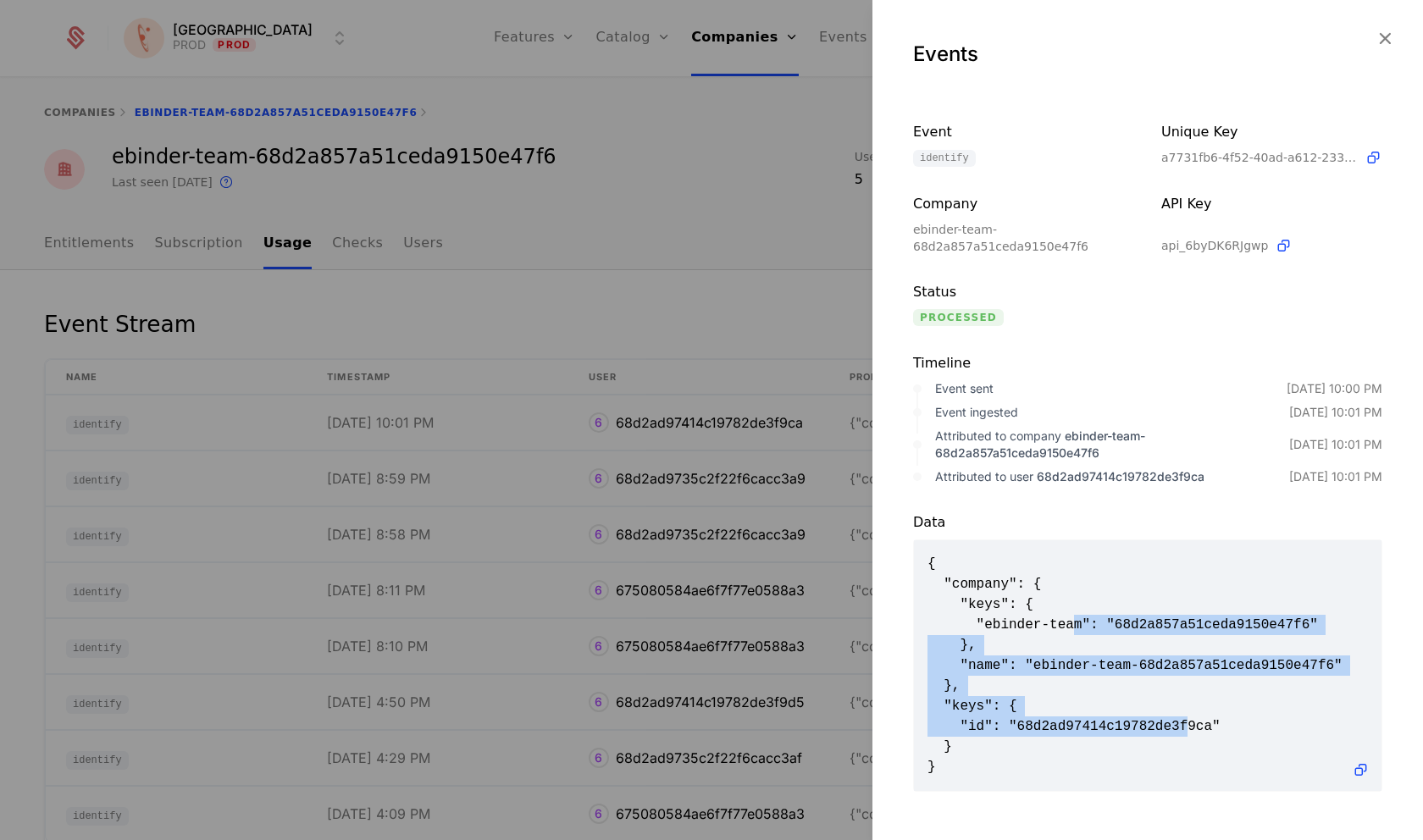
drag, startPoint x: 1072, startPoint y: 617, endPoint x: 1191, endPoint y: 724, distance: 160.0
click at [1191, 724] on span "{ "company": { "keys": { "ebinder-team": "68d2a857a51ceda9150e47f6" }, "name": …" at bounding box center [1148, 666] width 441 height 224
click at [1380, 36] on icon "button" at bounding box center [1385, 37] width 22 height 22
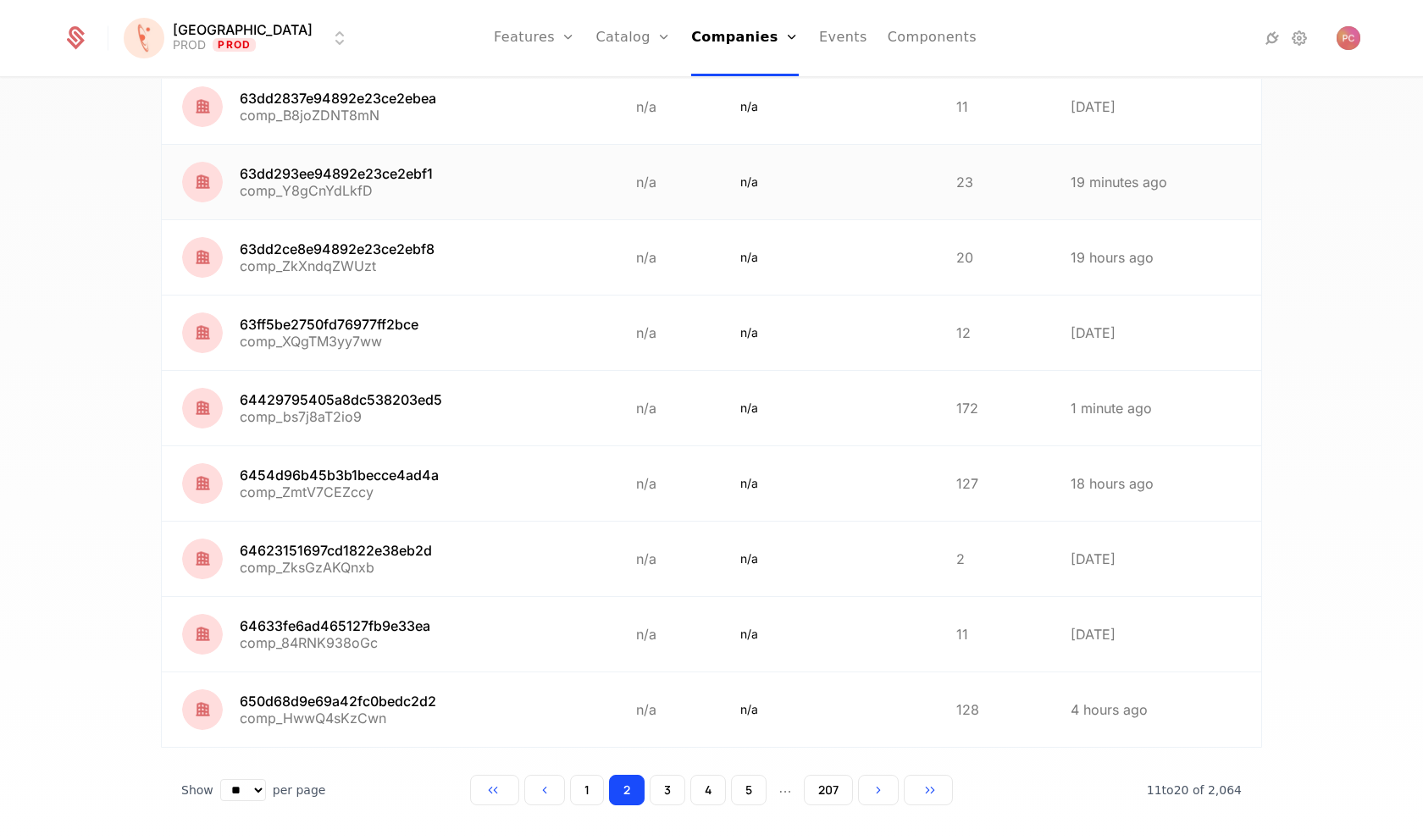
scroll to position [284, 0]
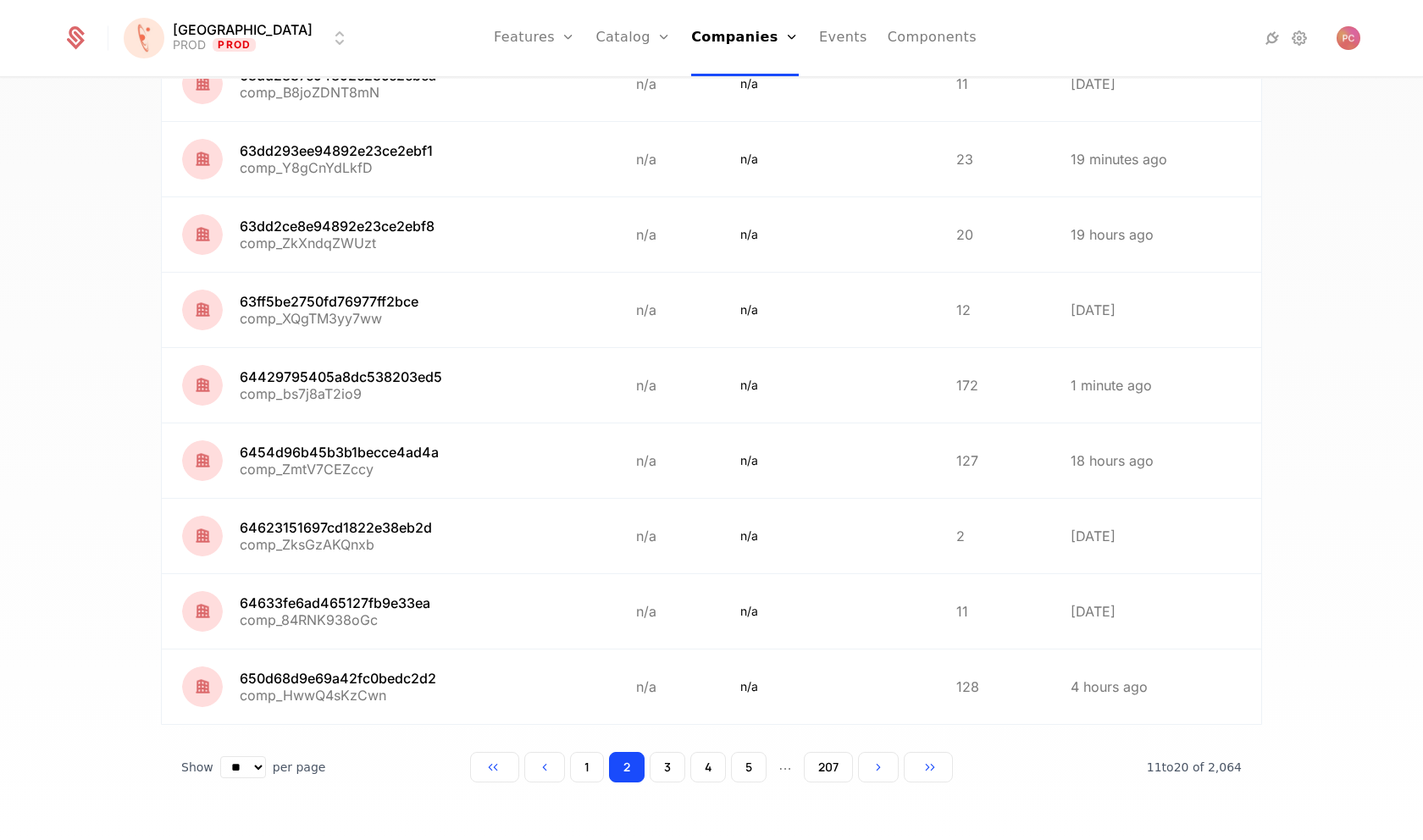
click at [657, 458] on button "3" at bounding box center [667, 768] width 35 height 31
click at [708, 458] on button "4" at bounding box center [708, 768] width 35 height 31
click at [737, 458] on button "5" at bounding box center [749, 768] width 35 height 31
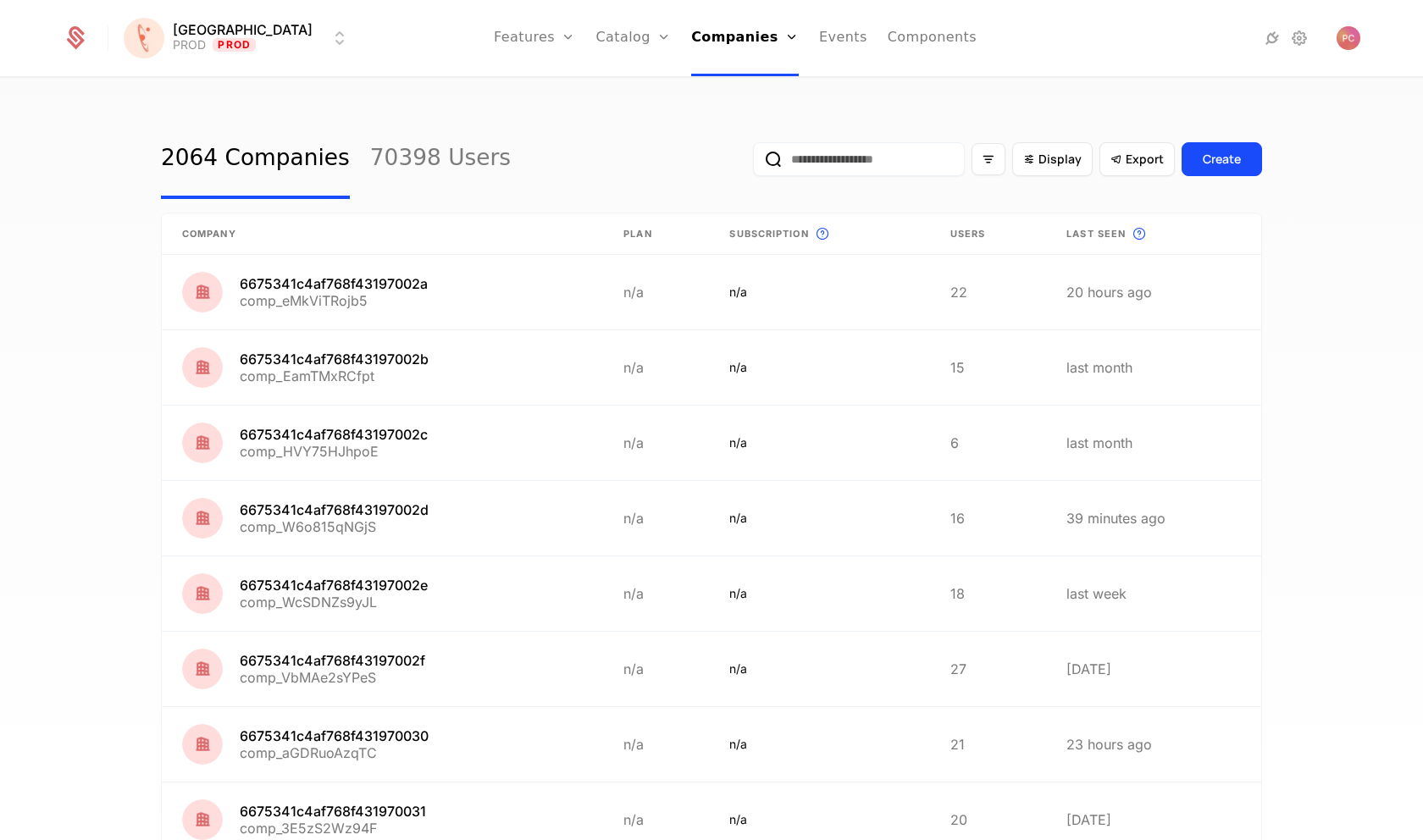
click at [428, 174] on link "70398 Users" at bounding box center [440, 159] width 140 height 80
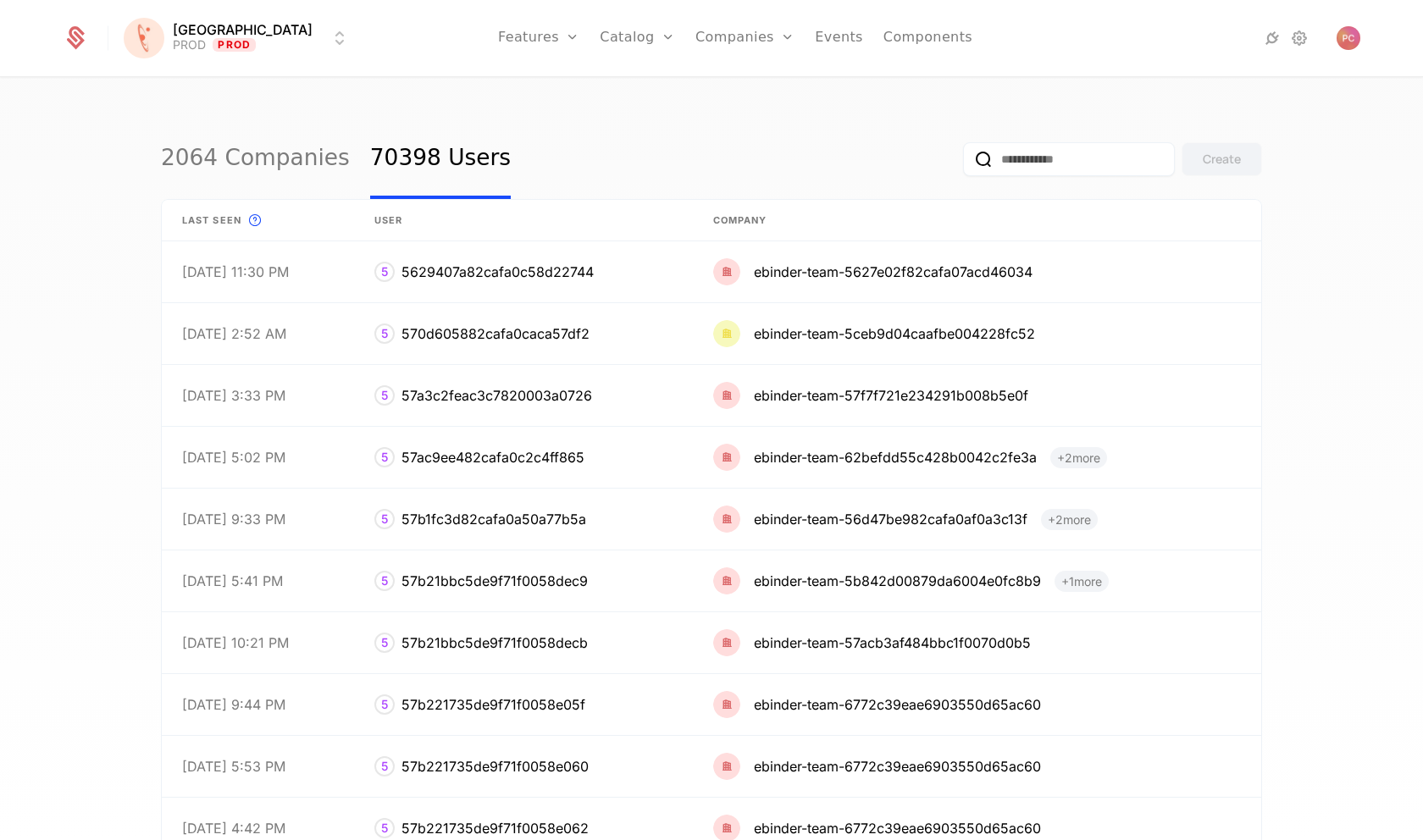
click at [255, 163] on link "2064 Companies" at bounding box center [256, 159] width 189 height 80
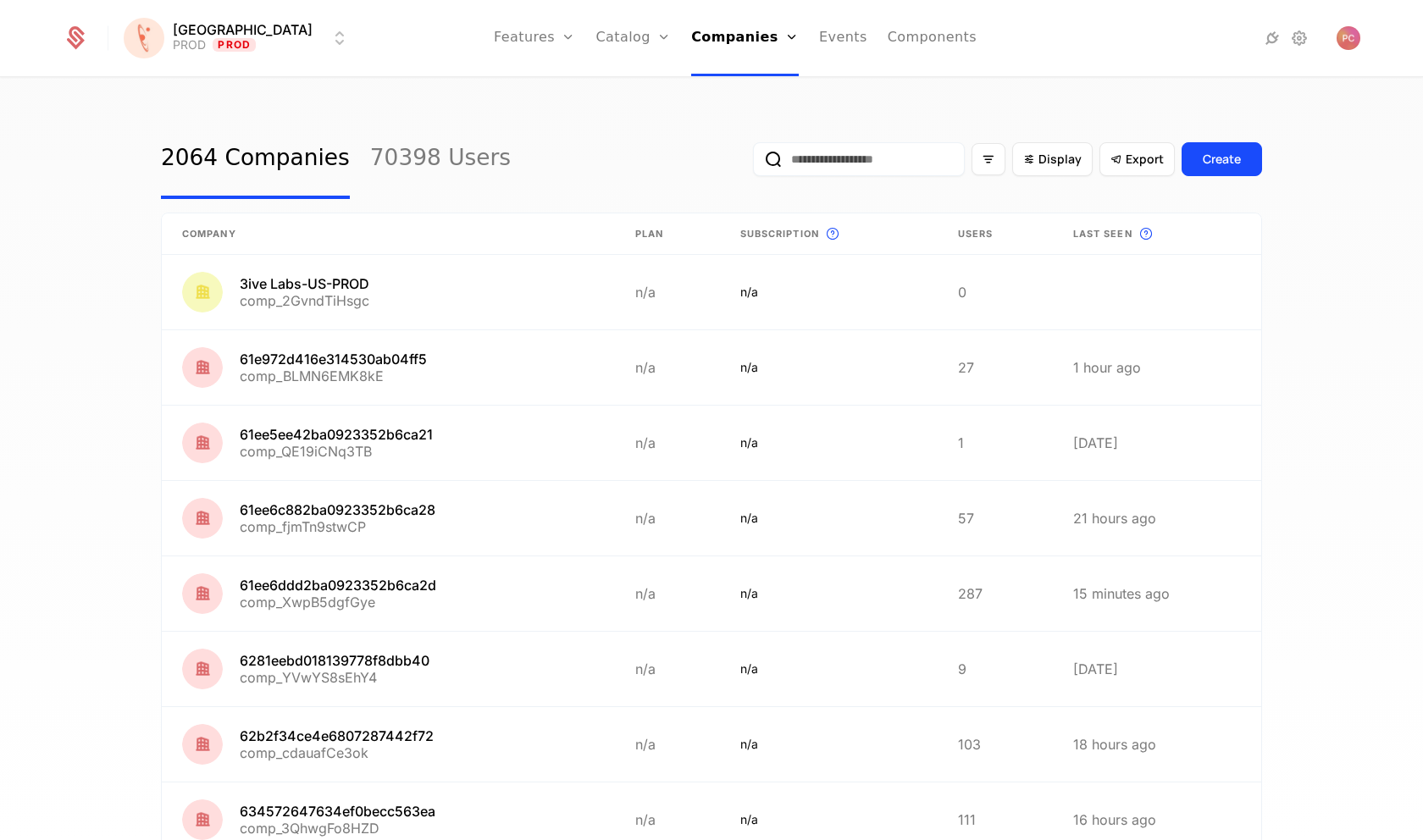
click at [408, 141] on link "70398 Users" at bounding box center [440, 159] width 140 height 80
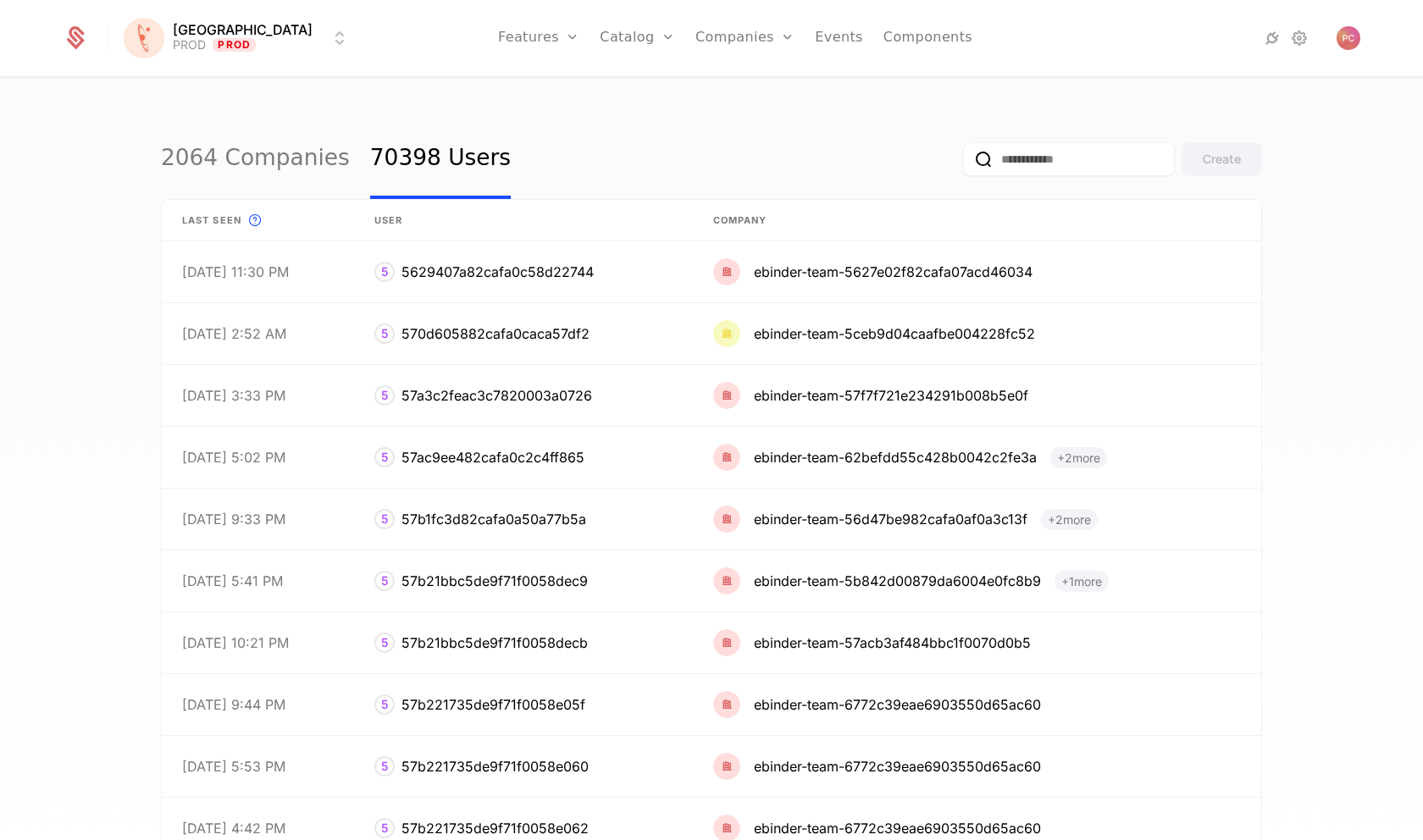
click at [1061, 163] on input "email" at bounding box center [1069, 159] width 212 height 34
paste input "**********"
type input "**********"
click at [1024, 162] on input "email" at bounding box center [1069, 159] width 212 height 34
type input "***"
